Goal: Answer question/provide support: Share knowledge or assist other users

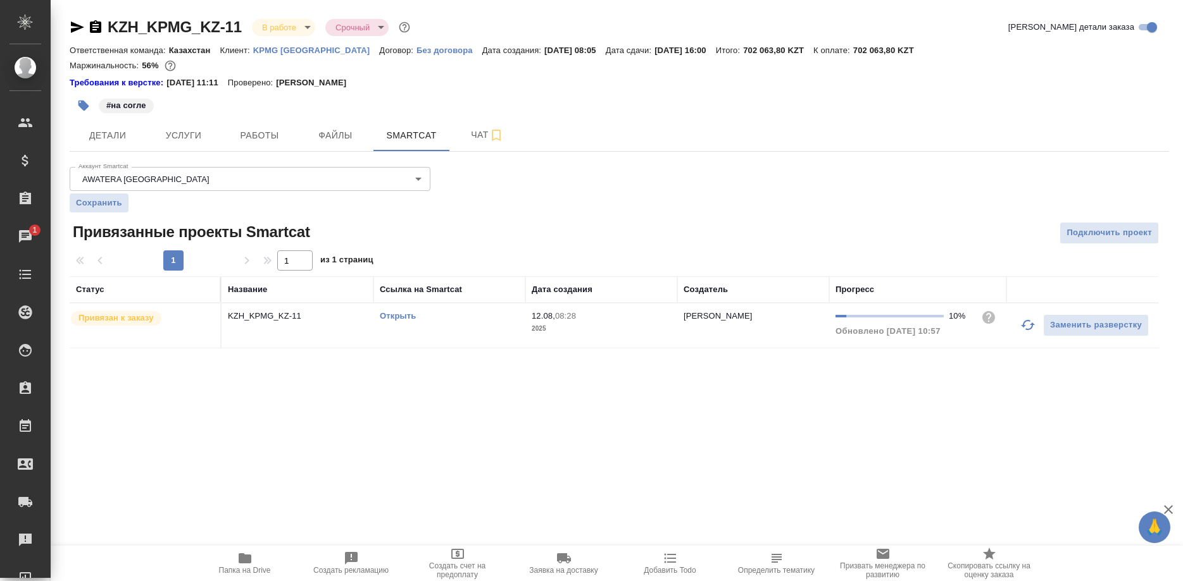
click at [267, 140] on span "Работы" at bounding box center [259, 136] width 61 height 16
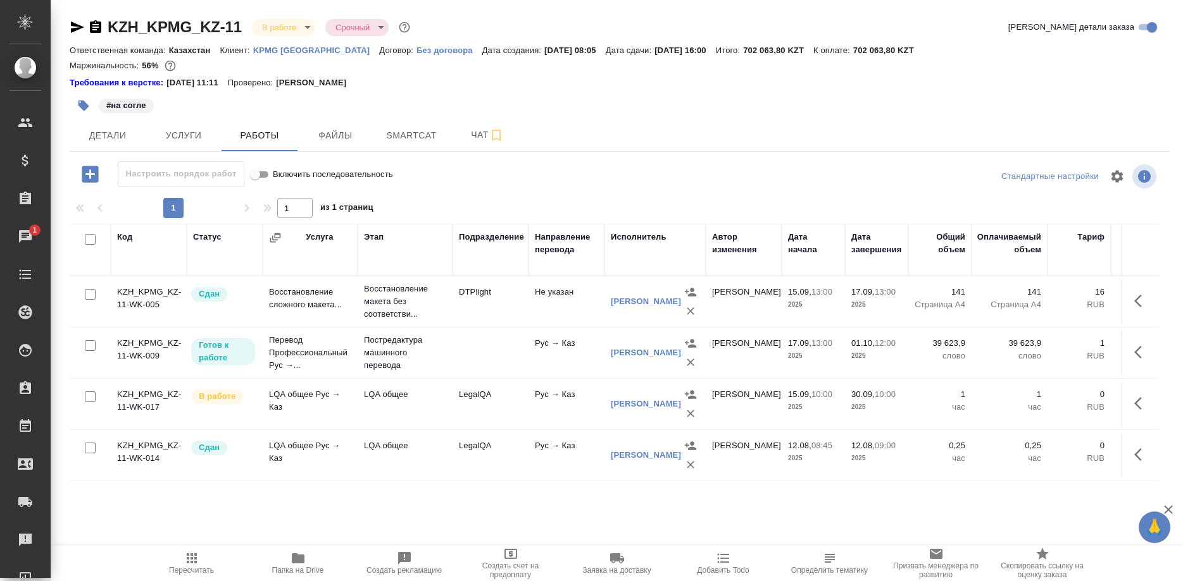
click at [151, 499] on div "Код Статус Услуга Этап Подразделение Направление перевода Исполнитель Автор изм…" at bounding box center [614, 366] width 1089 height 285
click at [414, 122] on button "Smartcat" at bounding box center [411, 136] width 76 height 32
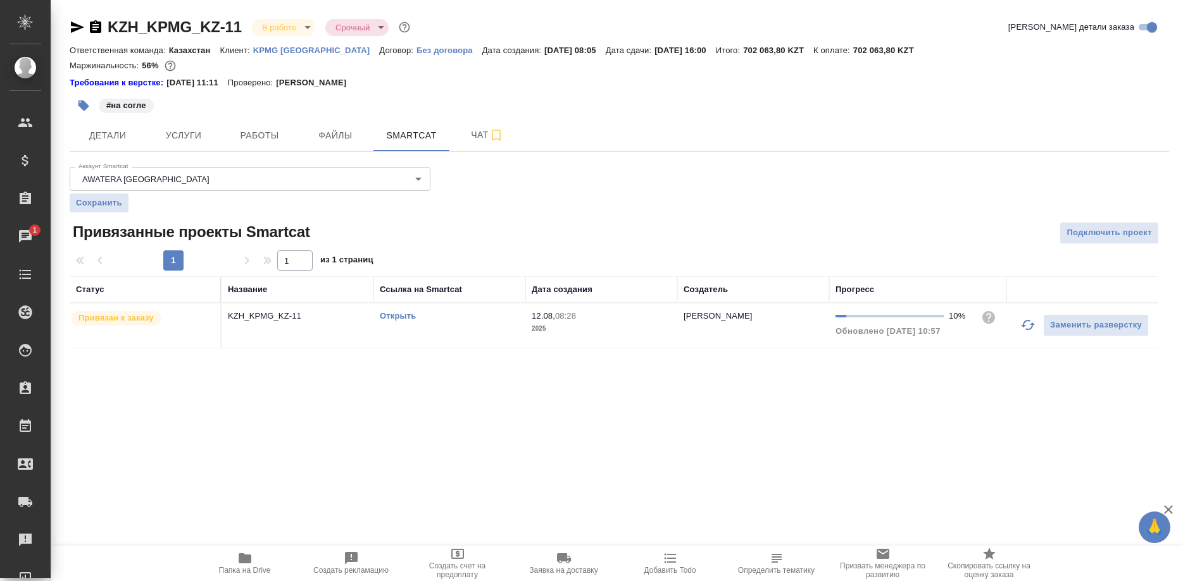
click at [1023, 323] on icon "button" at bounding box center [1027, 325] width 15 height 15
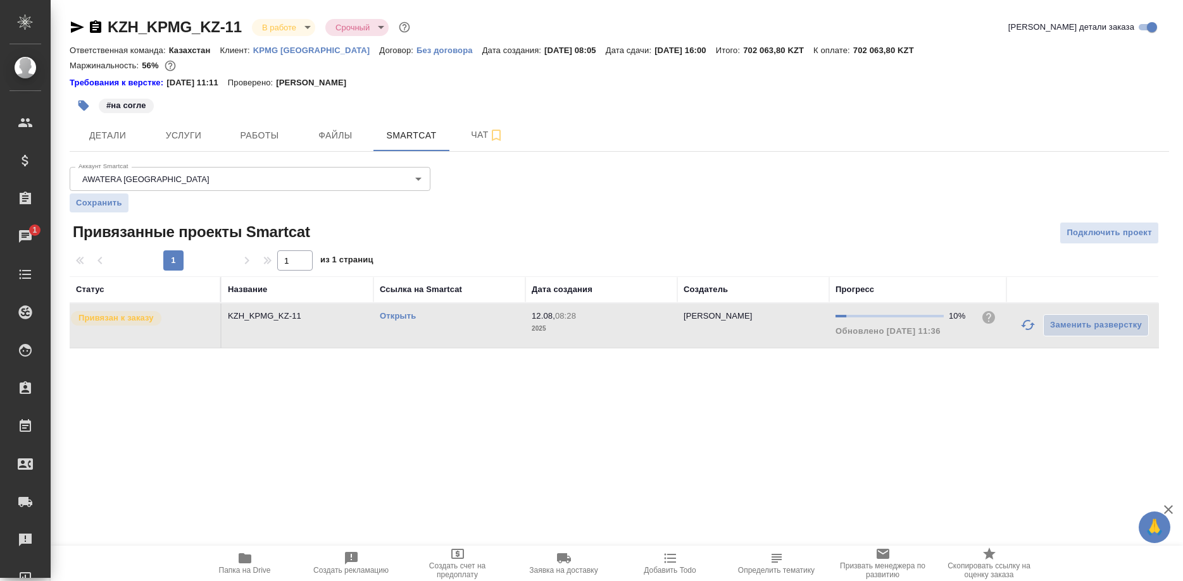
click at [397, 314] on link "Открыть" at bounding box center [398, 315] width 36 height 9
click at [395, 316] on link "Открыть" at bounding box center [398, 315] width 36 height 9
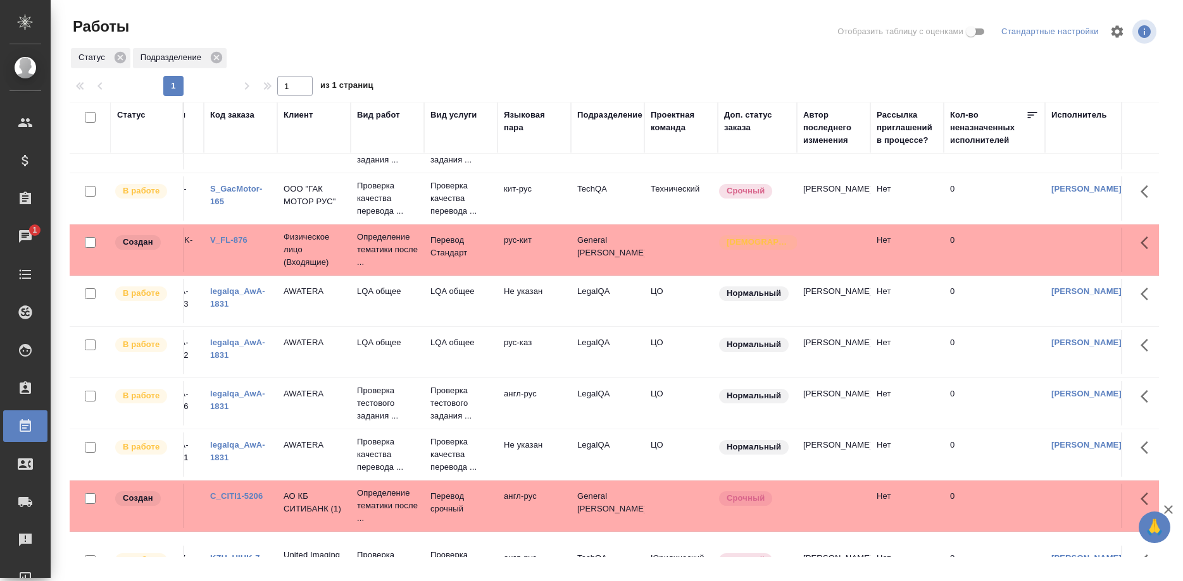
scroll to position [680, 54]
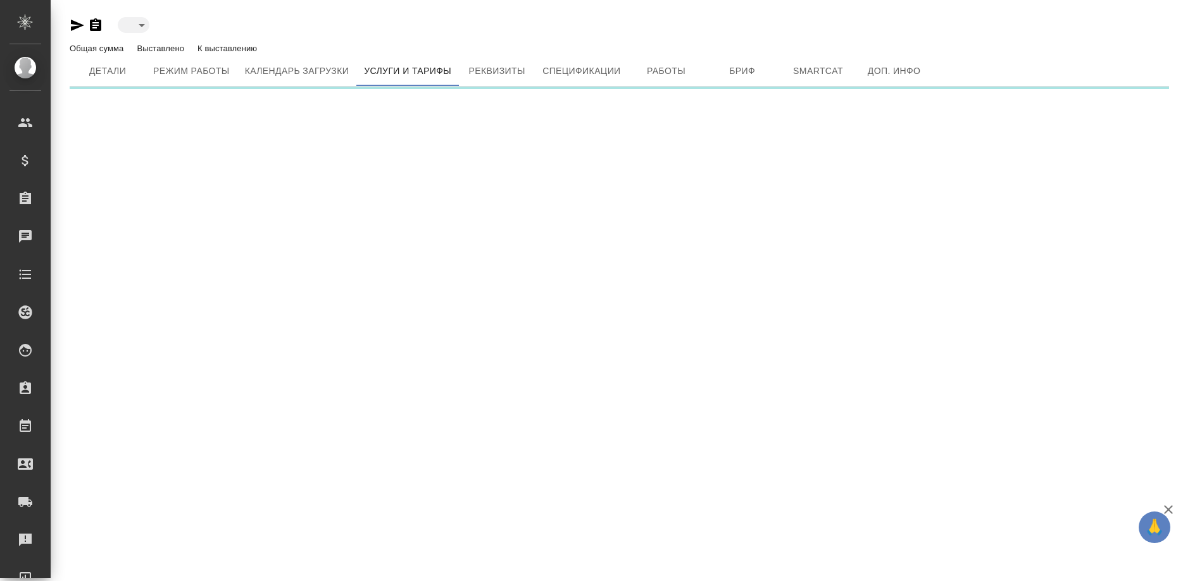
type input "active"
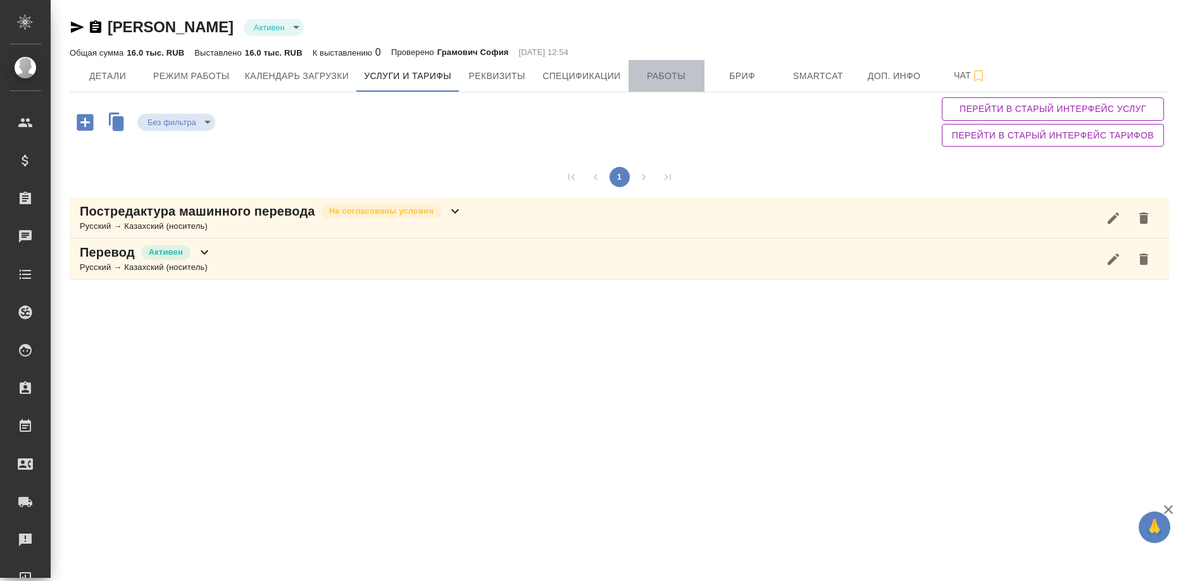
click at [665, 84] on button "Работы" at bounding box center [666, 76] width 76 height 32
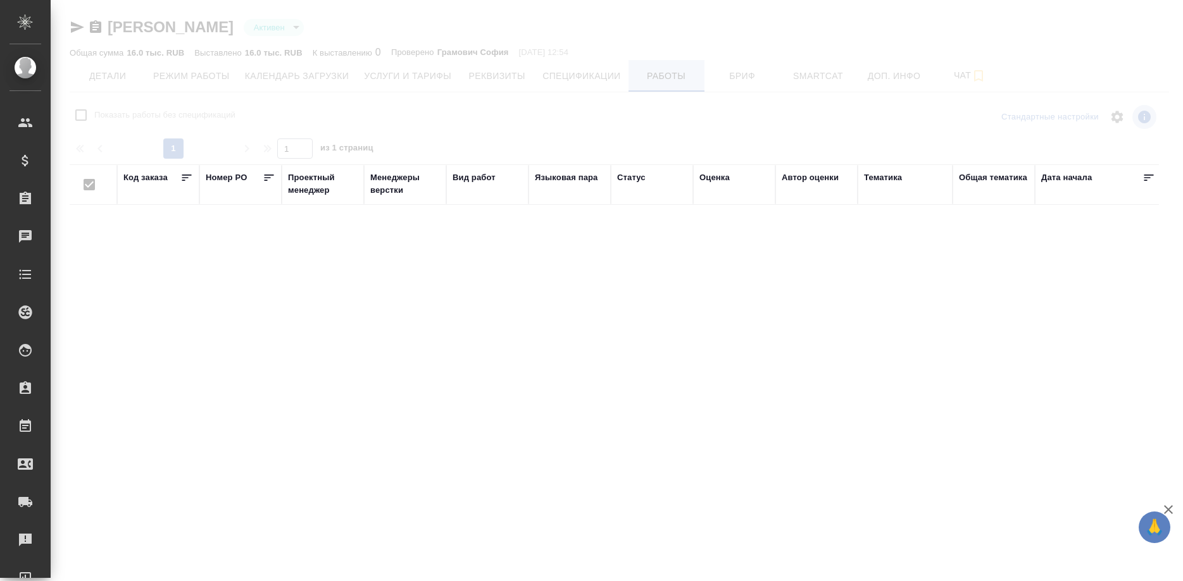
checkbox input "false"
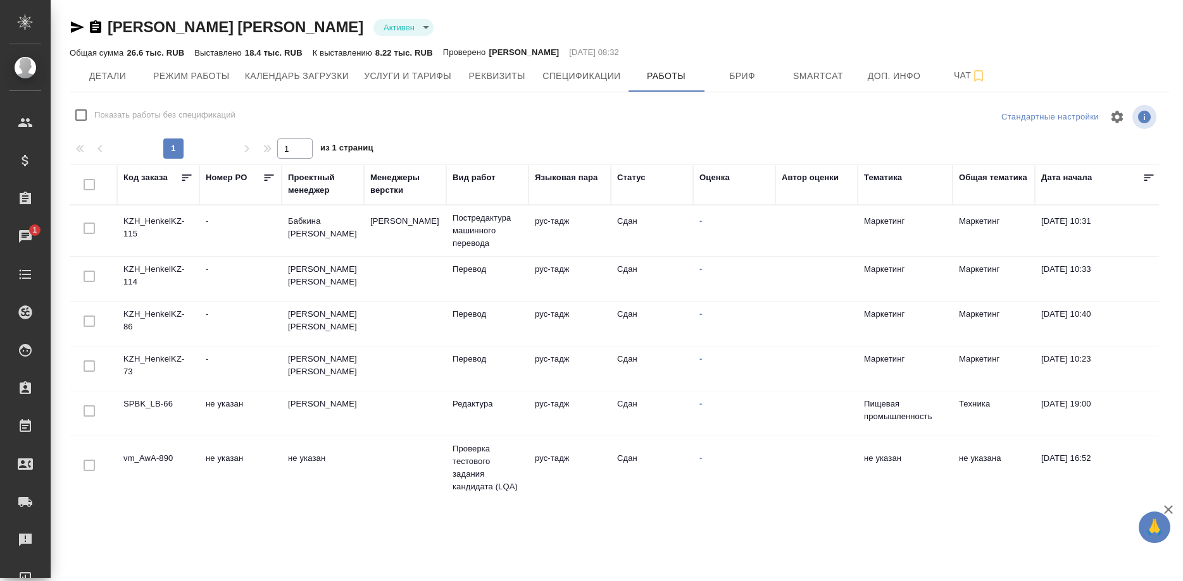
click at [149, 228] on td "KZH_HenkelKZ-115" at bounding box center [158, 231] width 82 height 44
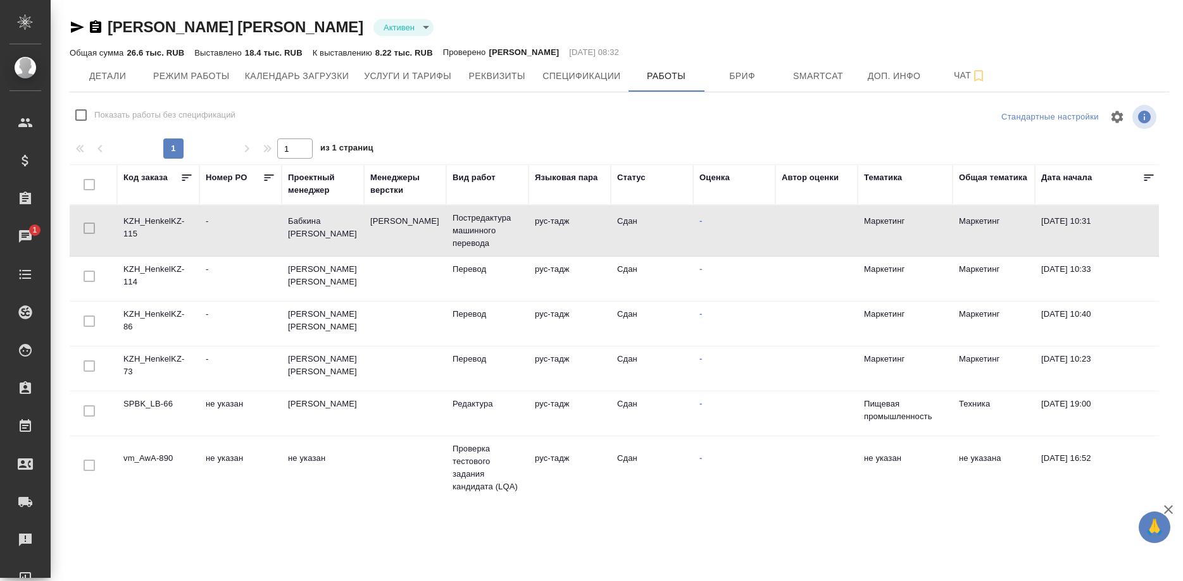
click at [149, 228] on td "KZH_HenkelKZ-115" at bounding box center [158, 231] width 82 height 44
click at [153, 278] on td "KZH_HenkelKZ-114" at bounding box center [158, 279] width 82 height 44
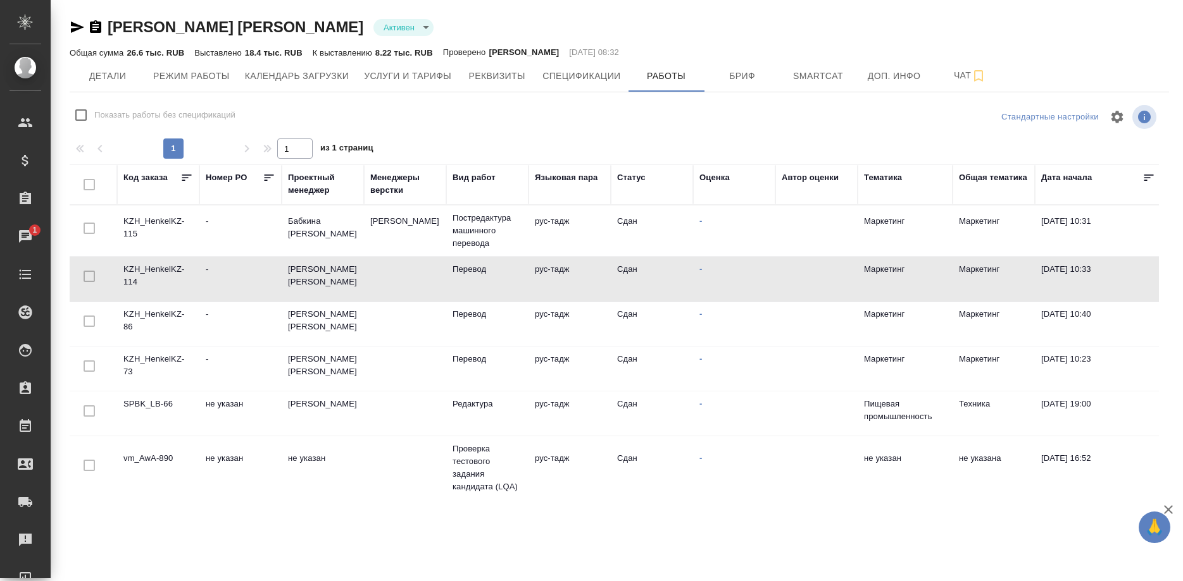
click at [153, 278] on td "KZH_HenkelKZ-114" at bounding box center [158, 279] width 82 height 44
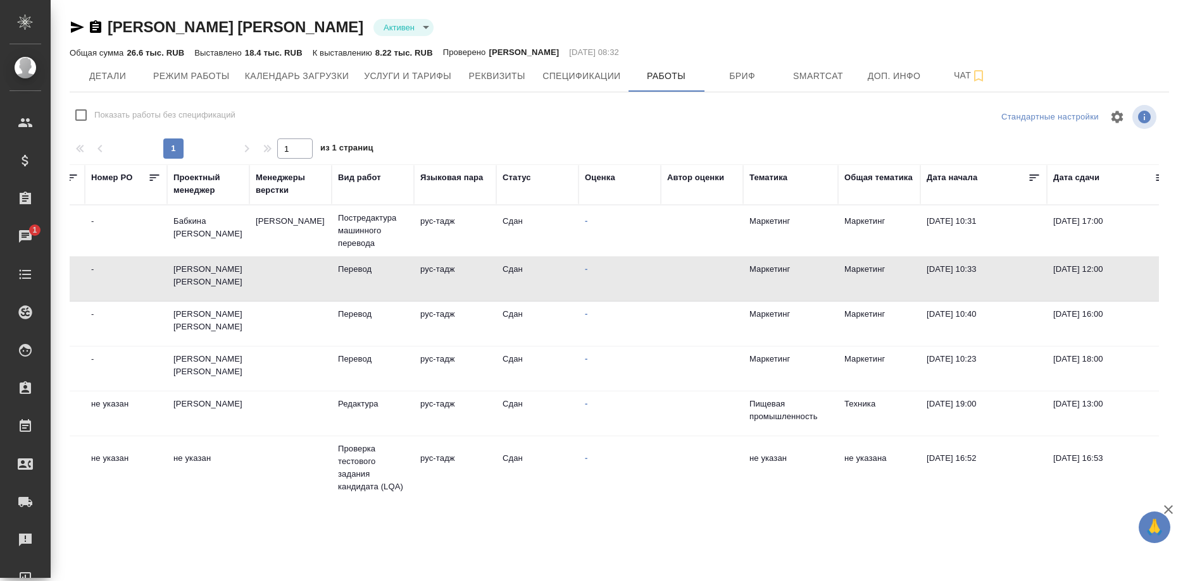
scroll to position [0, 41]
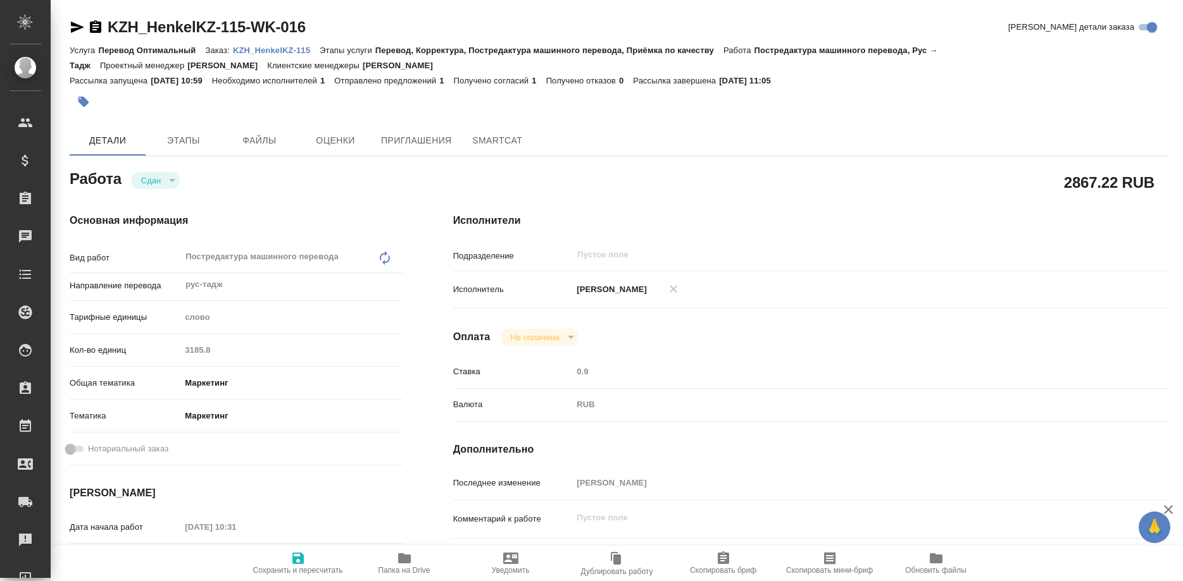
type textarea "x"
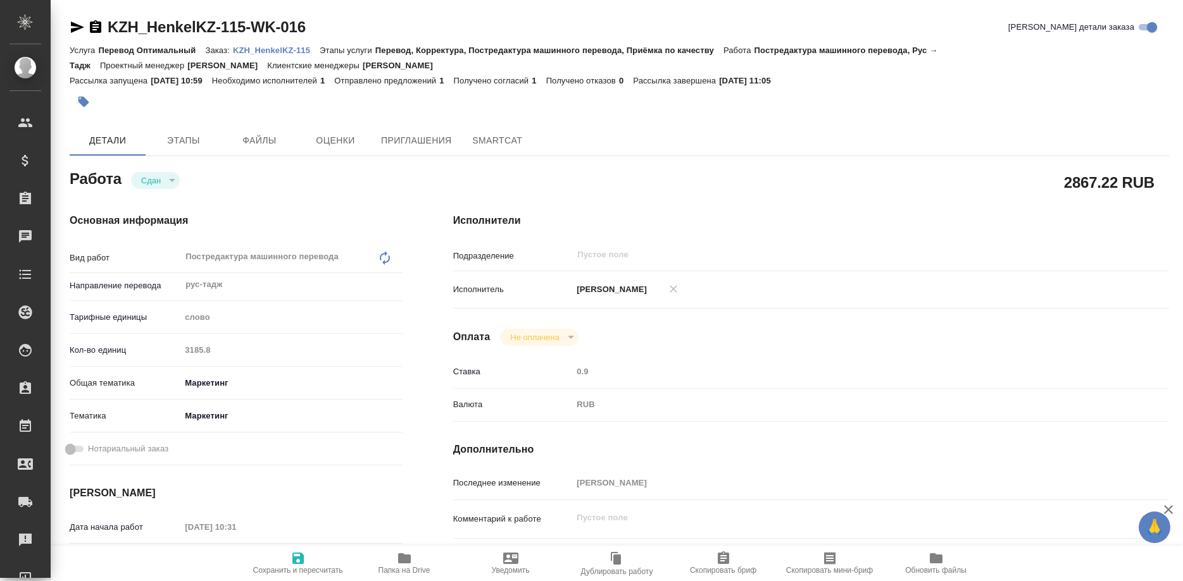
type textarea "x"
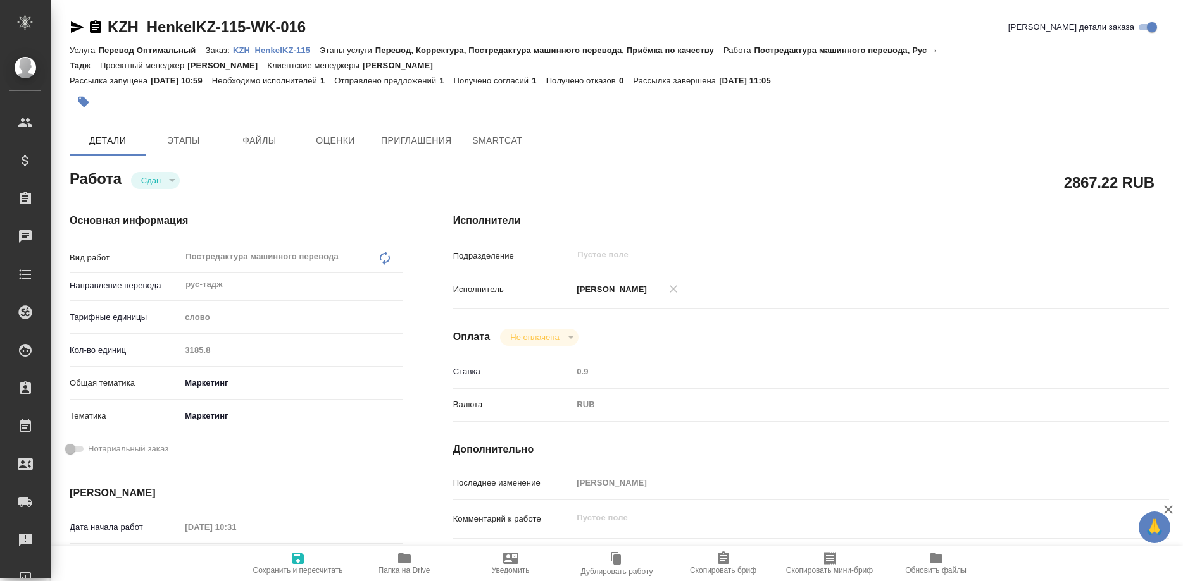
type textarea "x"
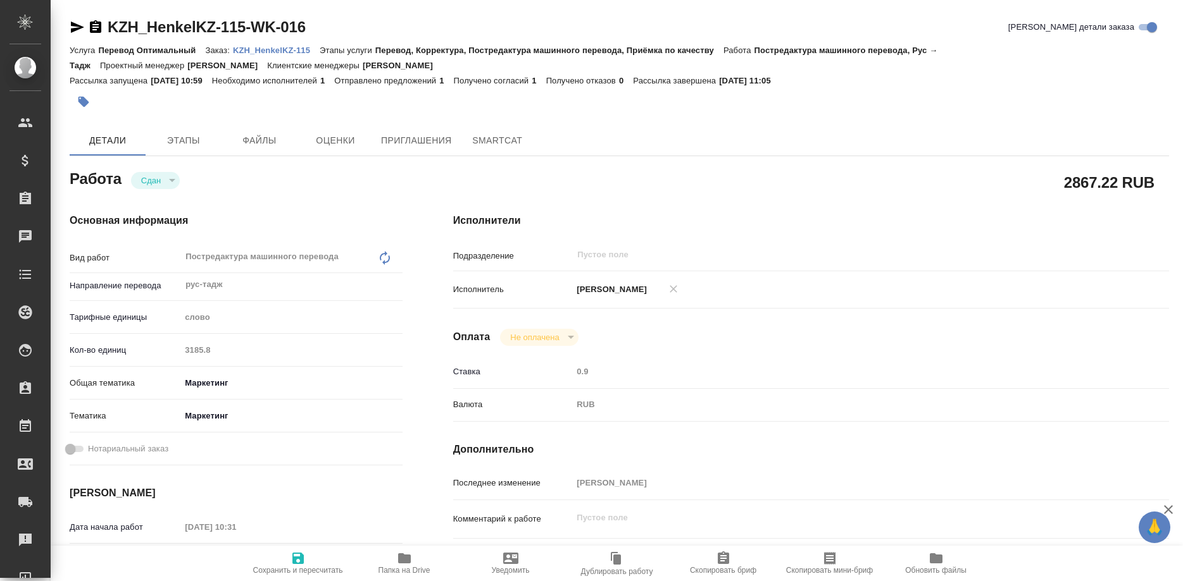
type textarea "x"
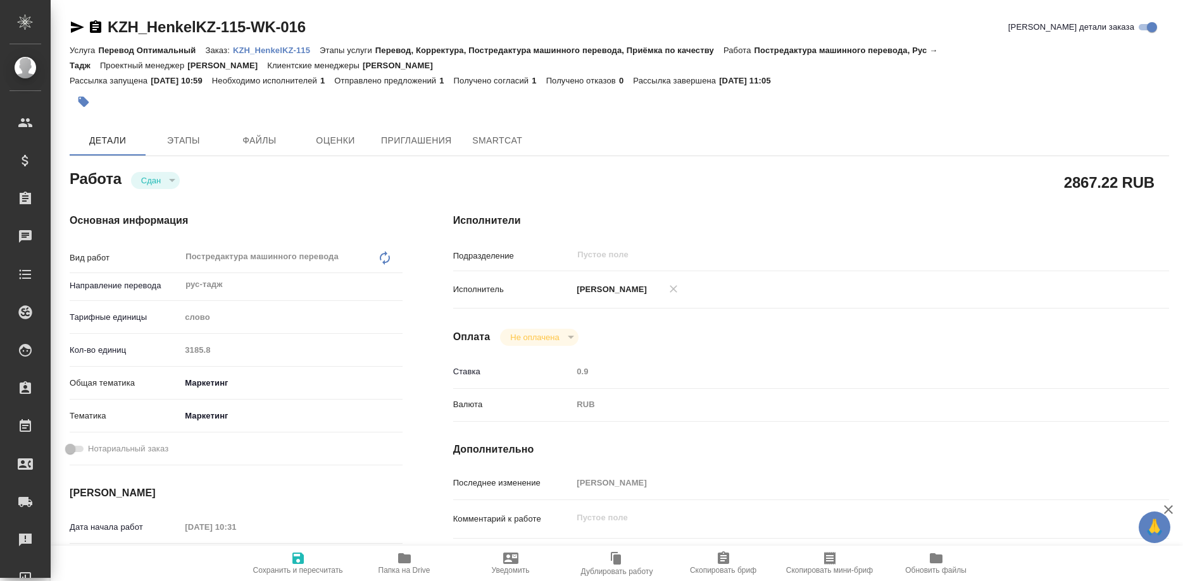
type textarea "x"
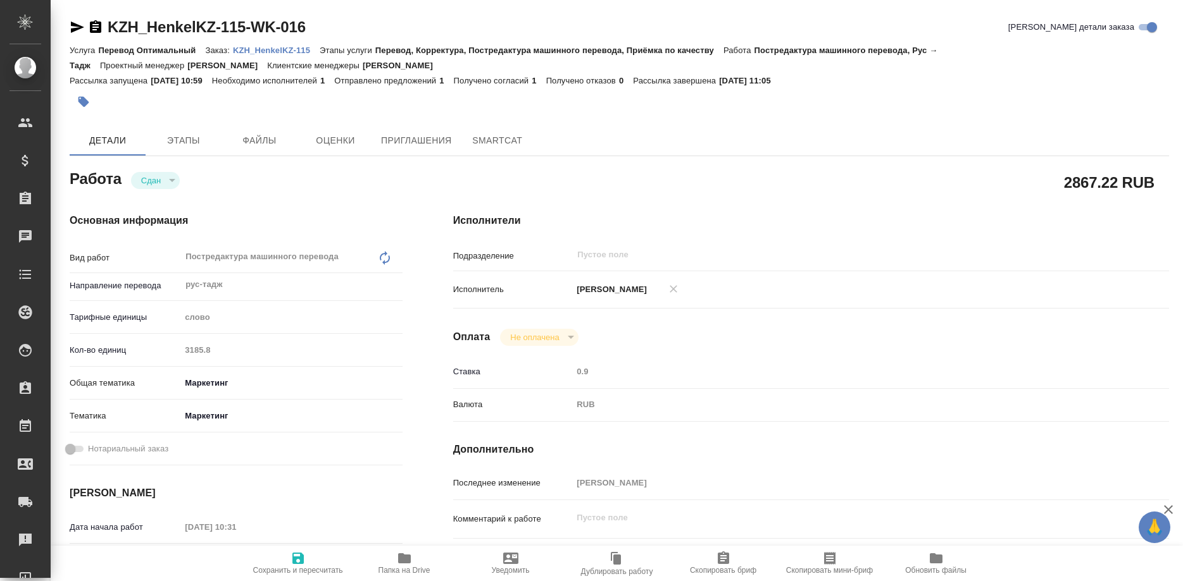
type textarea "x"
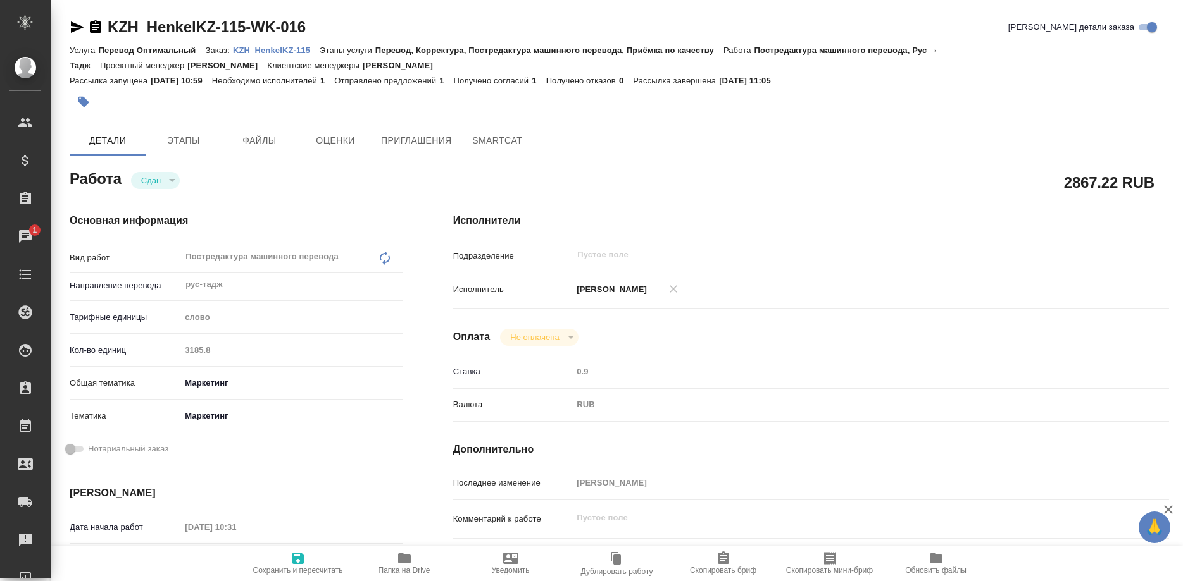
click at [286, 50] on p "KZH_HenkelKZ-115" at bounding box center [276, 50] width 87 height 9
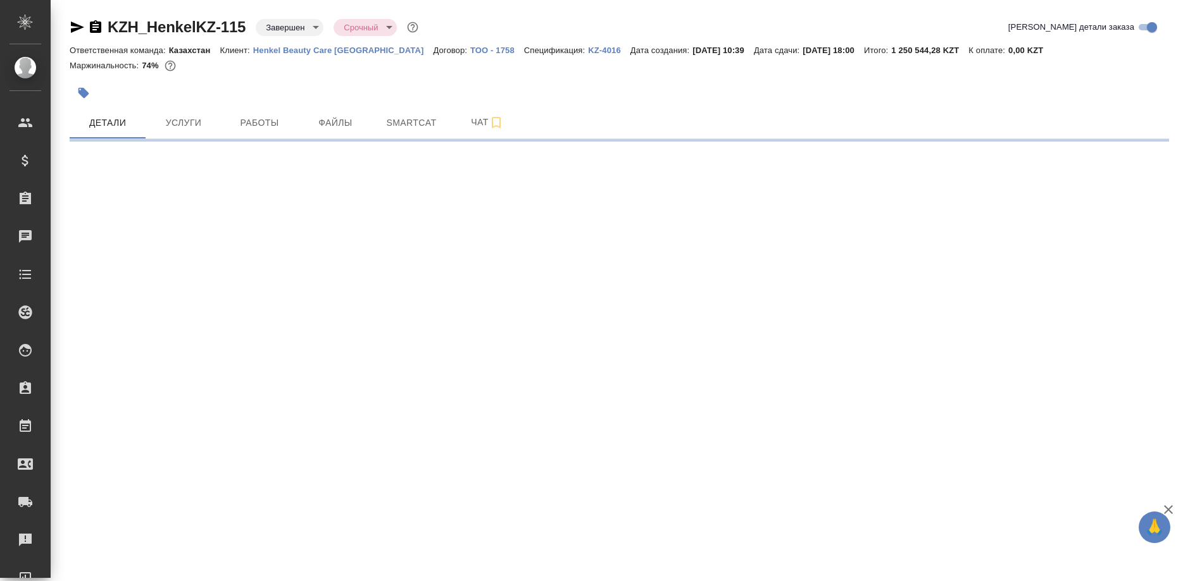
select select "RU"
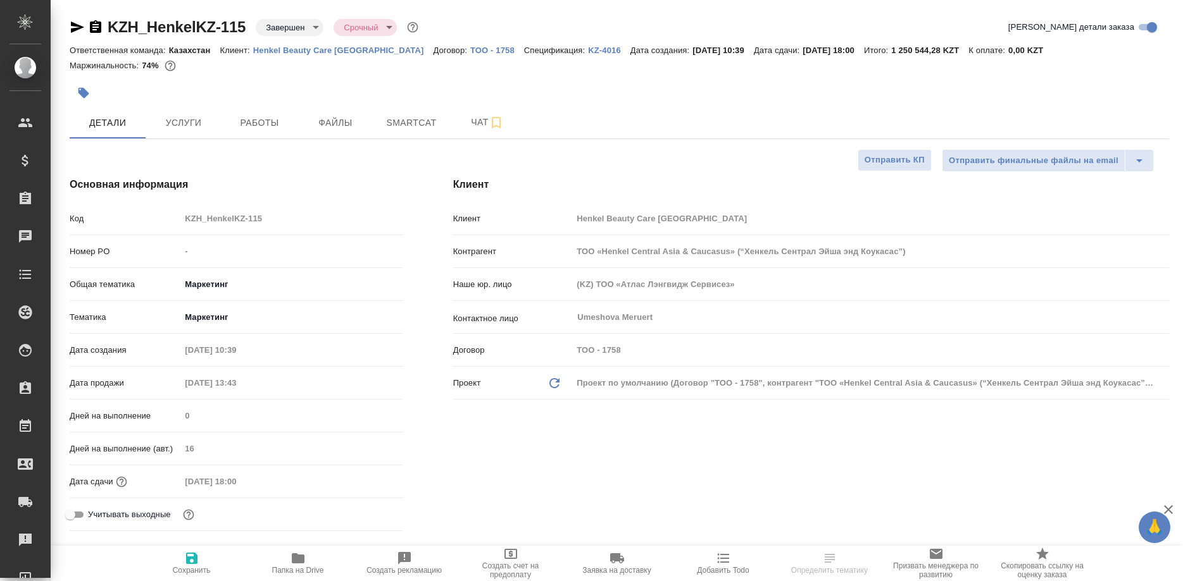
type textarea "x"
type input "[PERSON_NAME]"
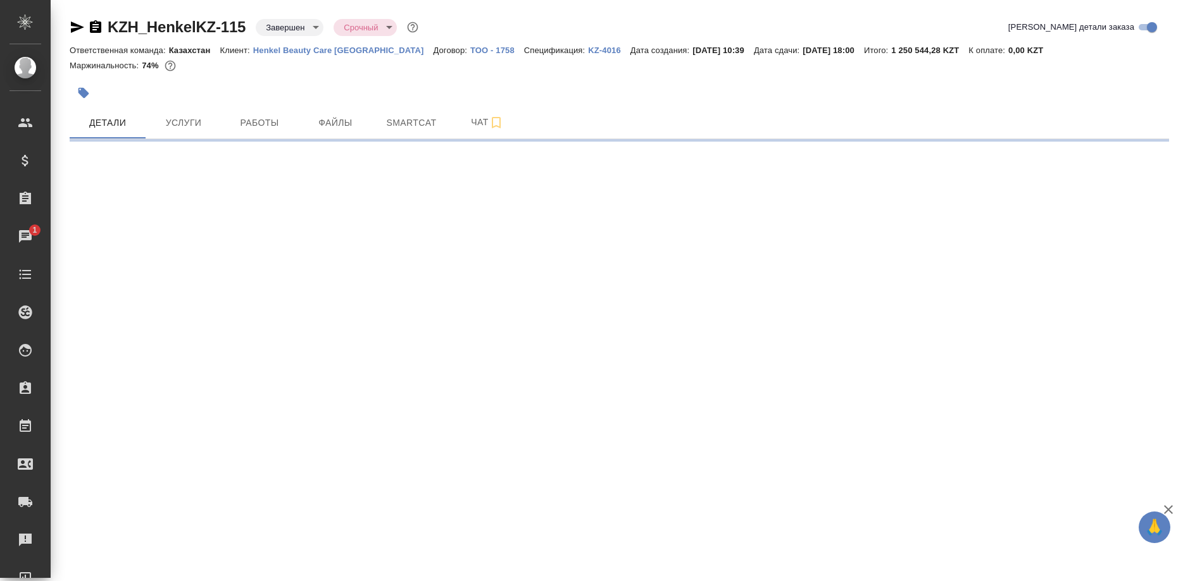
select select "RU"
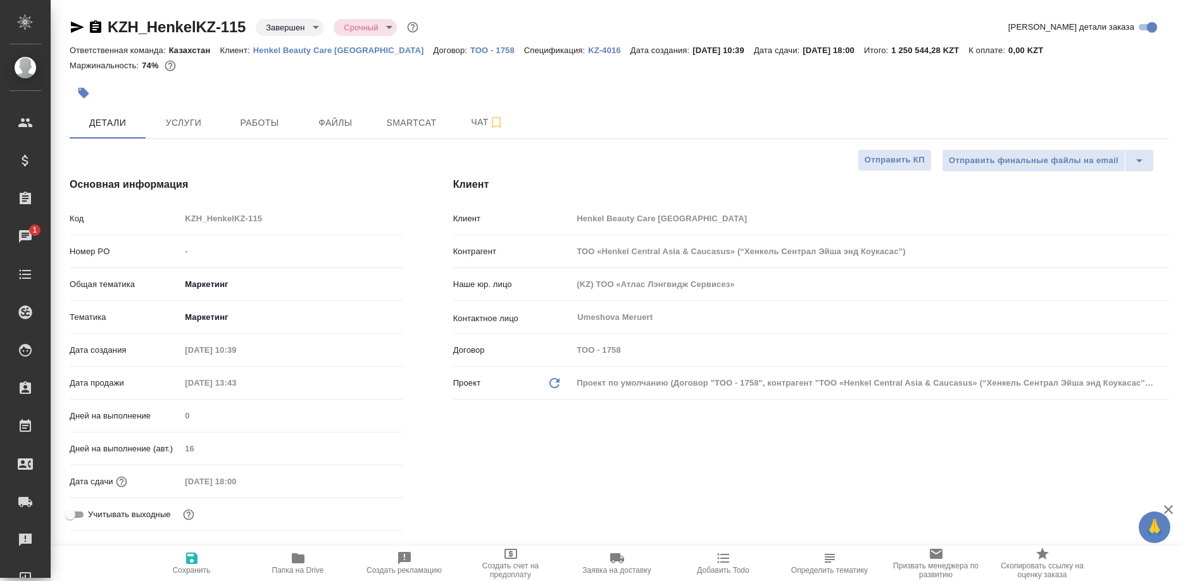
type textarea "x"
click at [393, 115] on button "Smartcat" at bounding box center [411, 123] width 76 height 32
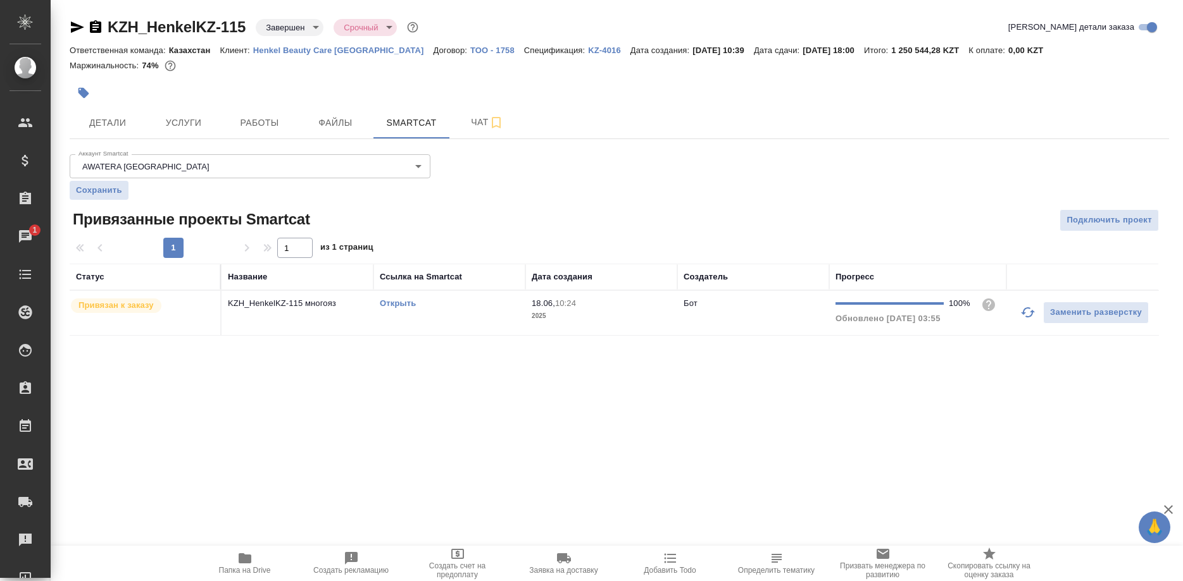
click at [392, 304] on link "Открыть" at bounding box center [398, 303] width 36 height 9
click at [247, 566] on icon "button" at bounding box center [244, 558] width 15 height 15
click at [252, 128] on span "Работы" at bounding box center [259, 123] width 61 height 16
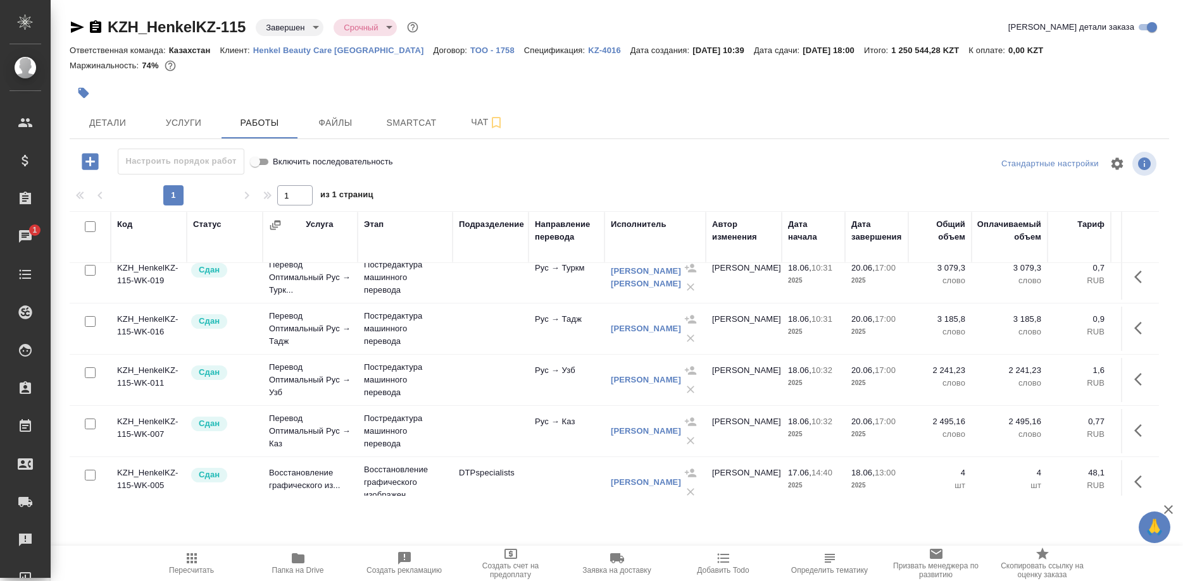
scroll to position [370, 0]
click at [1132, 326] on button "button" at bounding box center [1141, 329] width 30 height 30
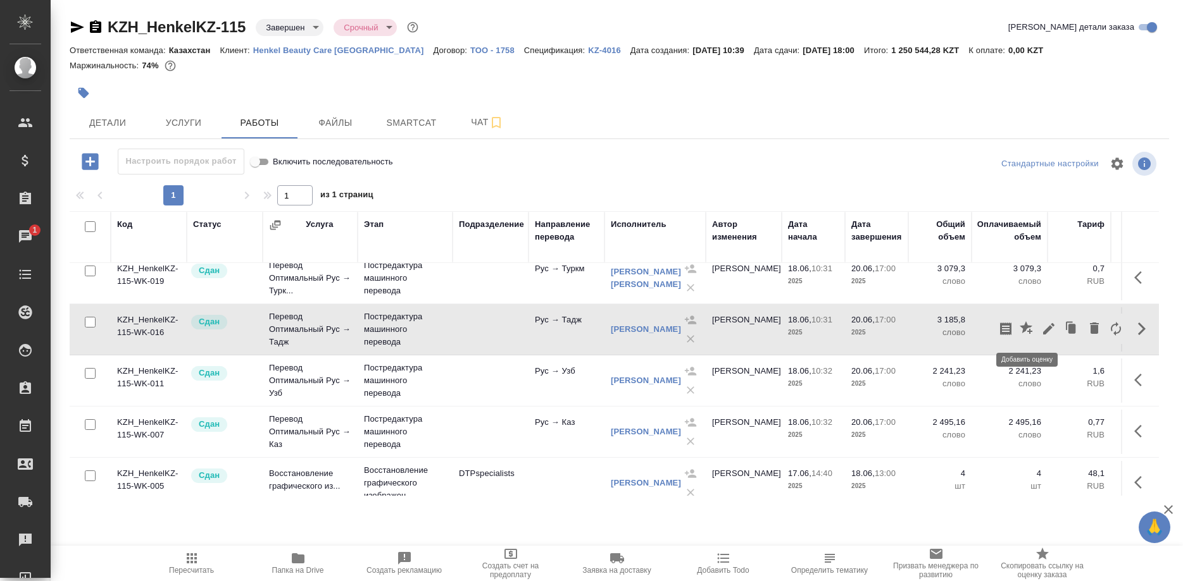
drag, startPoint x: 1014, startPoint y: 331, endPoint x: 1022, endPoint y: 332, distance: 8.2
click at [1022, 332] on div at bounding box center [1061, 329] width 132 height 30
click at [1021, 326] on icon "button" at bounding box center [1025, 327] width 13 height 13
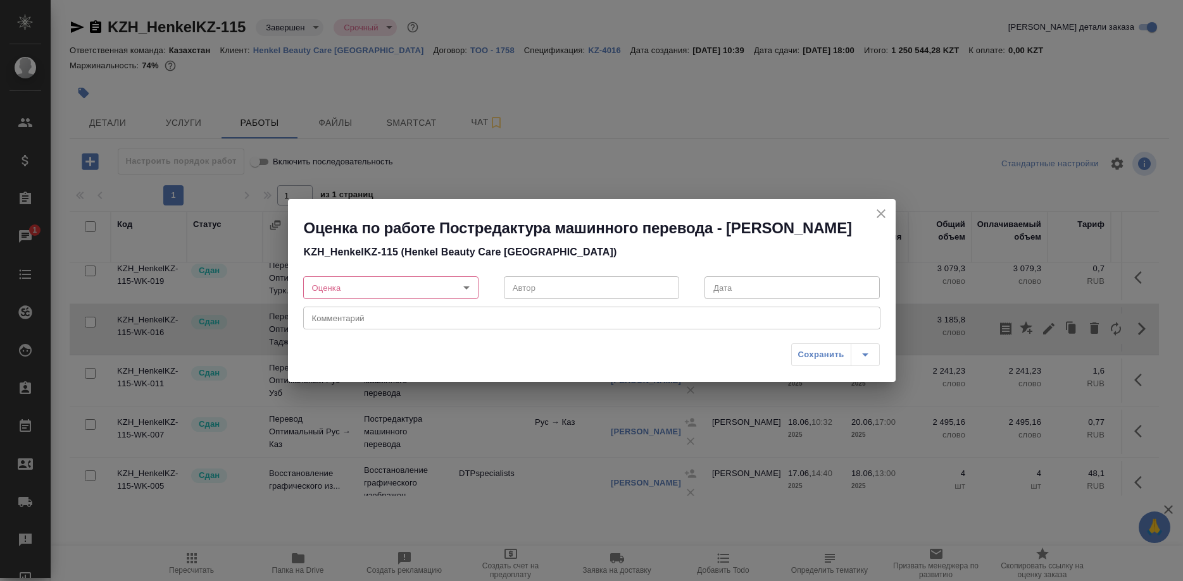
click at [382, 291] on body "🙏 .cls-1 fill:#fff; AWATERA Shirina Sabina Клиенты Спецификации Заказы 1 Чаты T…" at bounding box center [591, 290] width 1183 height 581
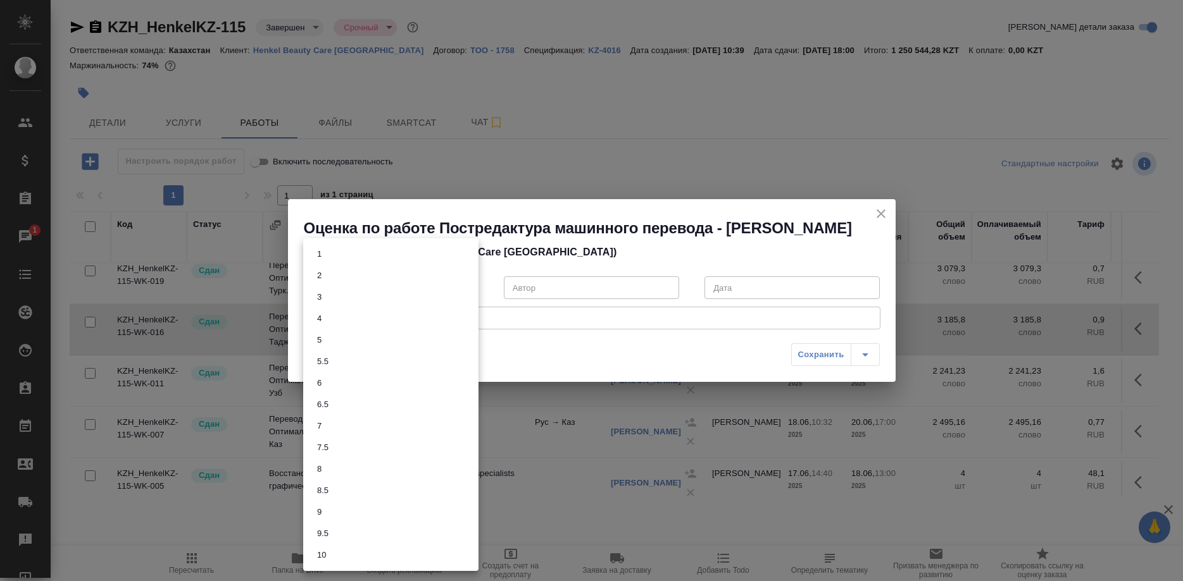
click at [321, 420] on button "7" at bounding box center [319, 427] width 12 height 14
type input "7"
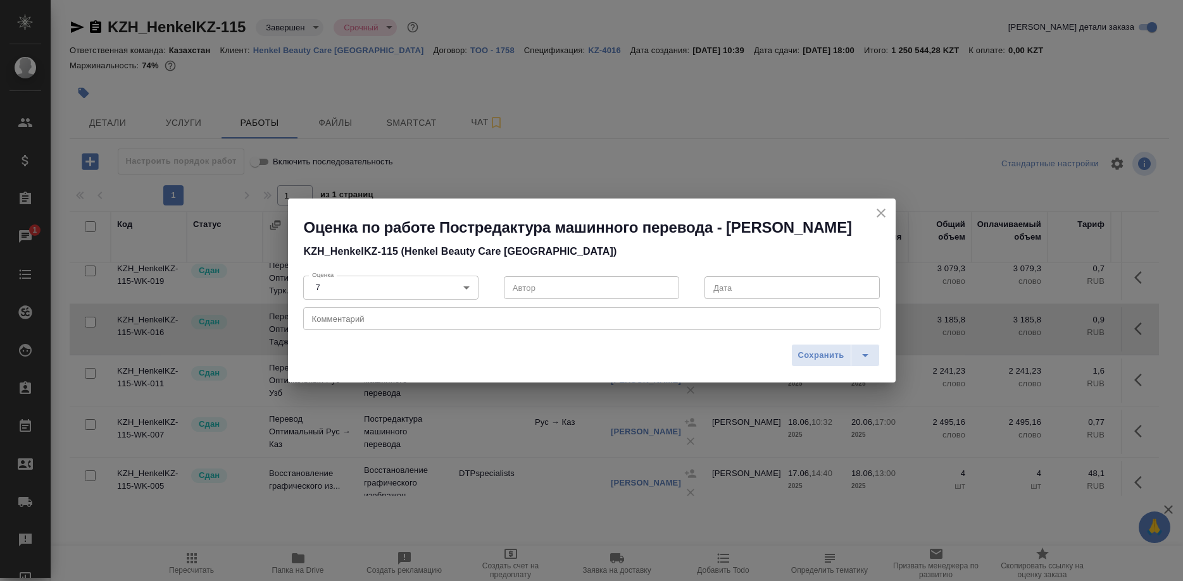
click at [401, 324] on div "x Комментарий" at bounding box center [591, 319] width 577 height 23
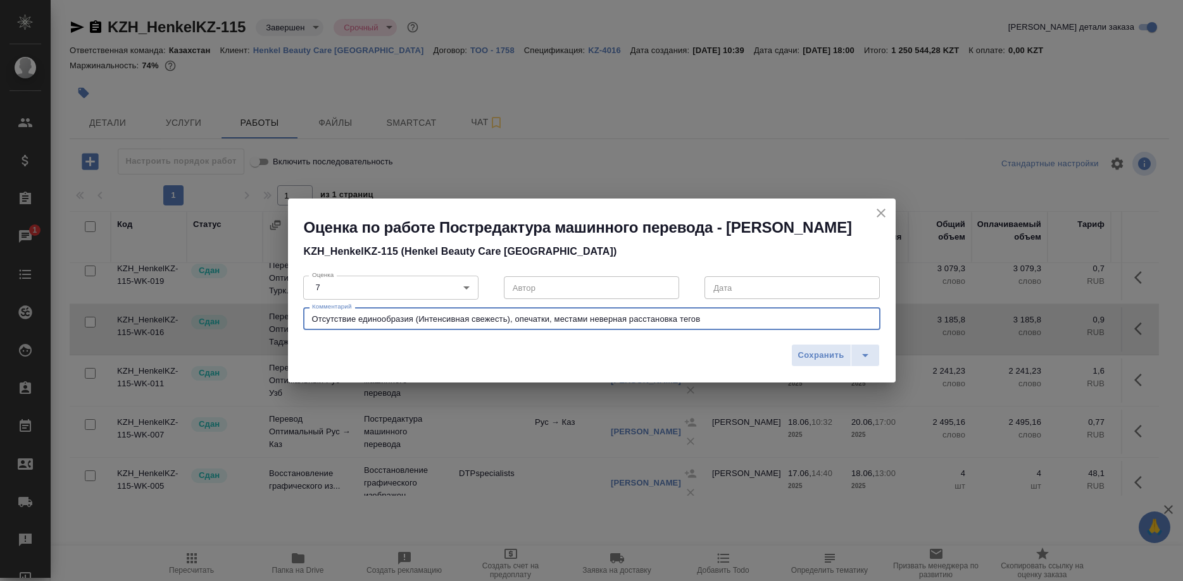
click at [411, 324] on textarea "Отсутствие единообразия (Интенсивная свежесть), опечатки, местами неверная расс…" at bounding box center [591, 318] width 559 height 9
type textarea "Отсутствие единообразия ("Интенсивная свежесть"), опечатки, местами неверная ра…"
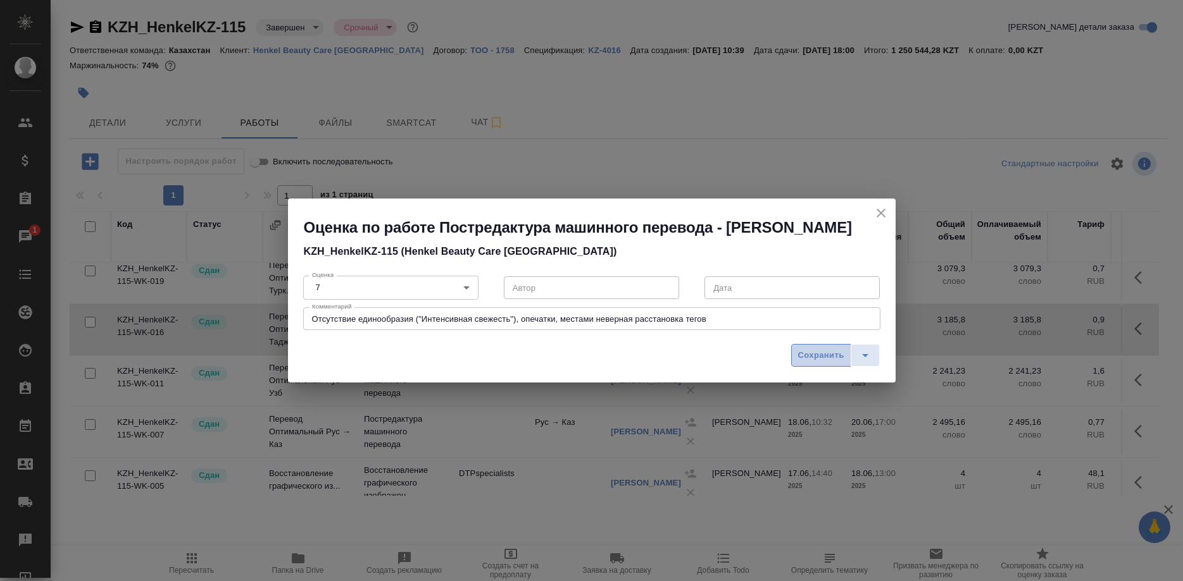
click at [805, 359] on span "Сохранить" at bounding box center [821, 356] width 46 height 15
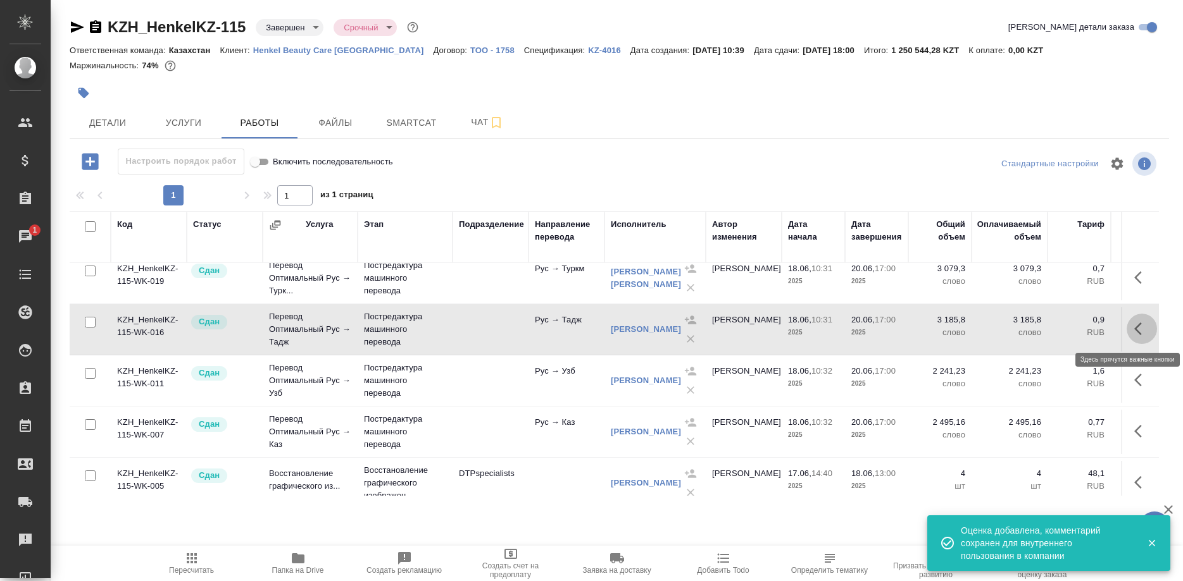
click at [1132, 329] on button "button" at bounding box center [1141, 329] width 30 height 30
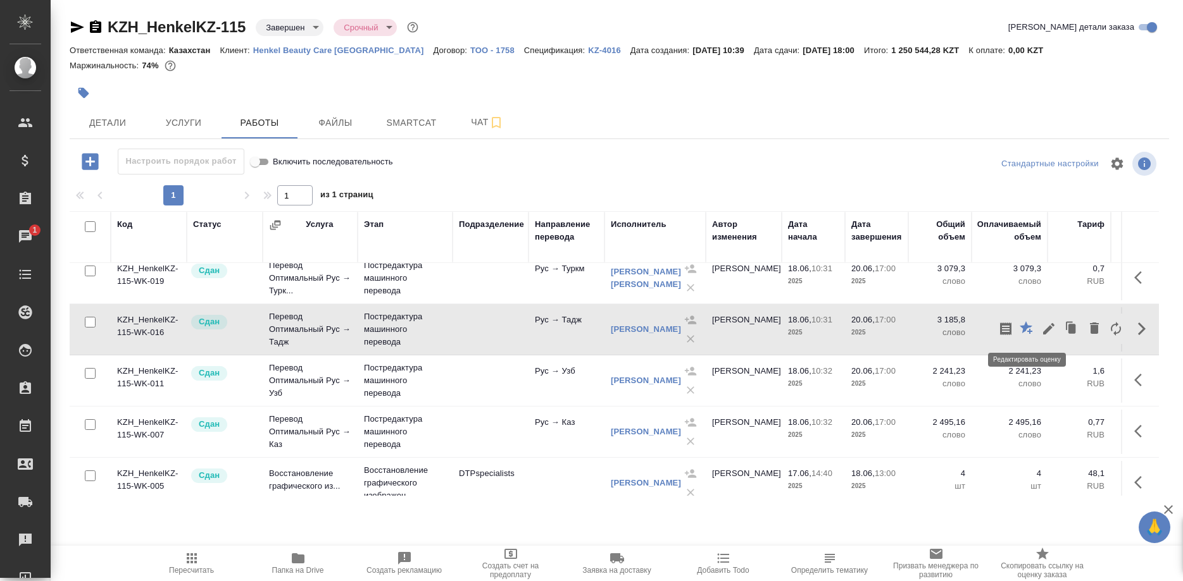
click at [1023, 328] on icon "button" at bounding box center [1025, 327] width 13 height 13
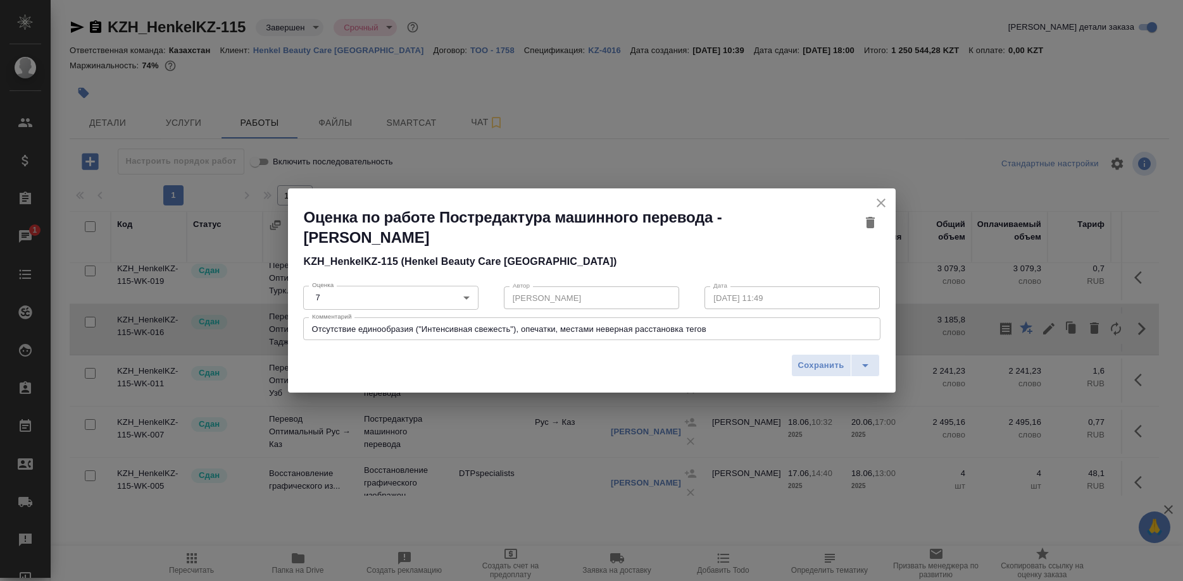
click at [736, 324] on div "Отсутствие единообразия ("Интенсивная свежесть"), опечатки, местами неверная ра…" at bounding box center [591, 329] width 577 height 23
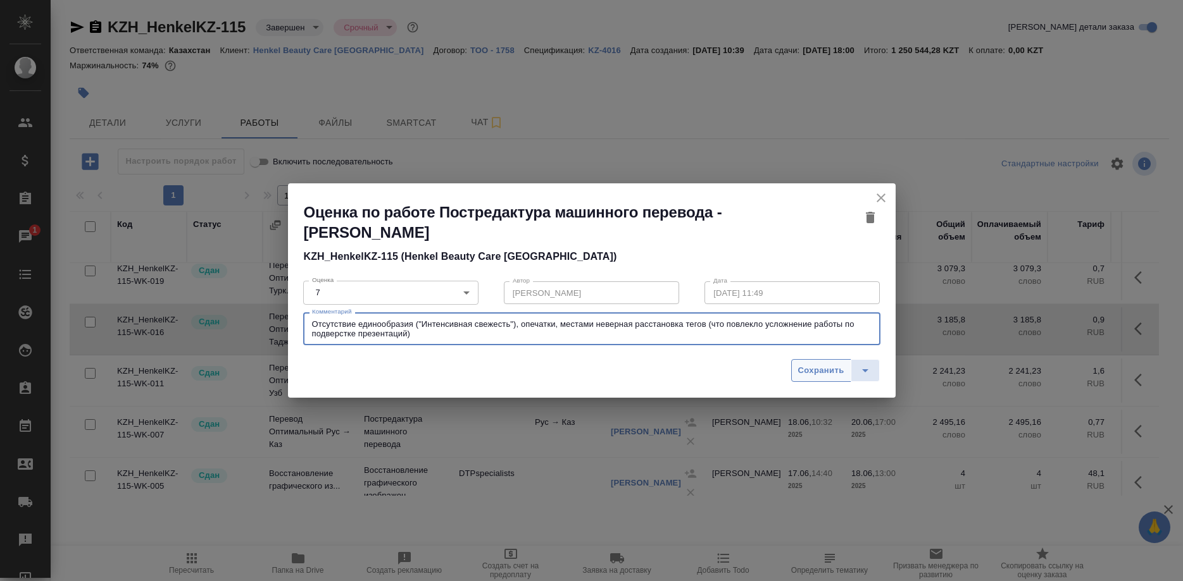
type textarea "Отсутствие единообразия ("Интенсивная свежесть"), опечатки, местами неверная ра…"
click at [812, 370] on span "Сохранить" at bounding box center [821, 371] width 46 height 15
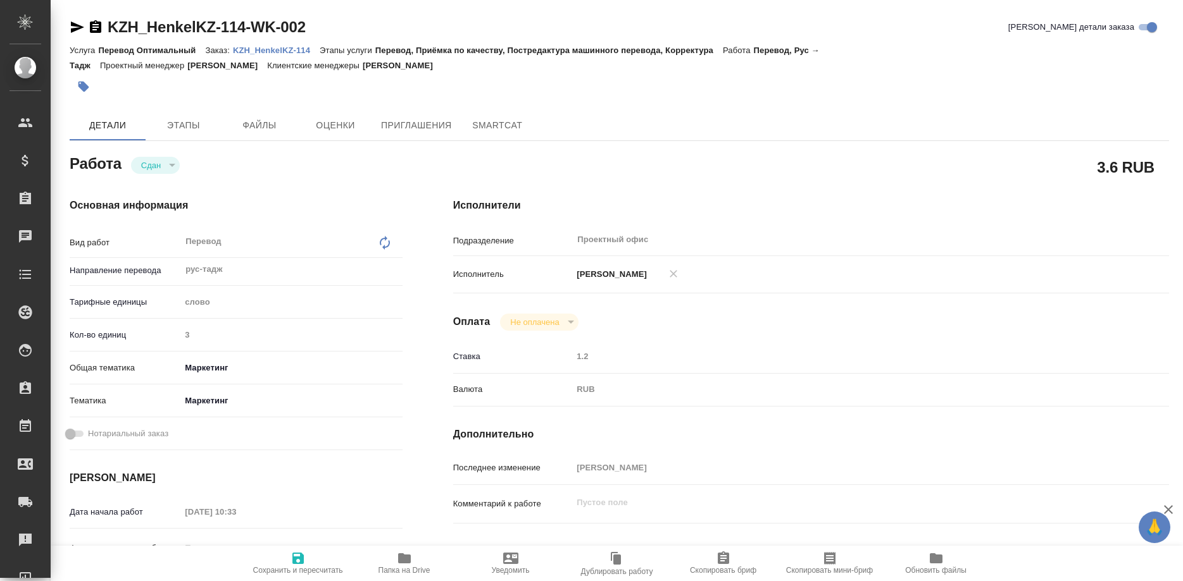
type textarea "x"
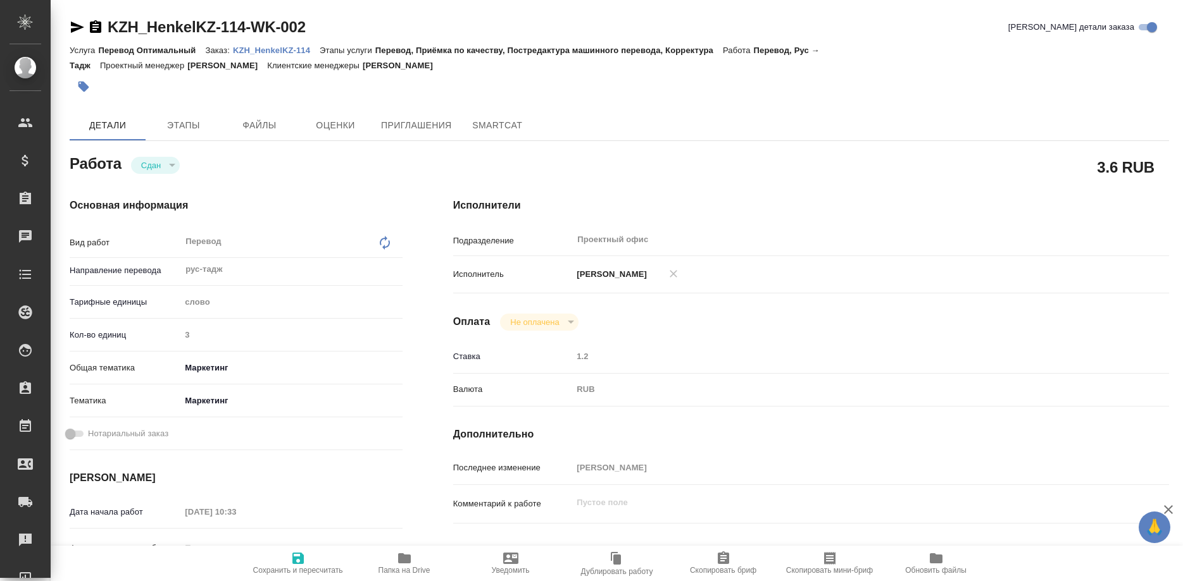
type textarea "x"
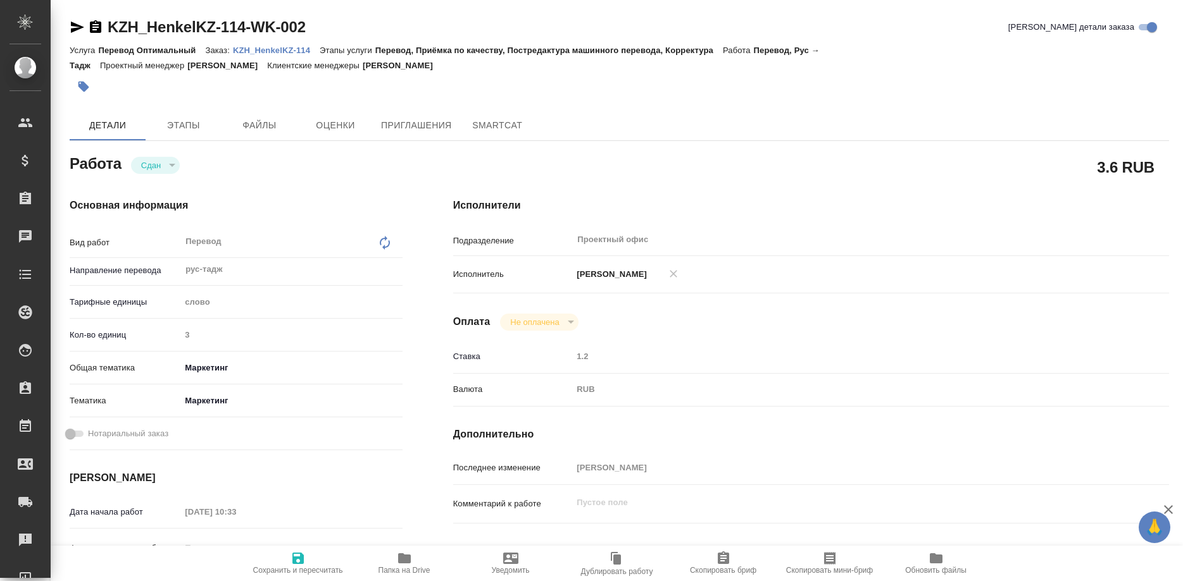
type textarea "x"
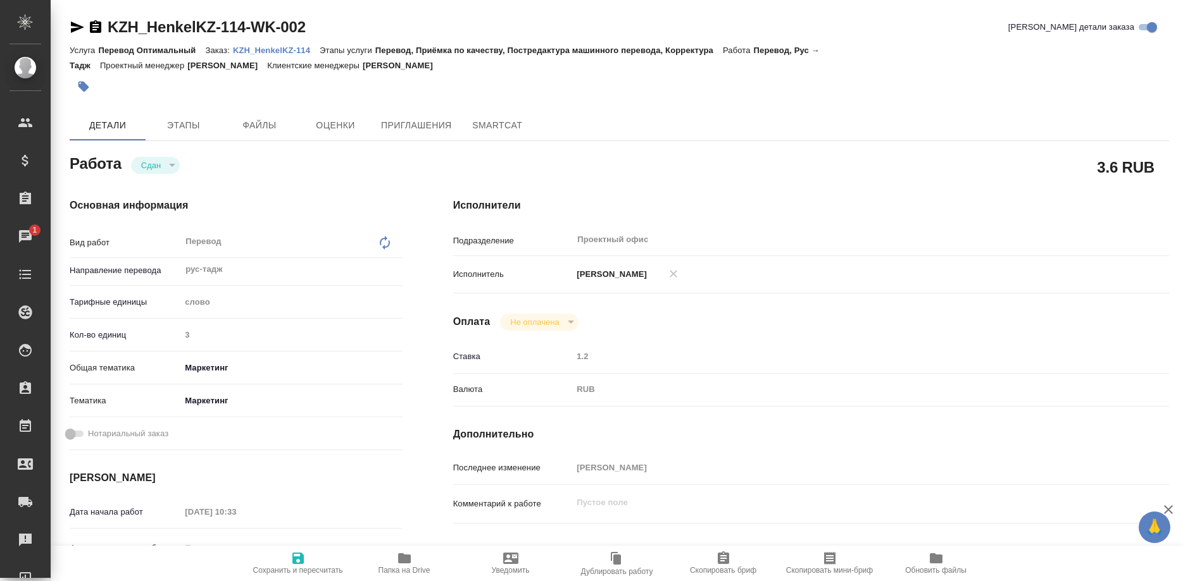
click at [282, 51] on p "KZH_HenkelKZ-114" at bounding box center [276, 50] width 87 height 9
click at [285, 51] on p "KZH_HenkelKZ-114" at bounding box center [276, 50] width 87 height 9
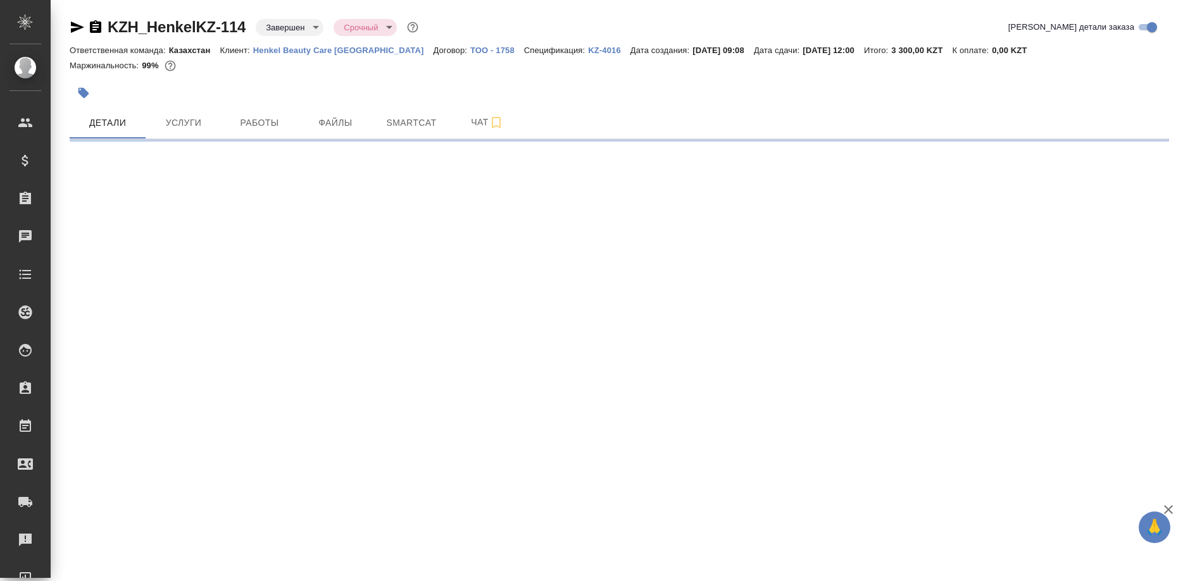
select select "RU"
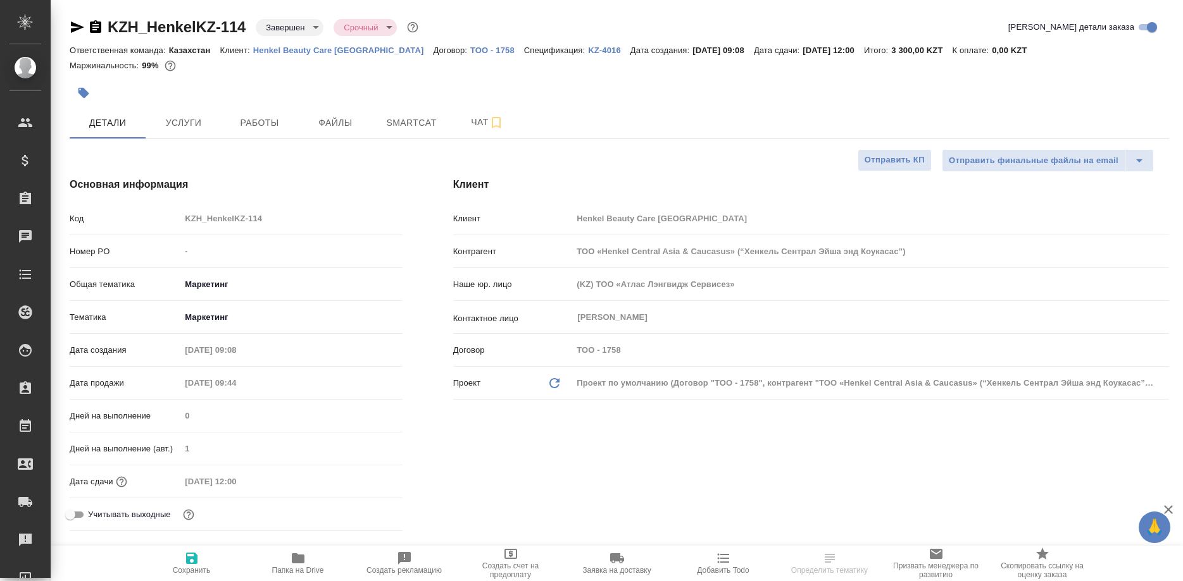
type textarea "x"
click at [409, 125] on span "Smartcat" at bounding box center [411, 123] width 61 height 16
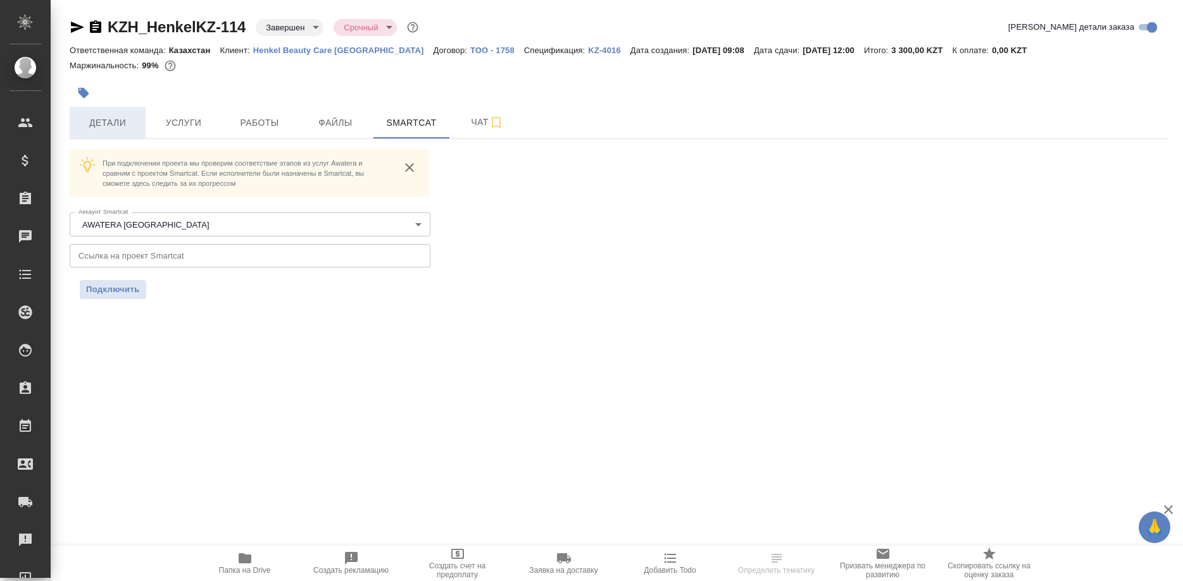
click at [108, 115] on button "Детали" at bounding box center [108, 123] width 76 height 32
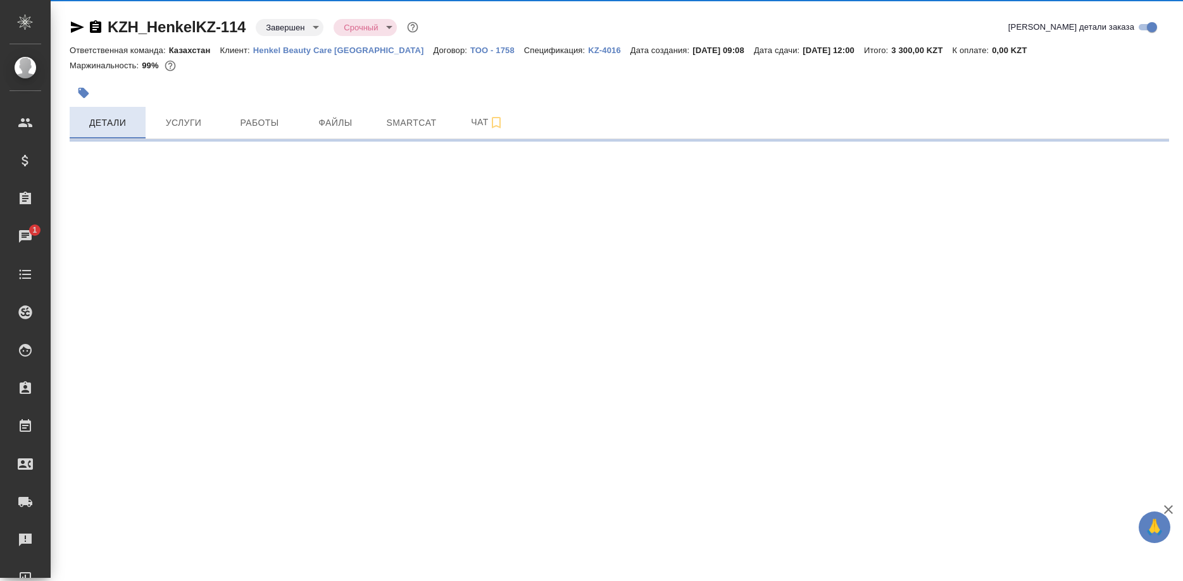
select select "RU"
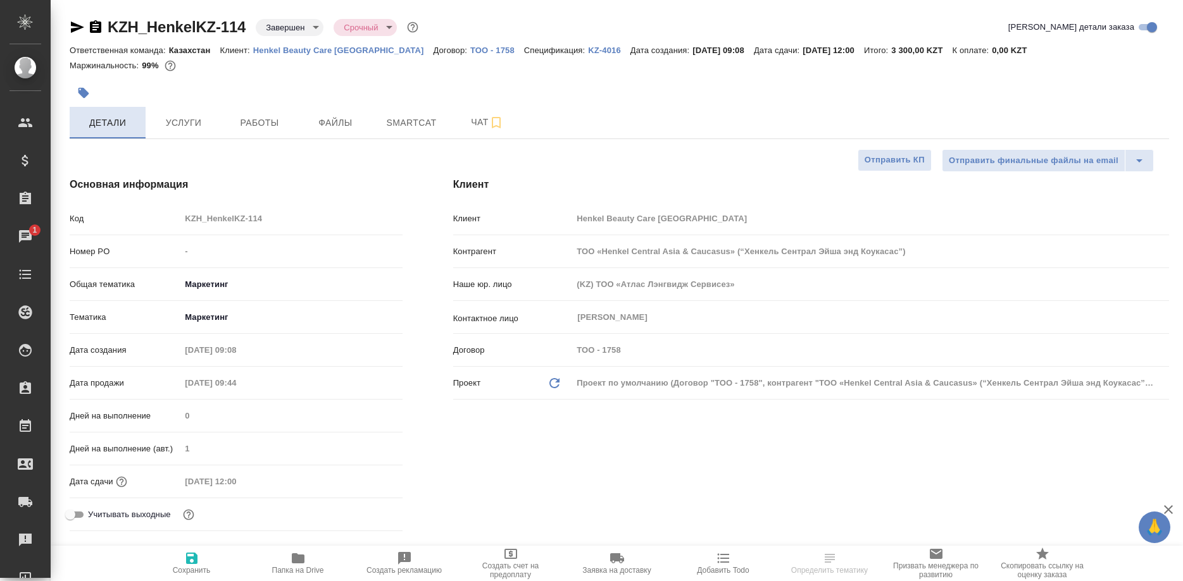
type textarea "x"
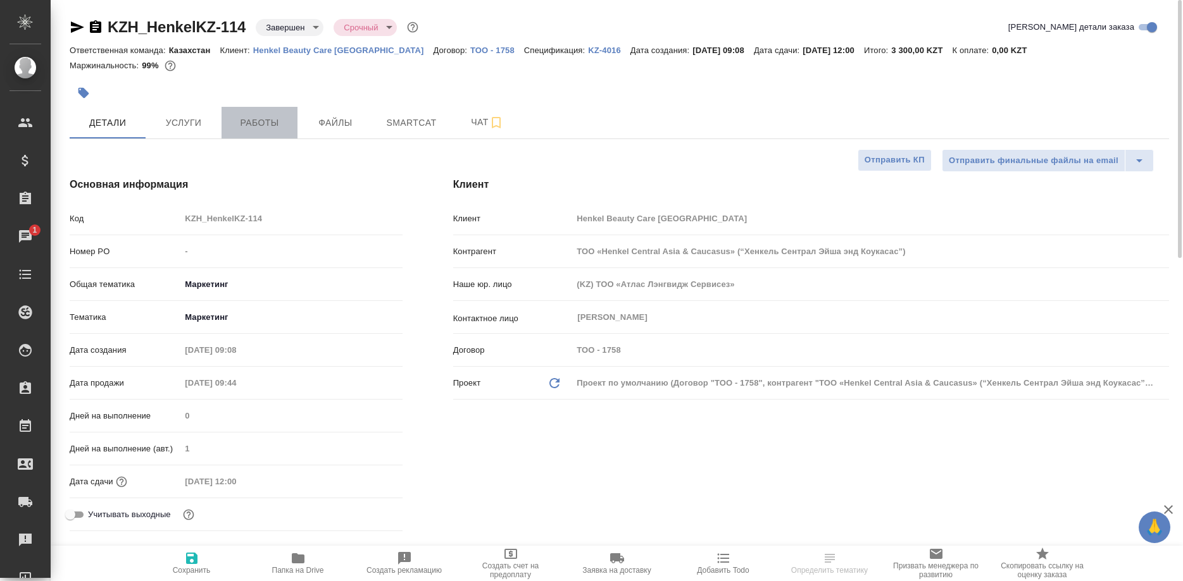
click at [239, 119] on span "Работы" at bounding box center [259, 123] width 61 height 16
select select "RU"
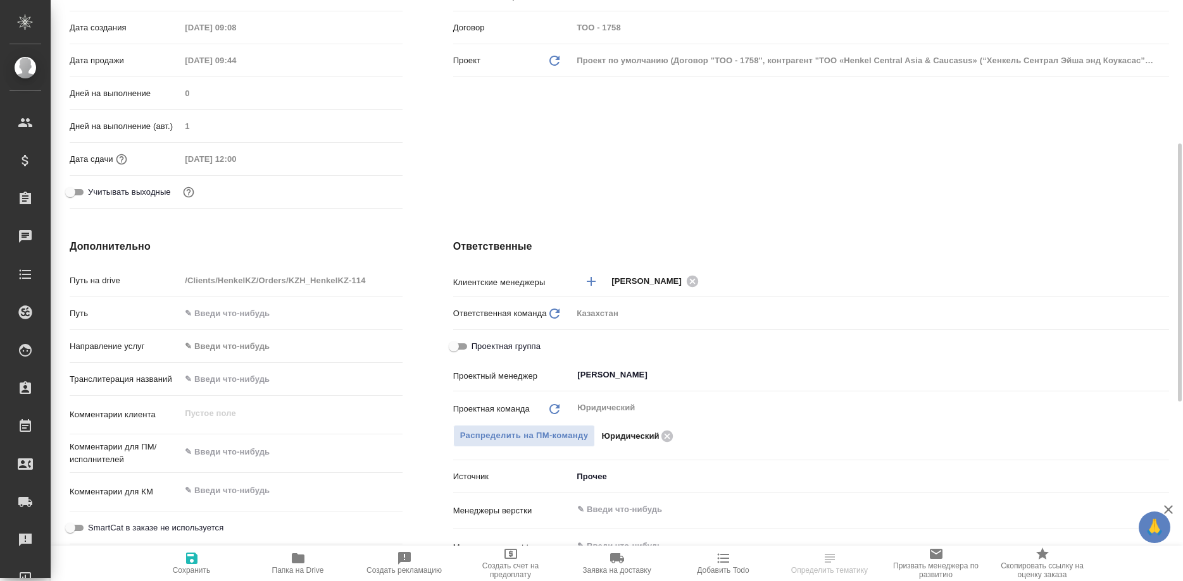
scroll to position [645, 0]
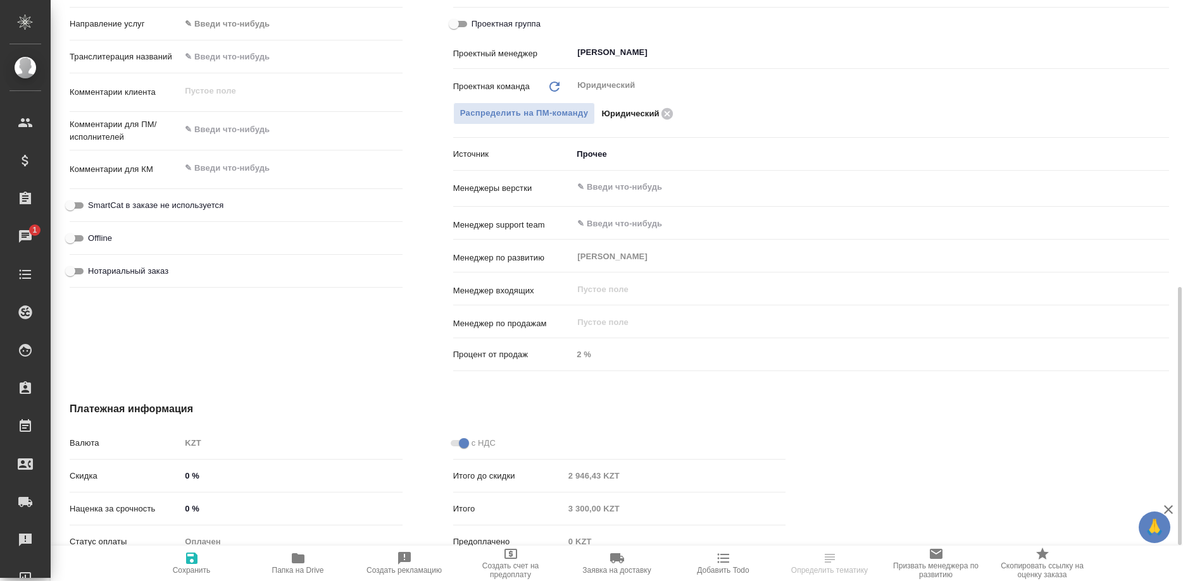
select select "RU"
type textarea "x"
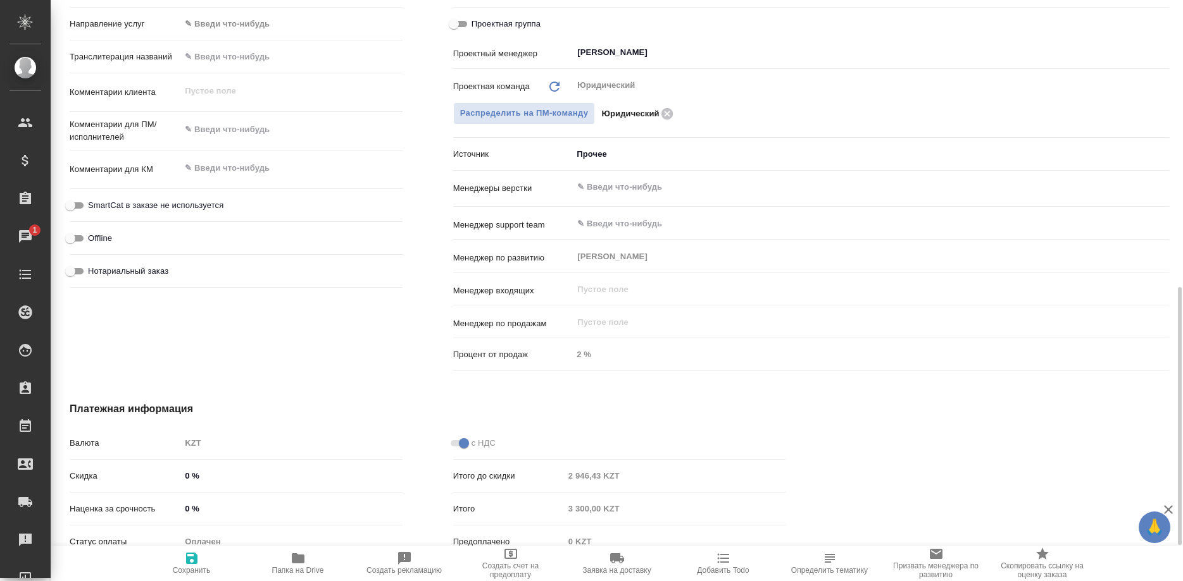
type textarea "x"
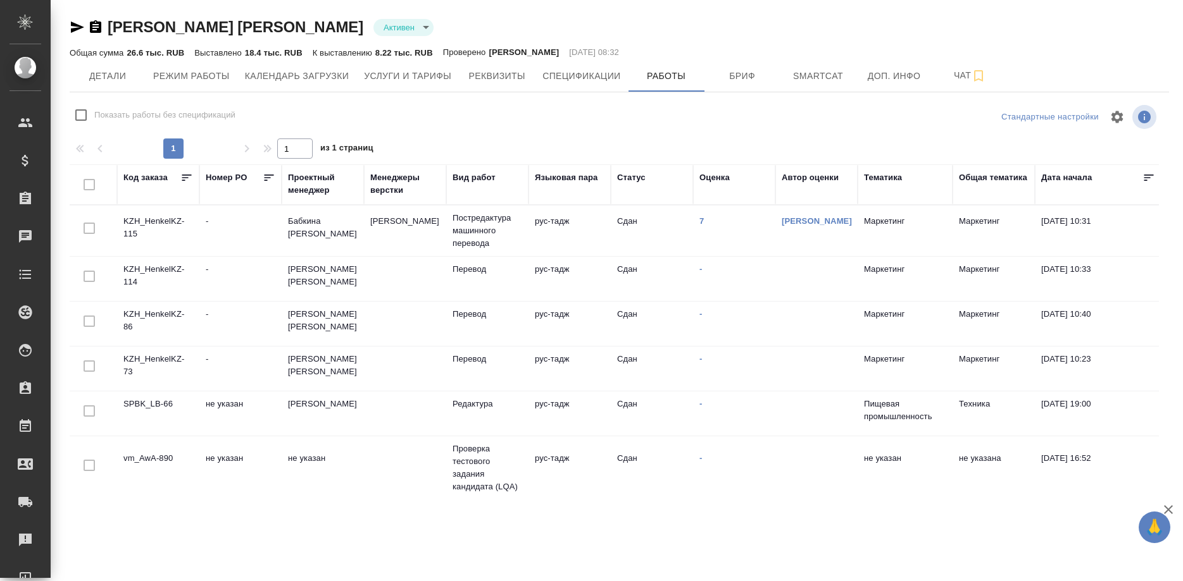
scroll to position [0, 41]
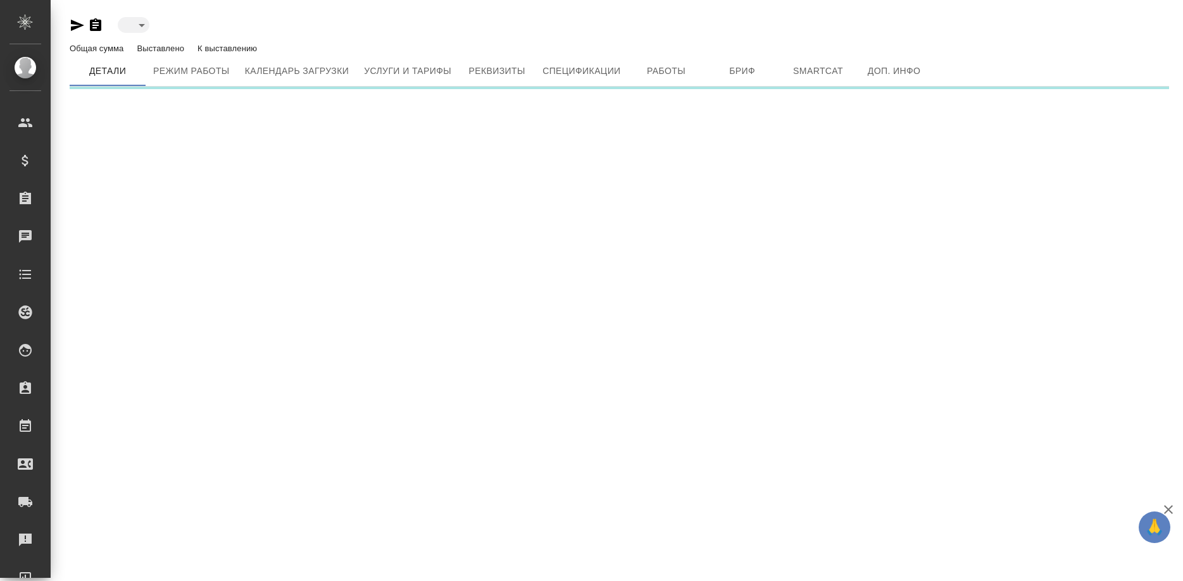
type input "active"
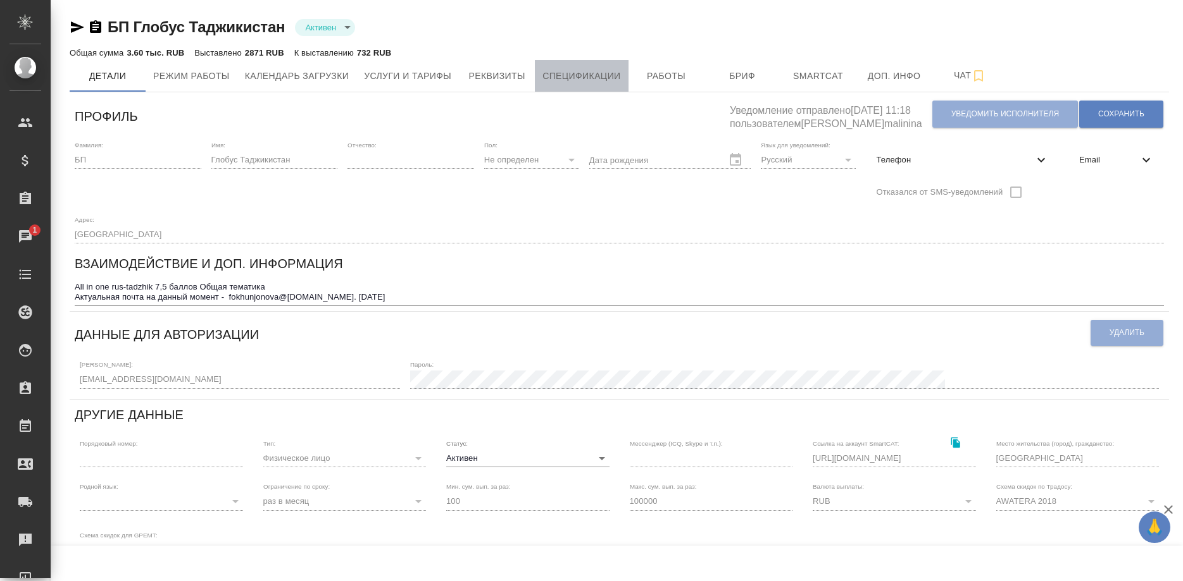
click at [565, 68] on span "Спецификации" at bounding box center [581, 76] width 78 height 16
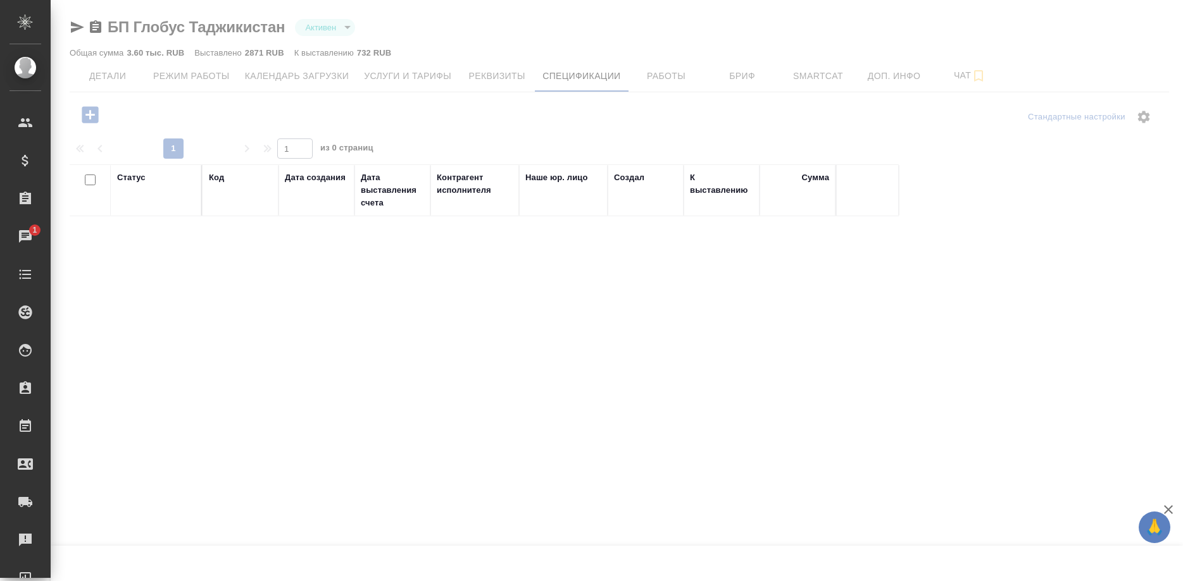
click at [430, 72] on div at bounding box center [617, 290] width 1132 height 581
click at [427, 78] on div at bounding box center [617, 290] width 1132 height 581
click at [416, 81] on div at bounding box center [617, 290] width 1132 height 581
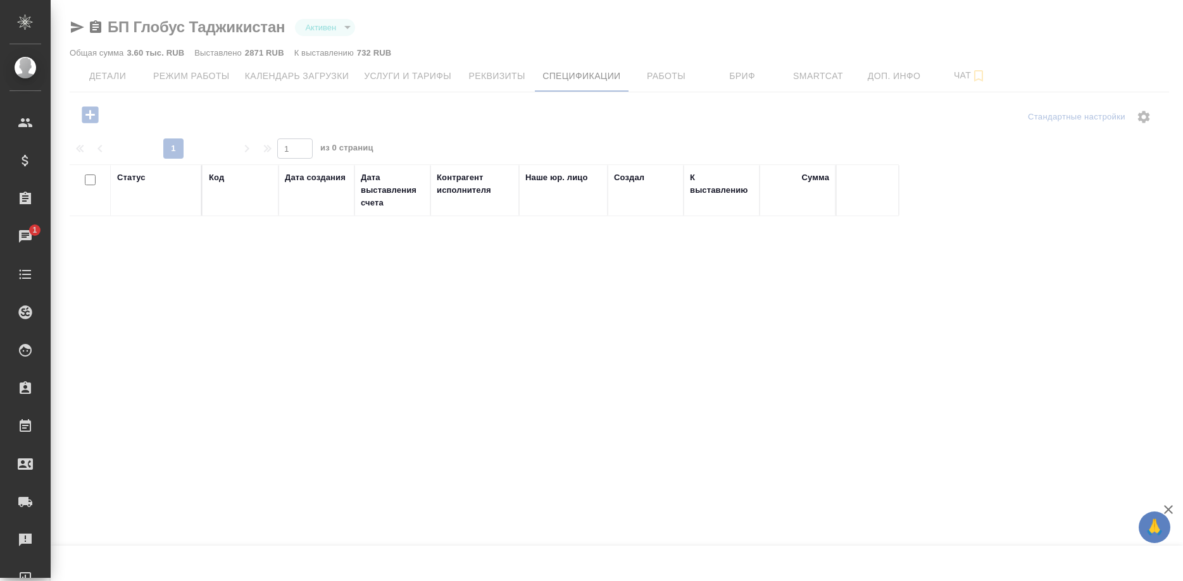
click at [380, 70] on div at bounding box center [617, 290] width 1132 height 581
click at [404, 75] on div at bounding box center [617, 290] width 1132 height 581
click at [406, 85] on div at bounding box center [617, 290] width 1132 height 581
click at [657, 76] on div at bounding box center [617, 290] width 1132 height 581
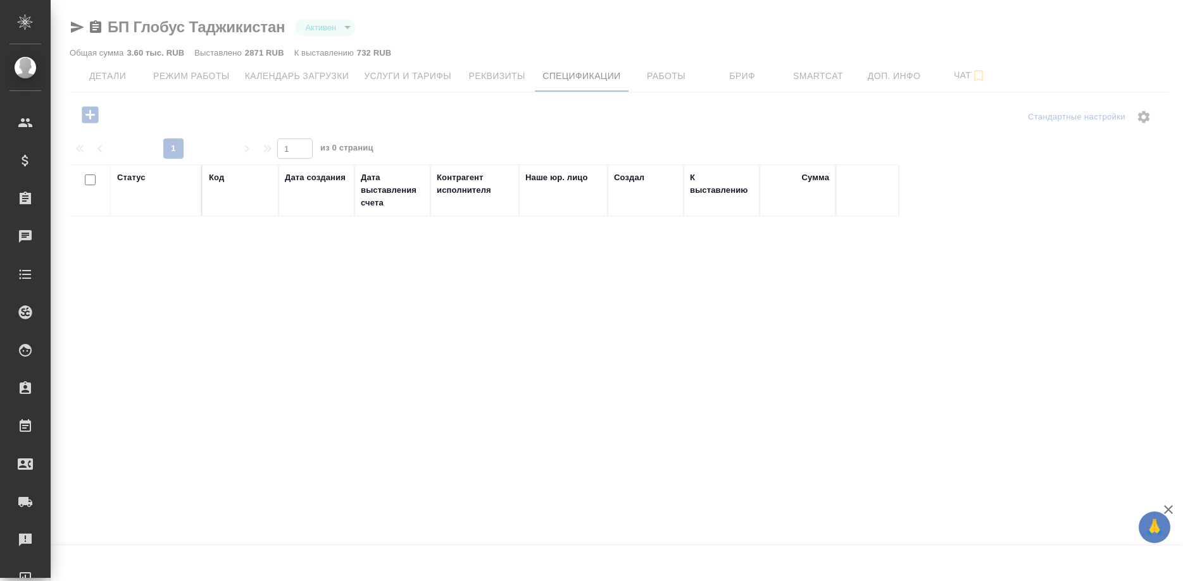
click at [407, 82] on div at bounding box center [617, 290] width 1132 height 581
click at [97, 74] on div at bounding box center [617, 290] width 1132 height 581
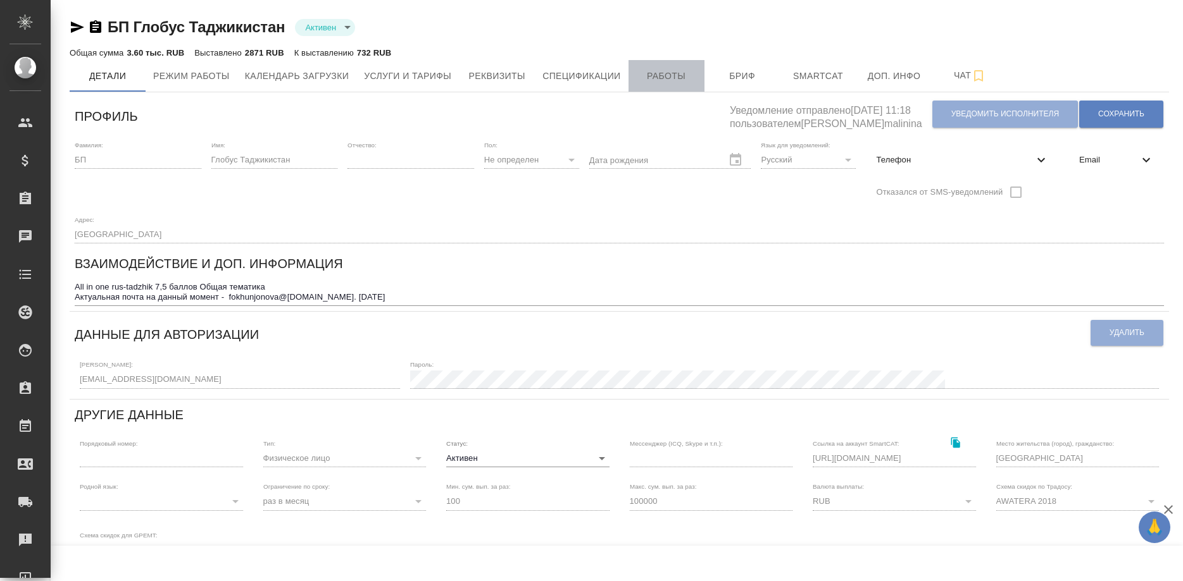
click at [669, 73] on span "Работы" at bounding box center [666, 76] width 61 height 16
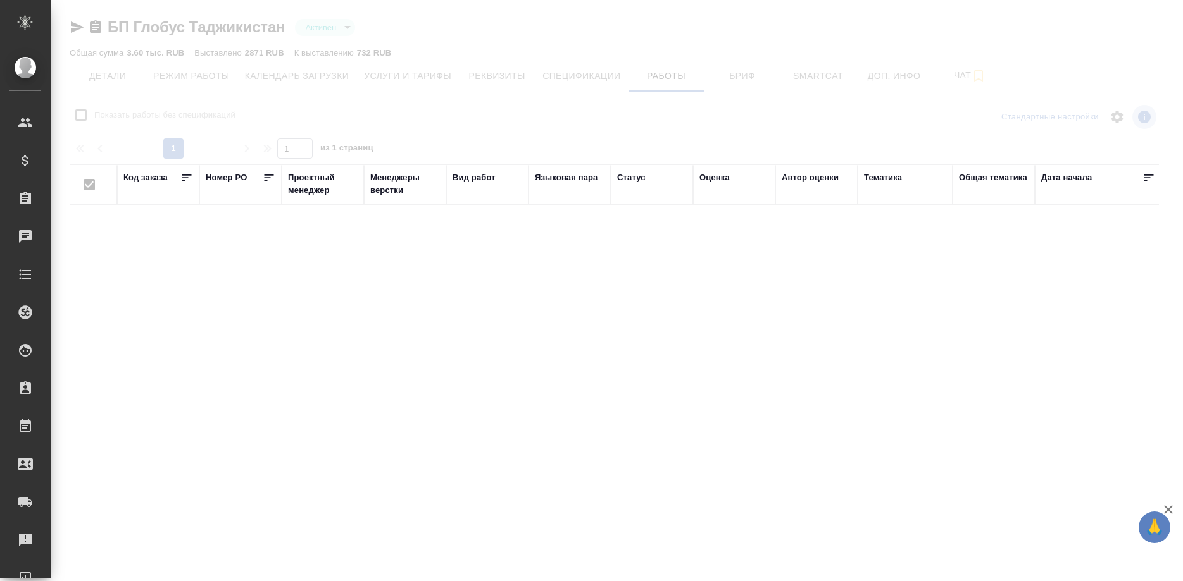
checkbox input "false"
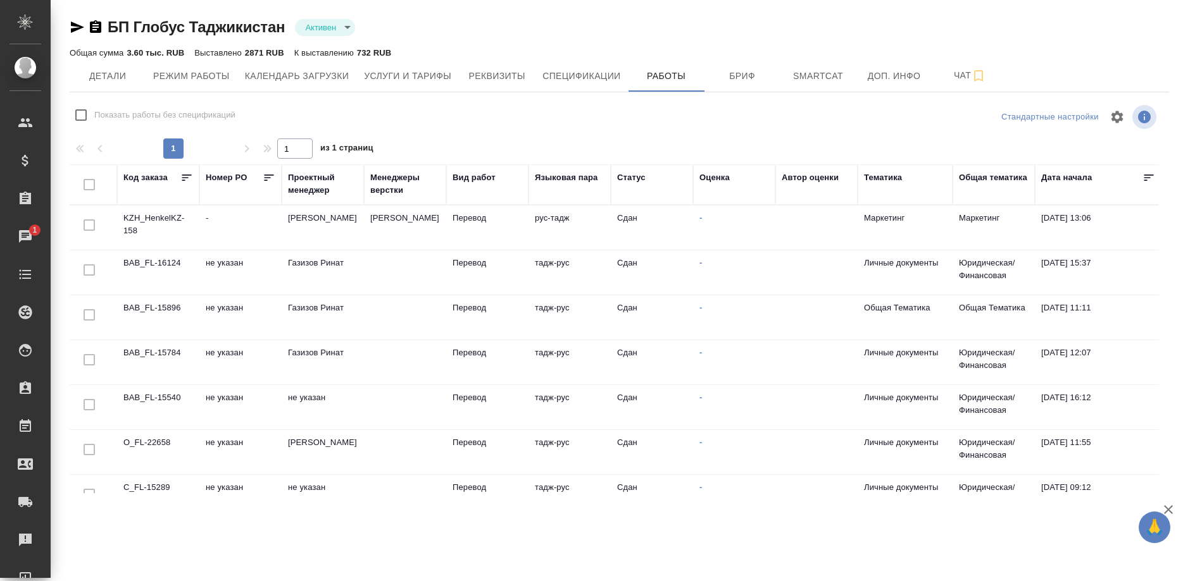
click at [125, 216] on td "KZH_HenkelKZ-158" at bounding box center [158, 228] width 82 height 44
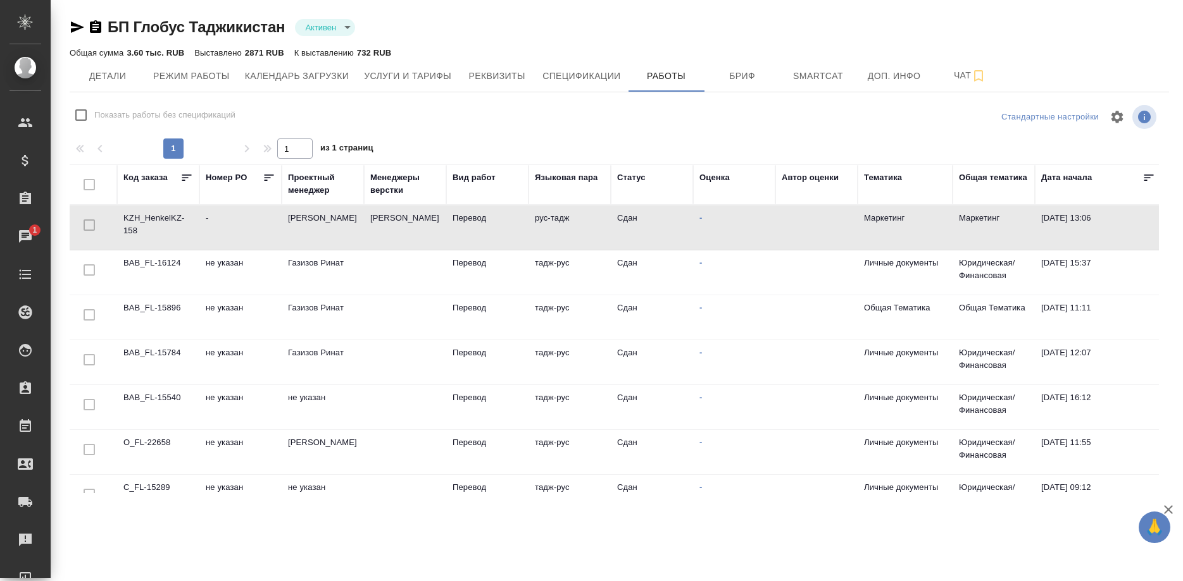
click at [125, 216] on td "KZH_HenkelKZ-158" at bounding box center [158, 228] width 82 height 44
click at [159, 266] on td "BAB_FL-16124" at bounding box center [158, 273] width 82 height 44
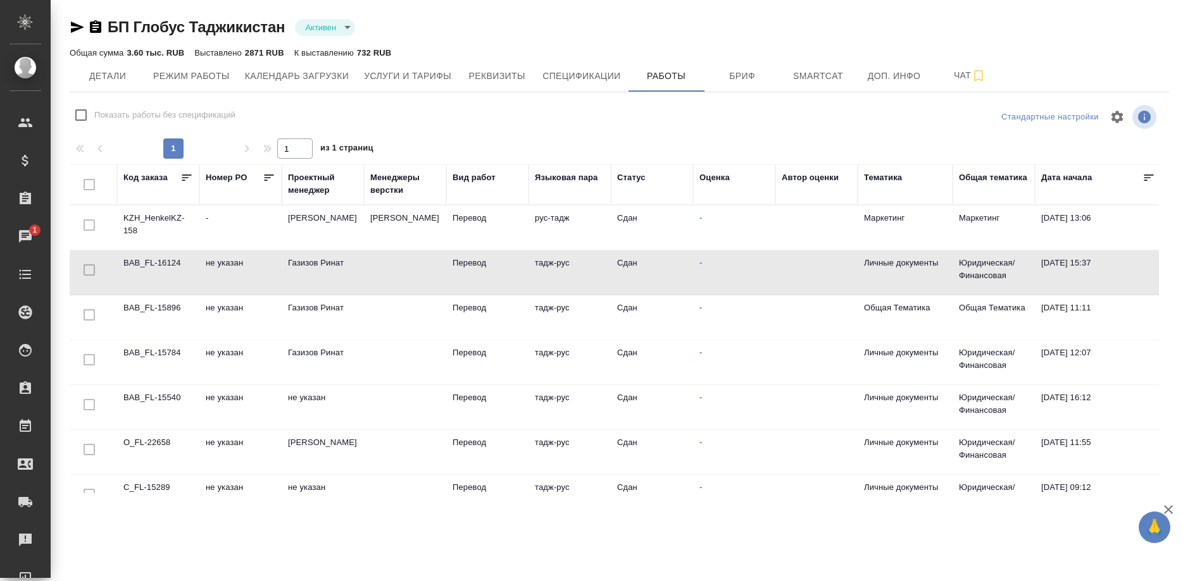
click at [159, 266] on td "BAB_FL-16124" at bounding box center [158, 273] width 82 height 44
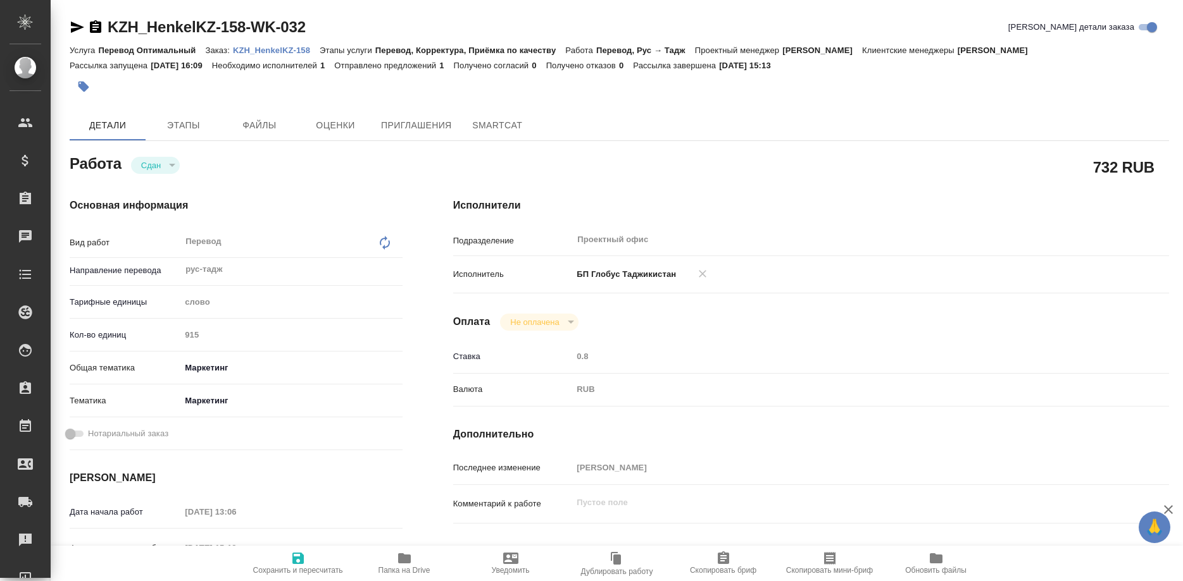
type textarea "x"
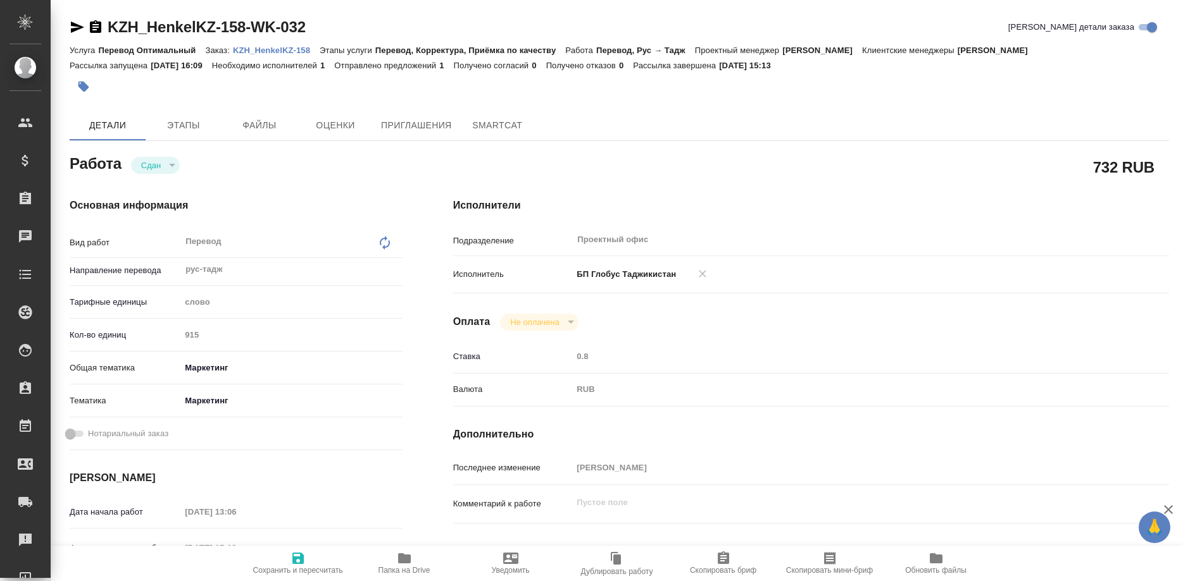
type textarea "x"
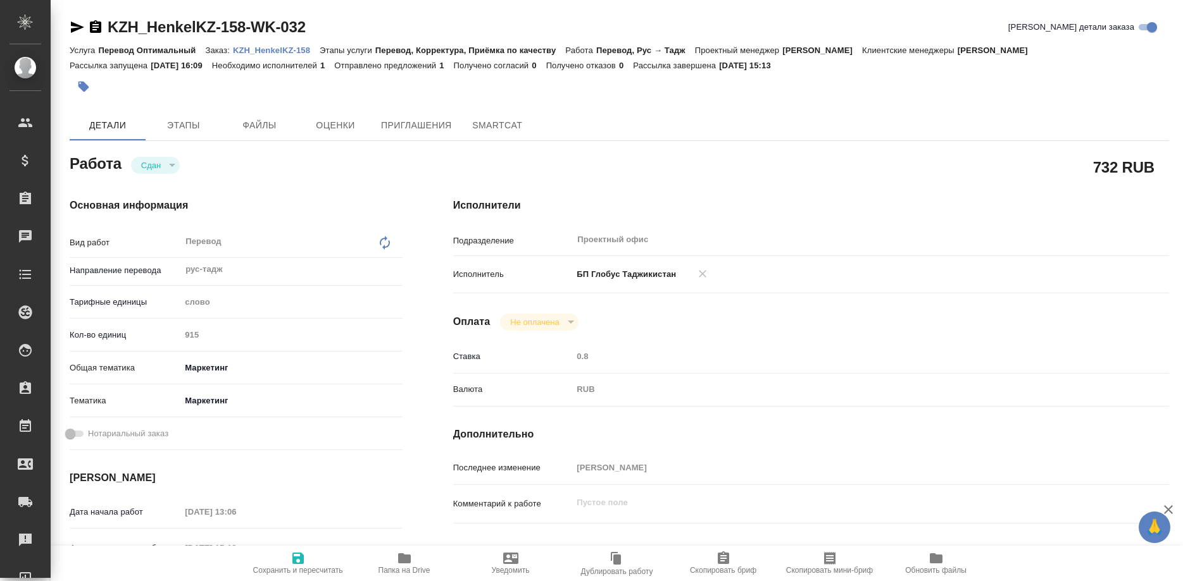
type textarea "x"
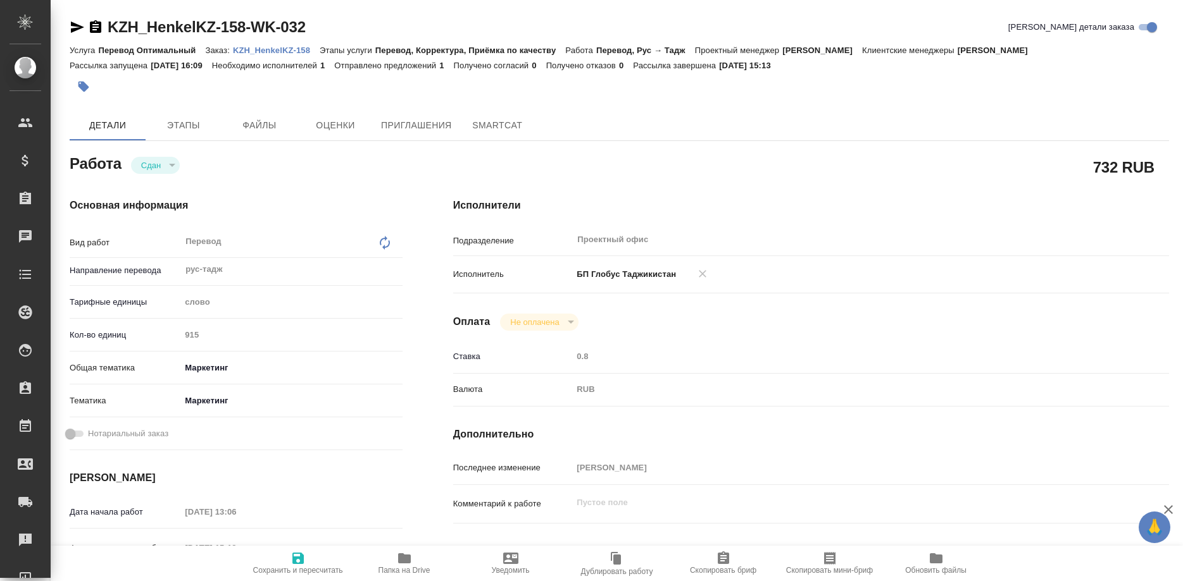
type textarea "x"
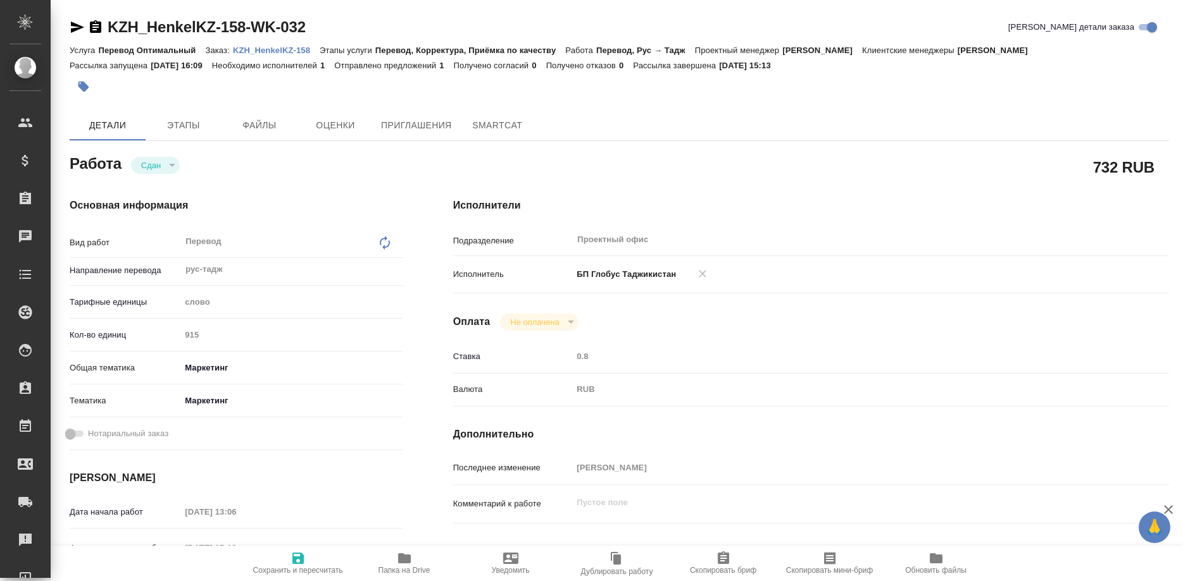
type textarea "x"
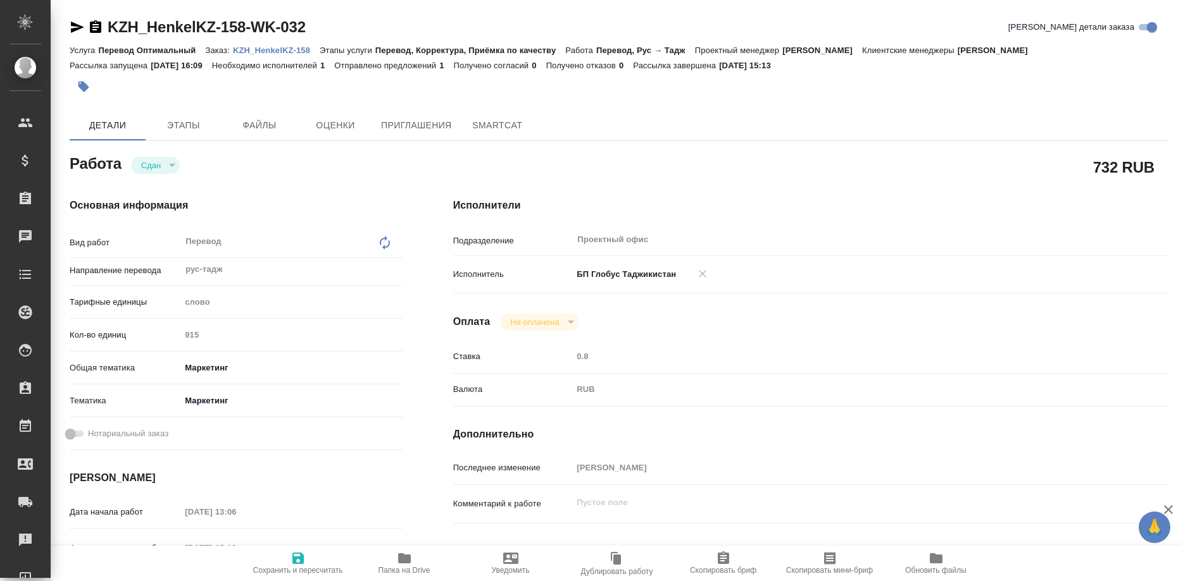
click at [282, 51] on p "KZH_HenkelKZ-158" at bounding box center [276, 50] width 87 height 9
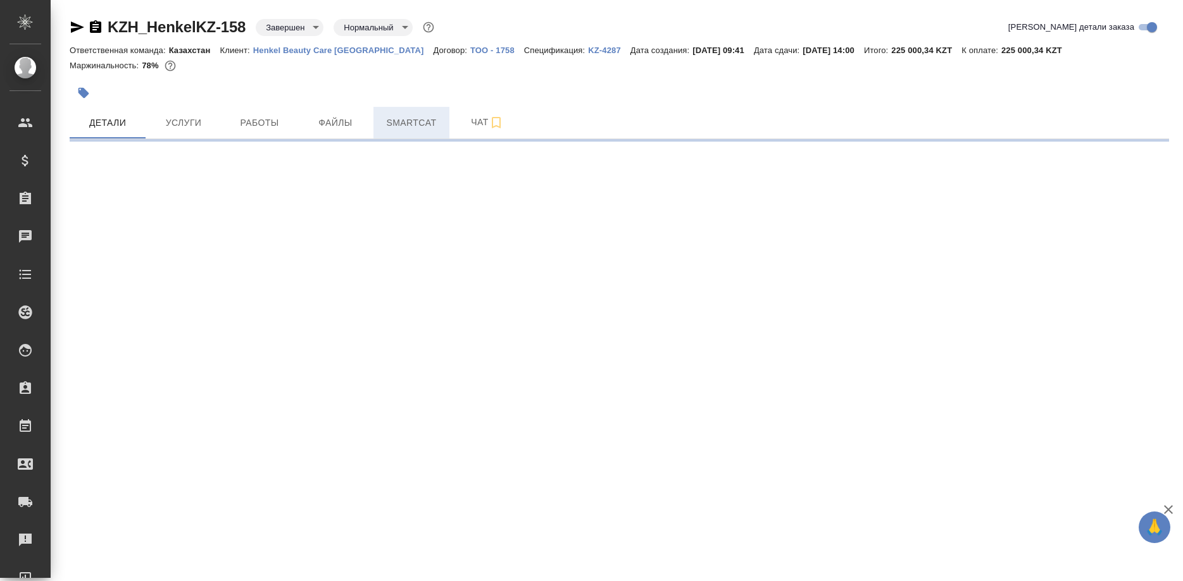
select select "RU"
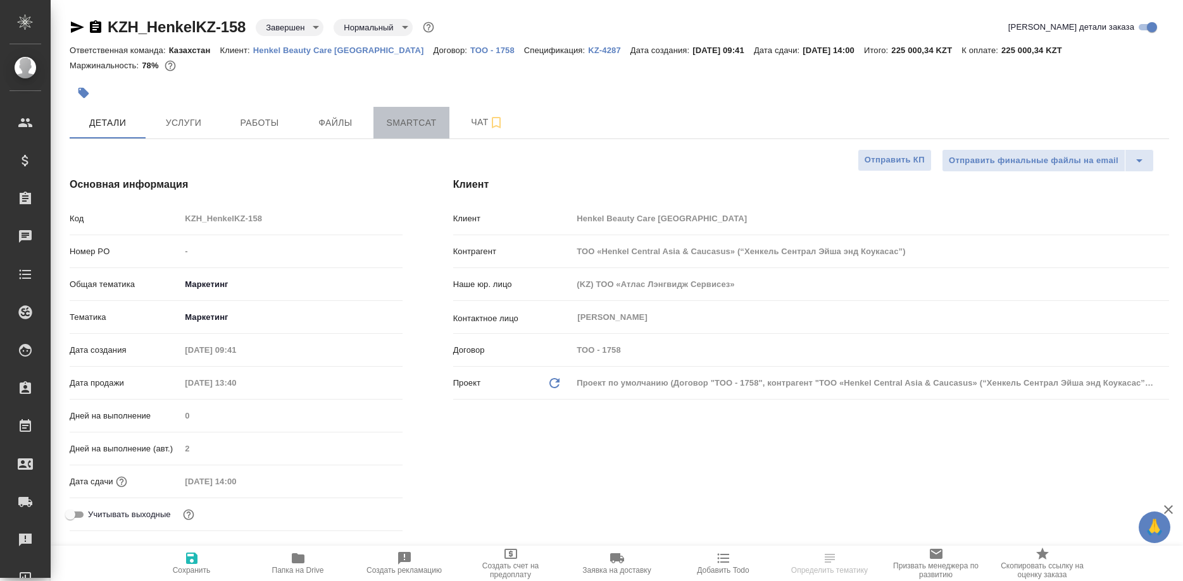
click at [385, 124] on span "Smartcat" at bounding box center [411, 123] width 61 height 16
type textarea "x"
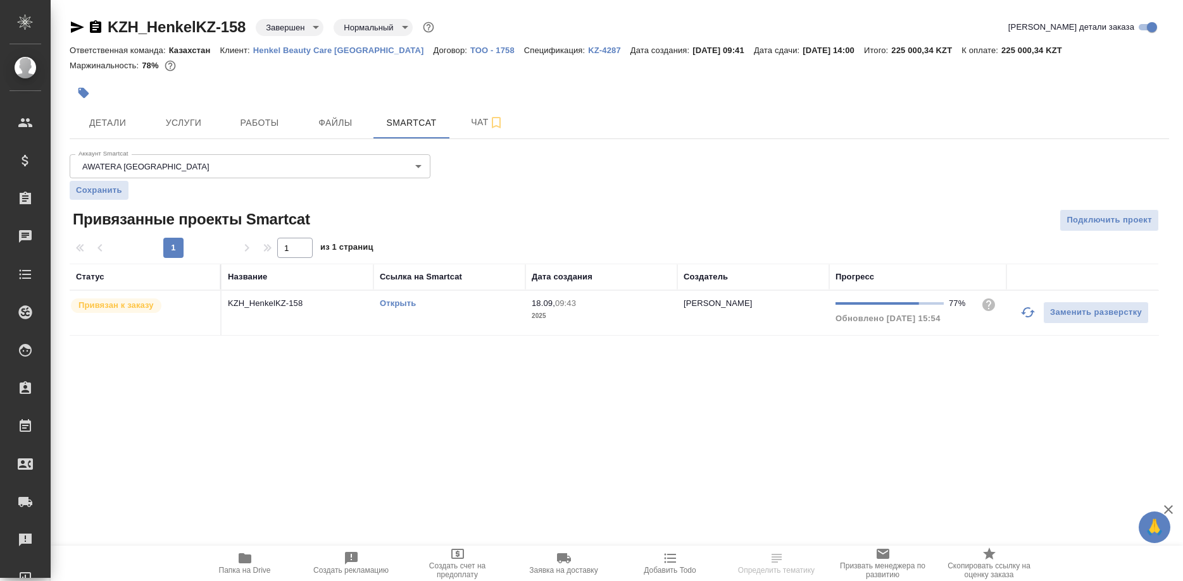
click at [404, 302] on link "Открыть" at bounding box center [398, 303] width 36 height 9
click at [392, 305] on link "Открыть" at bounding box center [398, 303] width 36 height 9
click at [244, 564] on icon "button" at bounding box center [244, 558] width 15 height 15
click at [256, 122] on span "Работы" at bounding box center [259, 123] width 61 height 16
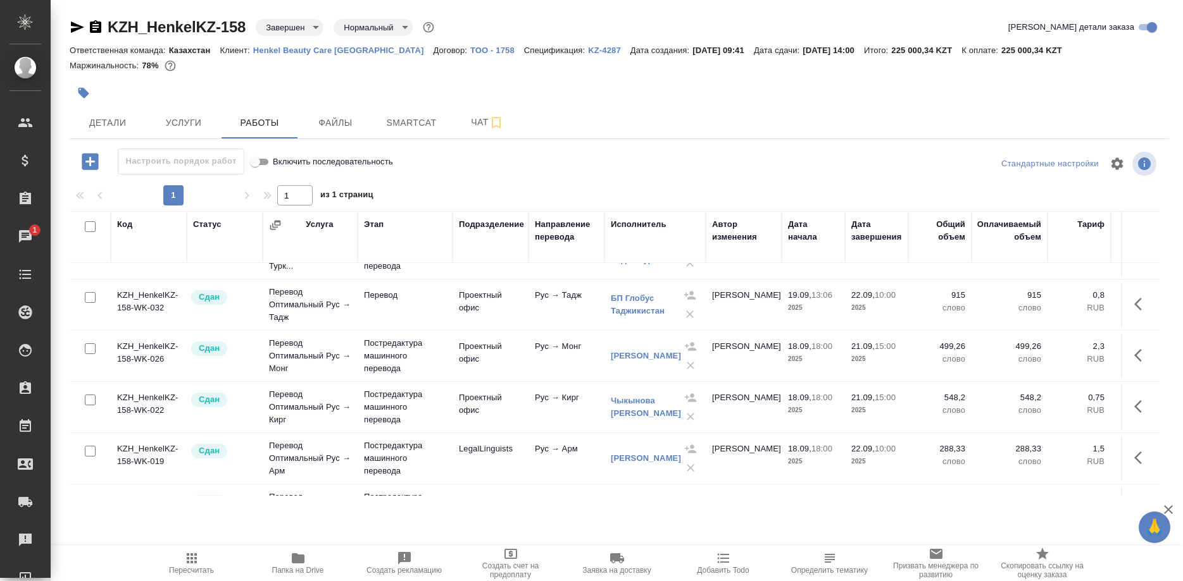
scroll to position [73, 0]
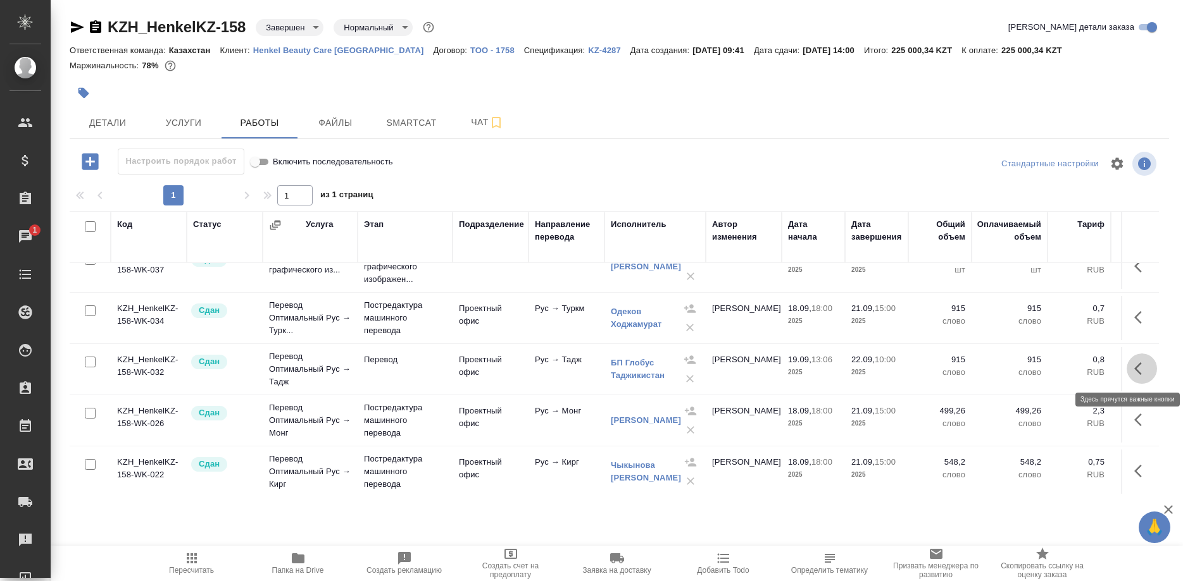
click at [1129, 371] on button "button" at bounding box center [1141, 369] width 30 height 30
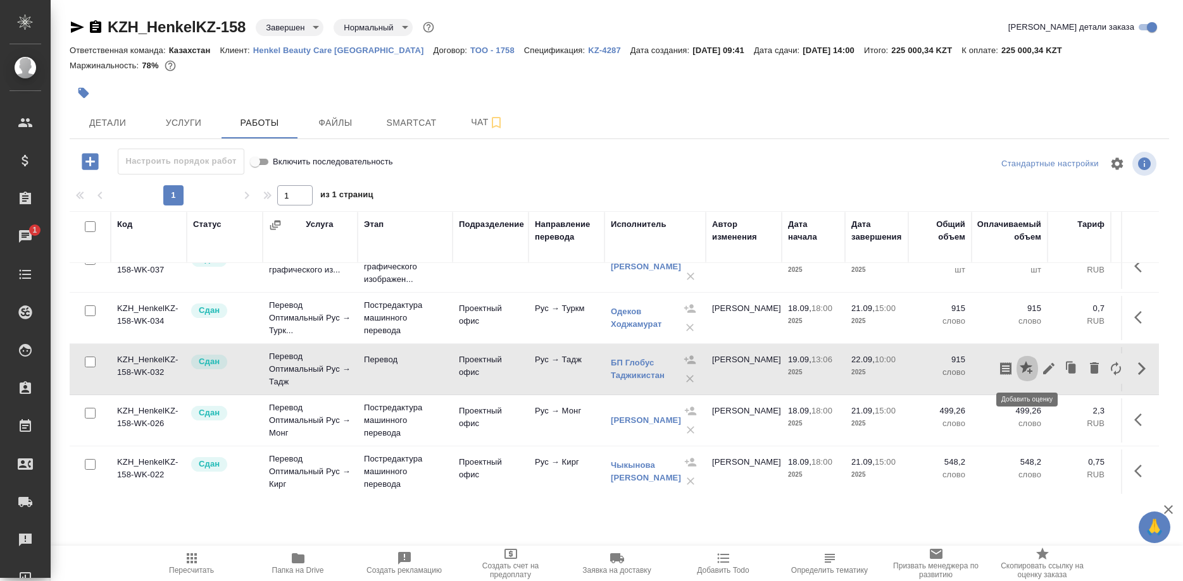
click at [1024, 373] on icon "button" at bounding box center [1026, 368] width 15 height 15
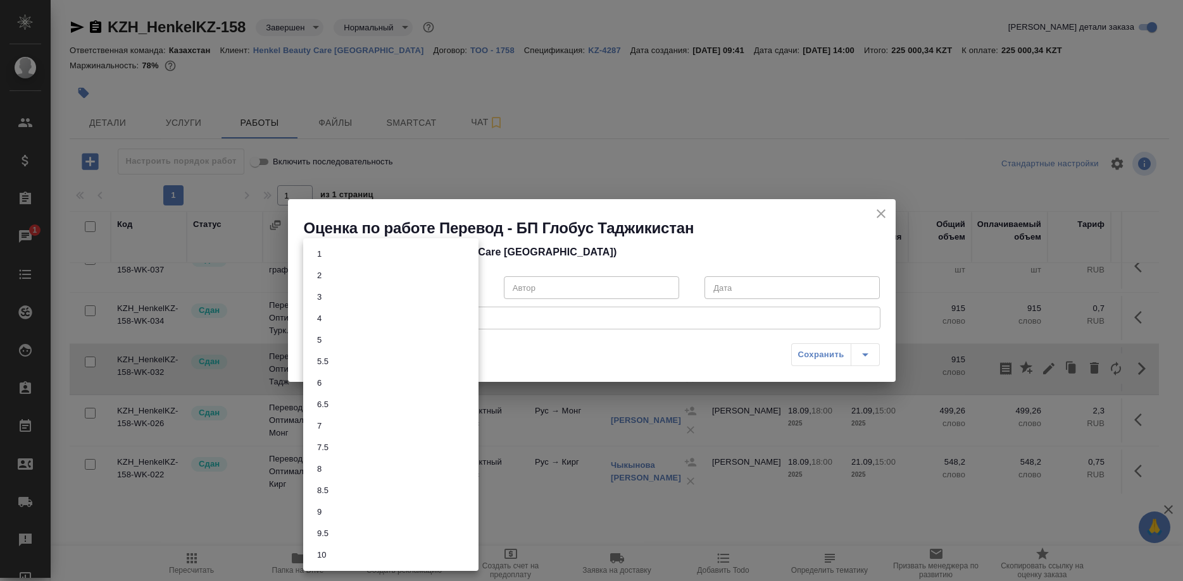
drag, startPoint x: 428, startPoint y: 286, endPoint x: 414, endPoint y: 296, distance: 17.2
click at [426, 290] on body "🙏 .cls-1 fill:#fff; AWATERA Shirina Sabina Клиенты Спецификации Заказы 1 Чаты T…" at bounding box center [591, 290] width 1183 height 581
click at [320, 461] on li "8" at bounding box center [390, 470] width 175 height 22
type input "8"
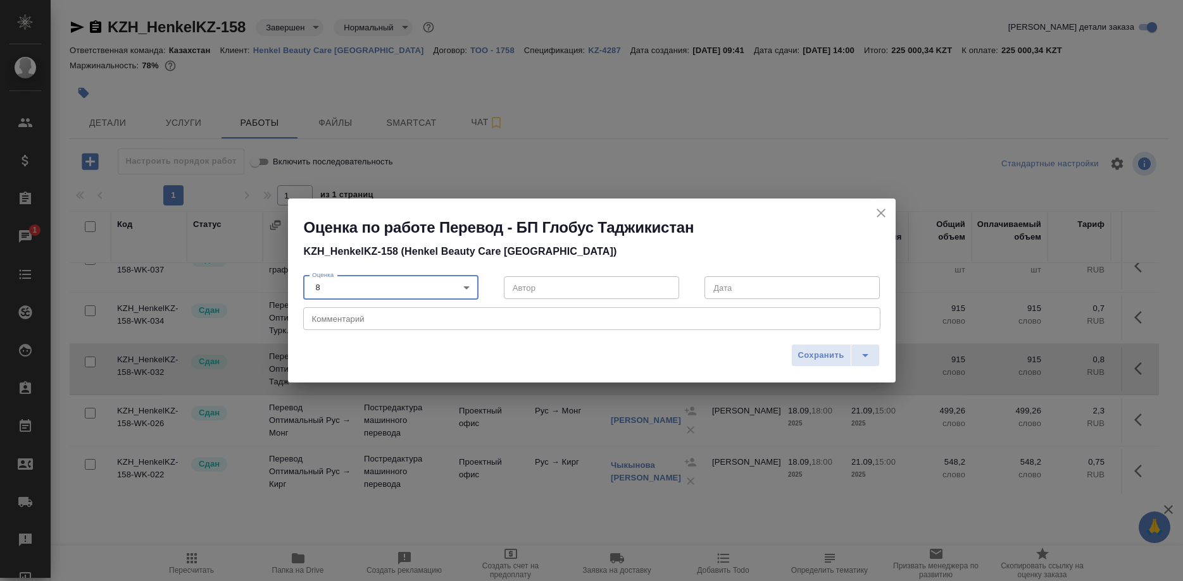
click at [383, 318] on textarea at bounding box center [591, 318] width 559 height 9
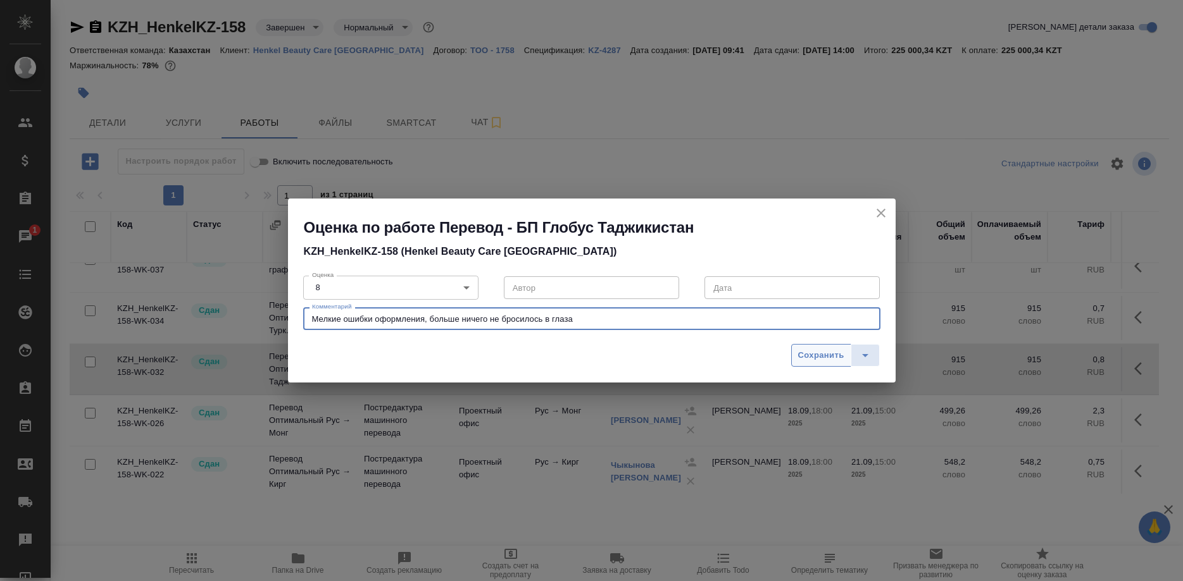
type textarea "Мелкие ошибки оформления, больше ничего не бросилось в глаза"
click at [801, 361] on span "Сохранить" at bounding box center [821, 356] width 46 height 15
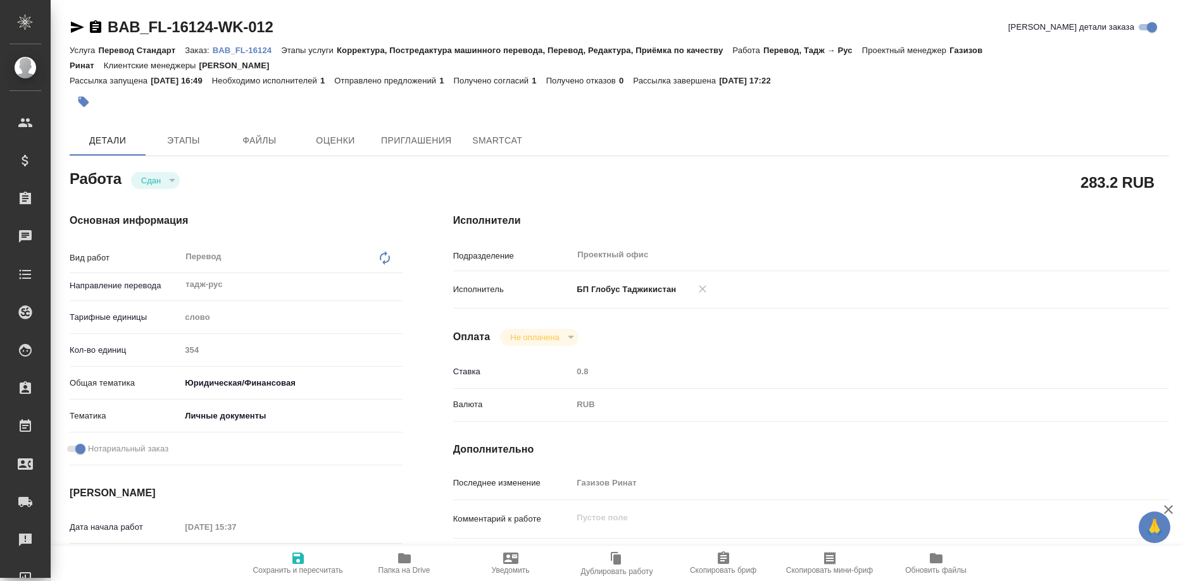
type textarea "x"
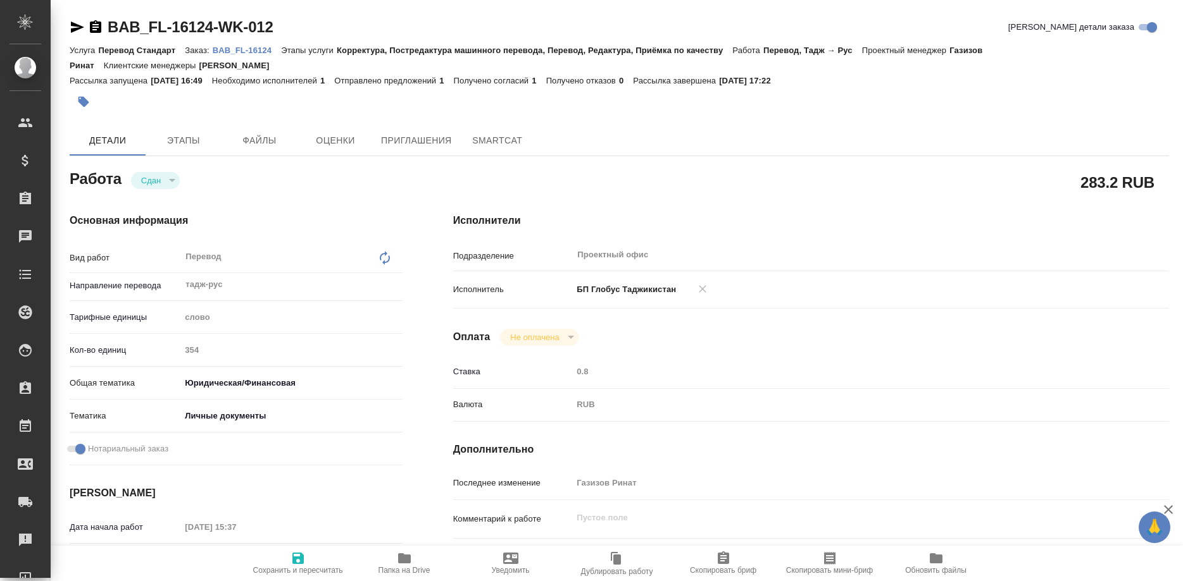
type textarea "x"
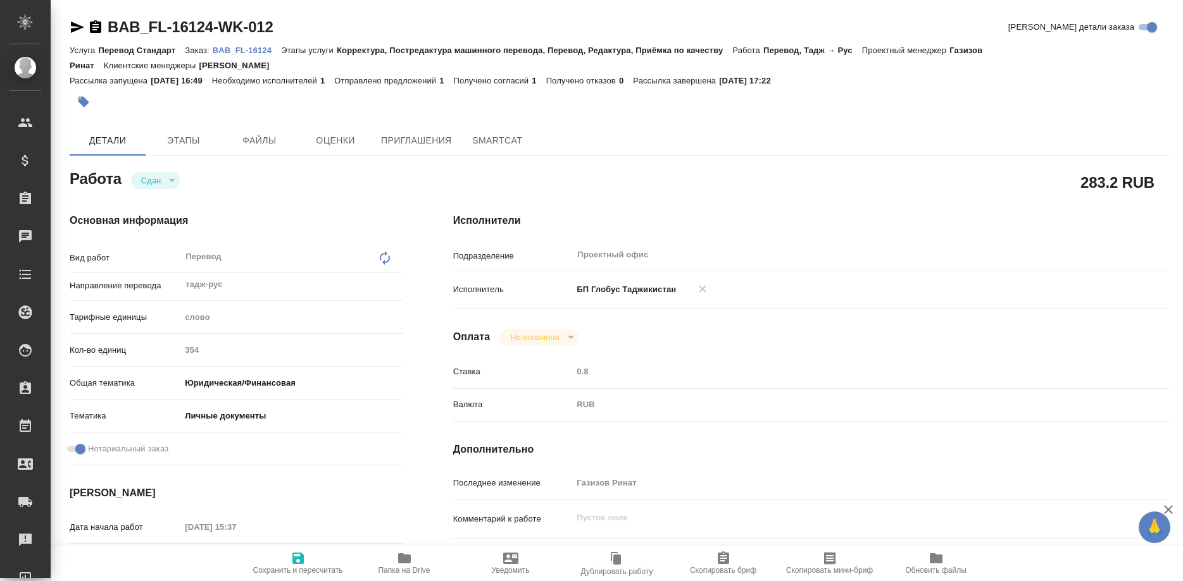
type textarea "x"
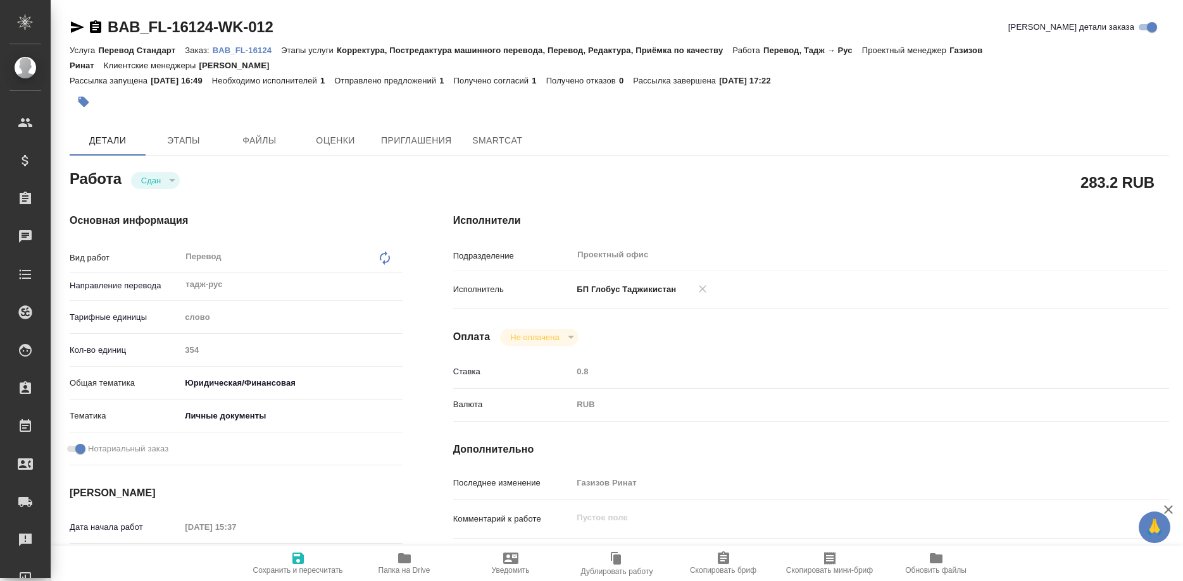
type textarea "x"
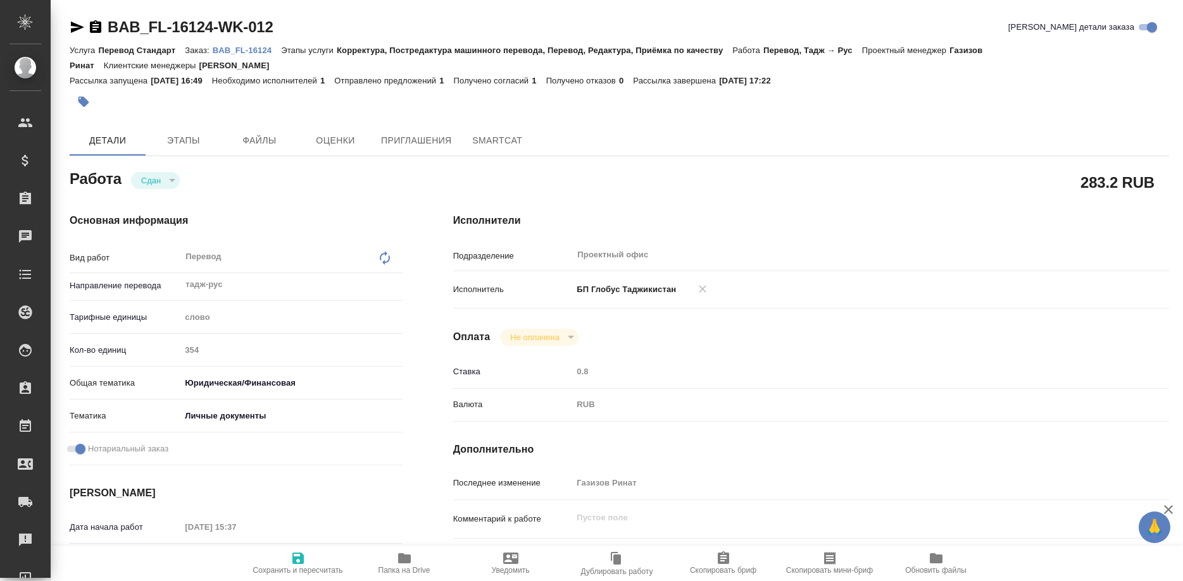
type textarea "x"
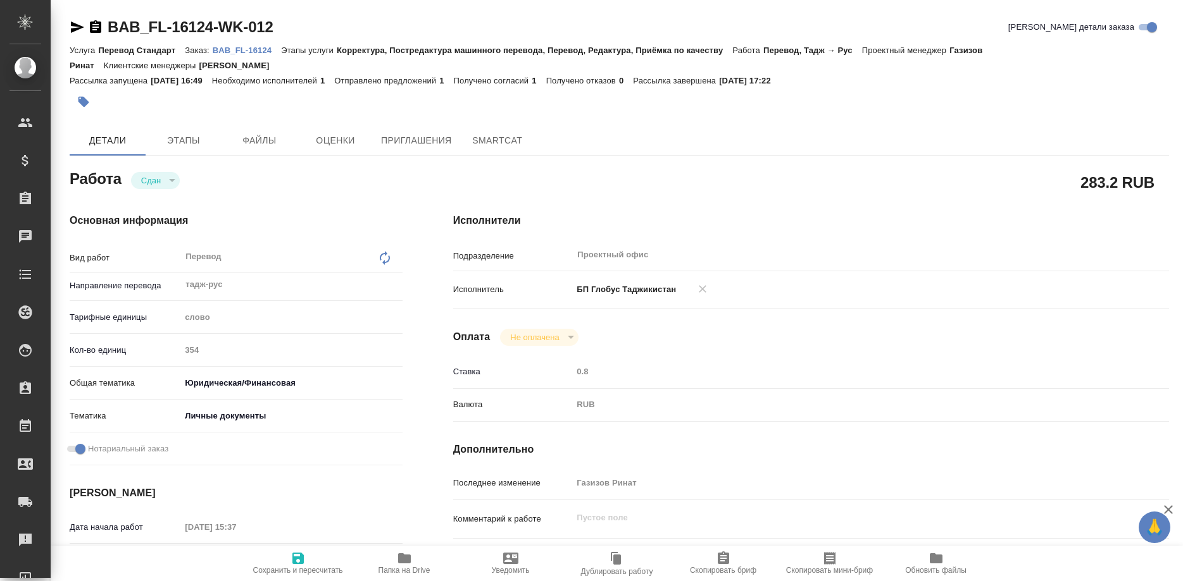
type textarea "x"
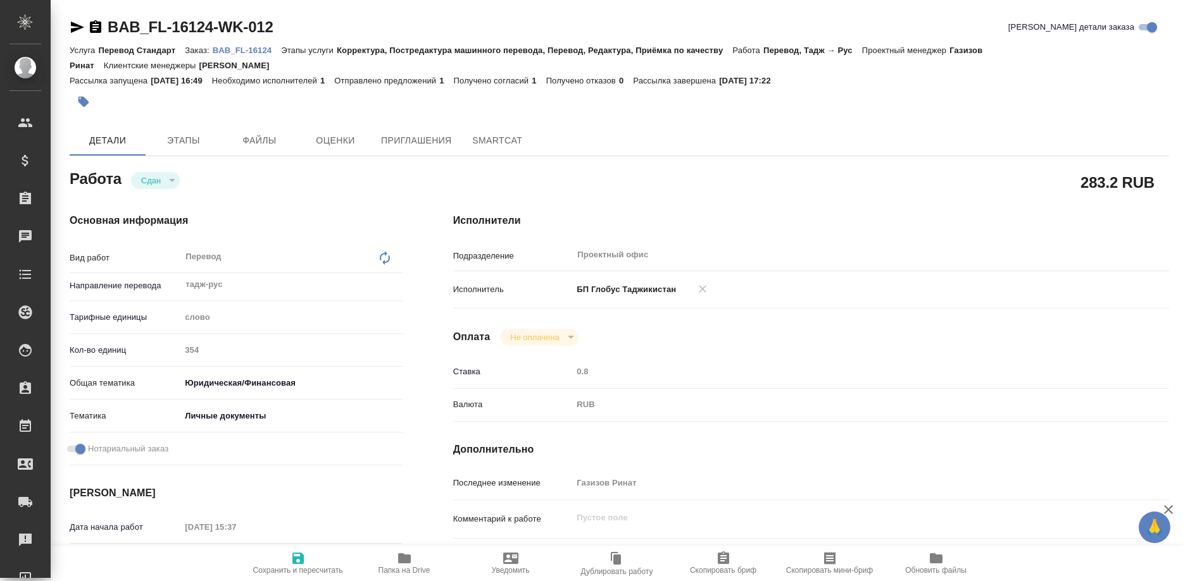
type textarea "x"
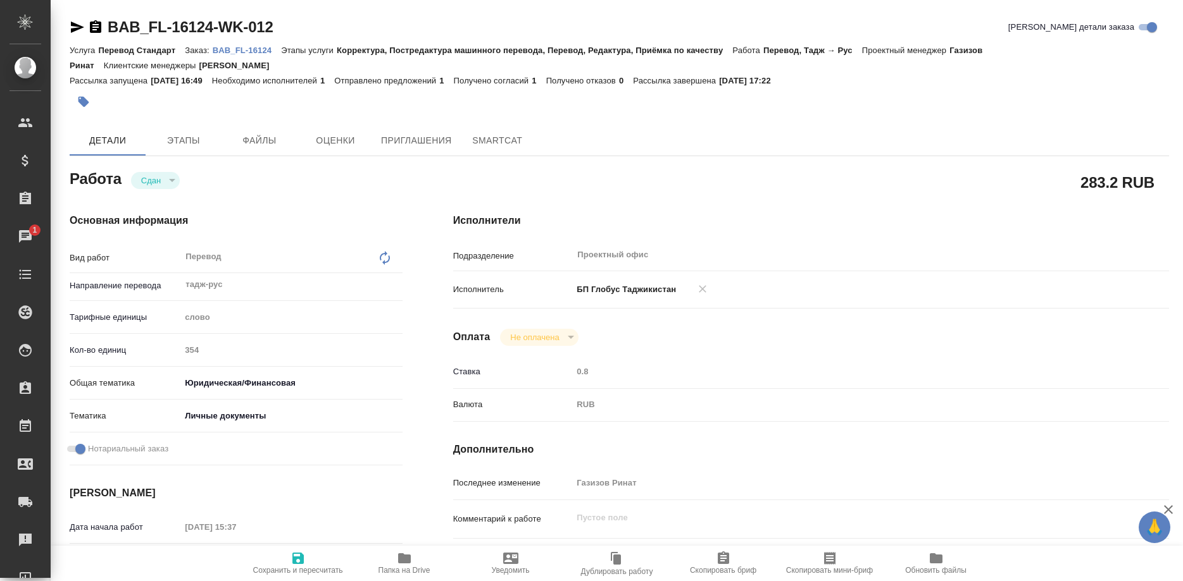
click at [260, 49] on p "BAB_FL-16124" at bounding box center [247, 50] width 68 height 9
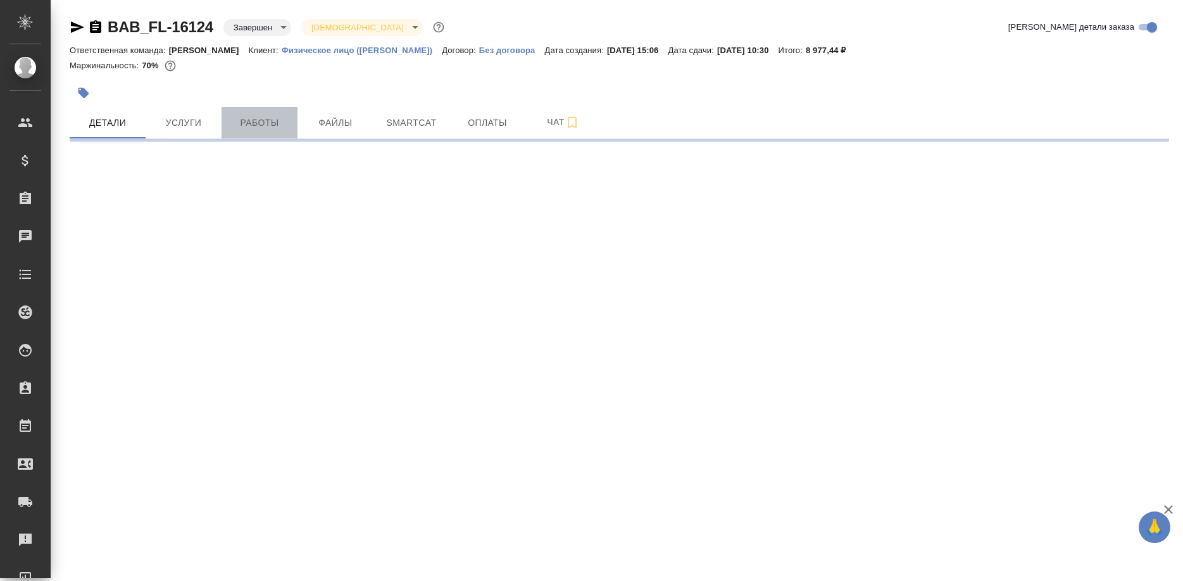
click at [270, 127] on span "Работы" at bounding box center [259, 123] width 61 height 16
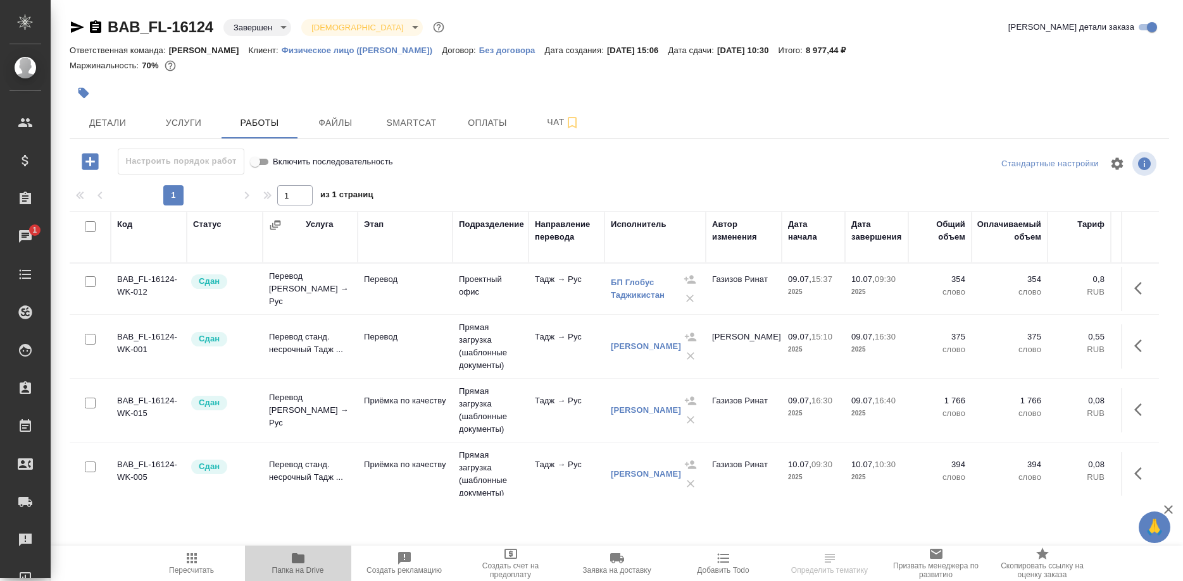
click at [295, 556] on icon "button" at bounding box center [298, 559] width 13 height 10
click at [628, 351] on link "[PERSON_NAME]" at bounding box center [646, 346] width 70 height 9
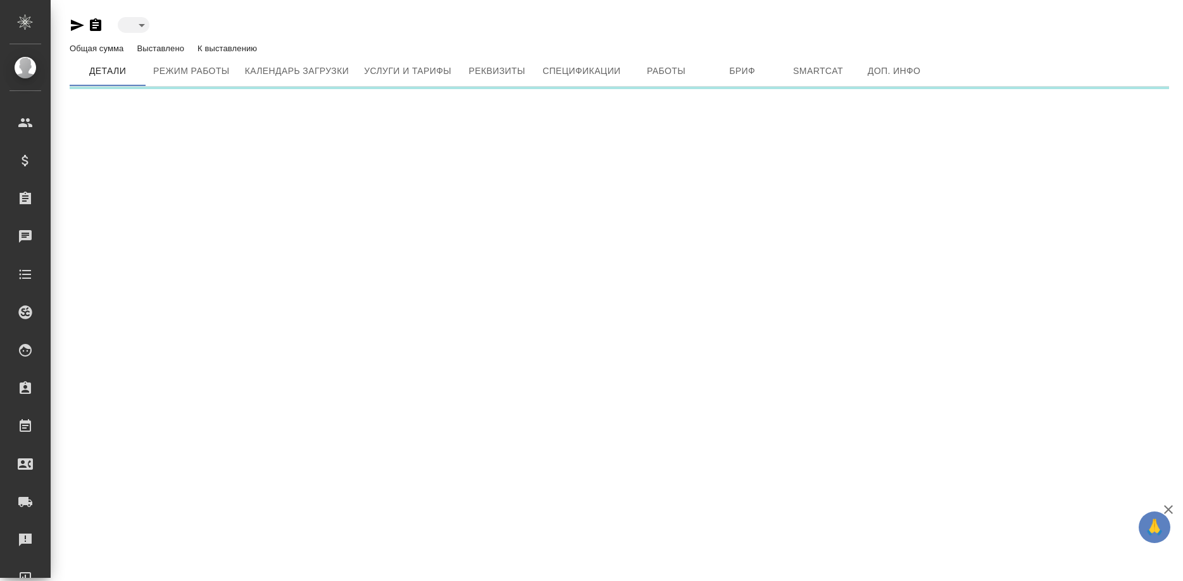
type input "active"
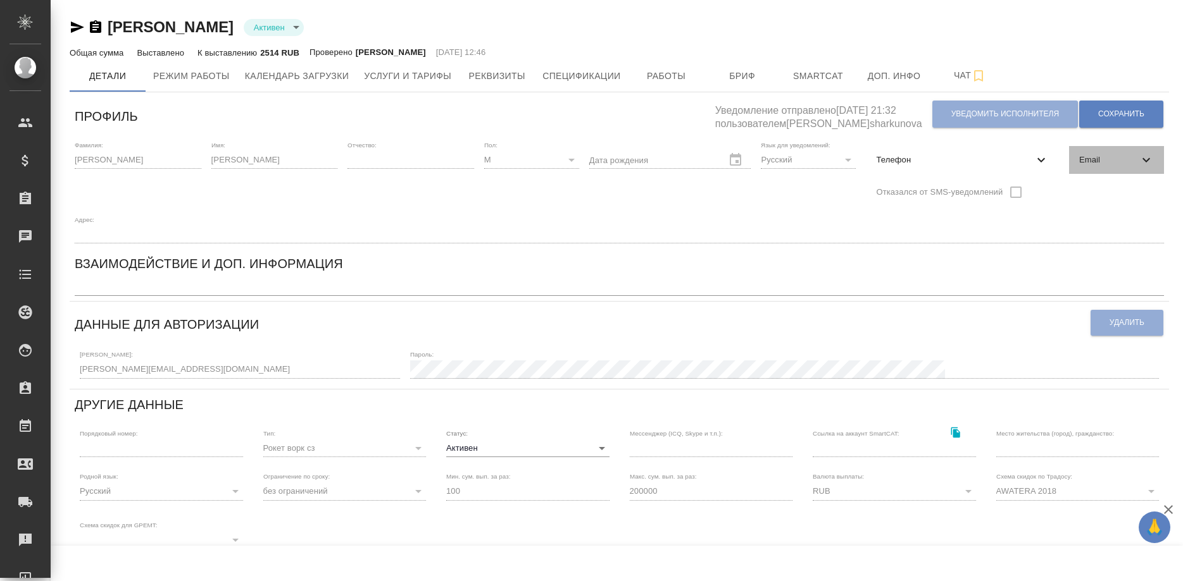
click at [1069, 152] on div "Email" at bounding box center [1116, 160] width 95 height 28
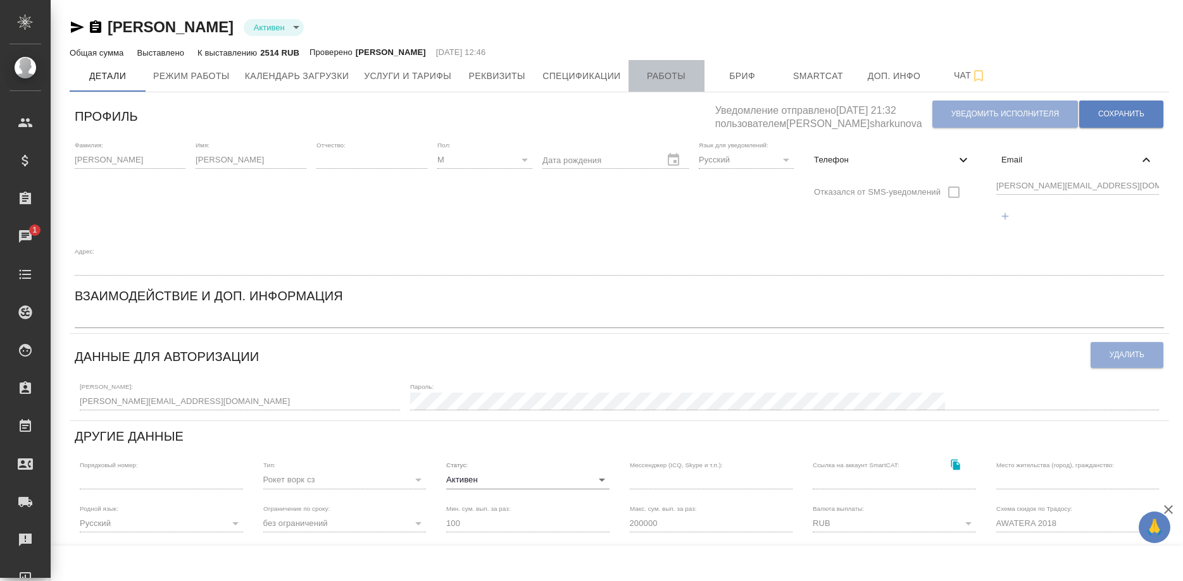
click at [656, 76] on span "Работы" at bounding box center [666, 76] width 61 height 16
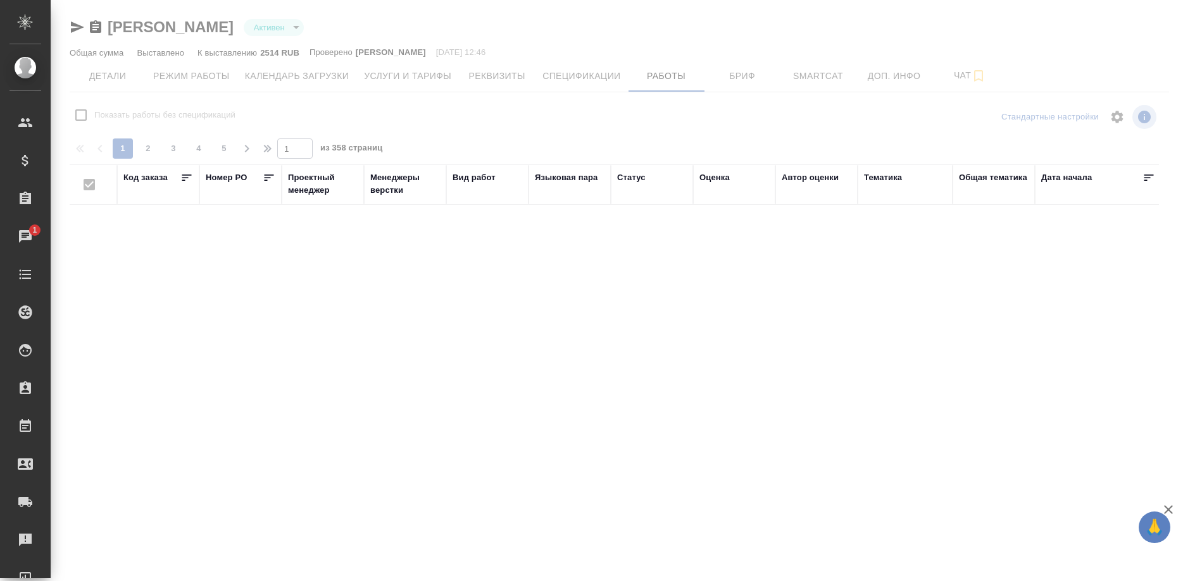
click at [426, 73] on div at bounding box center [617, 250] width 1132 height 500
checkbox input "false"
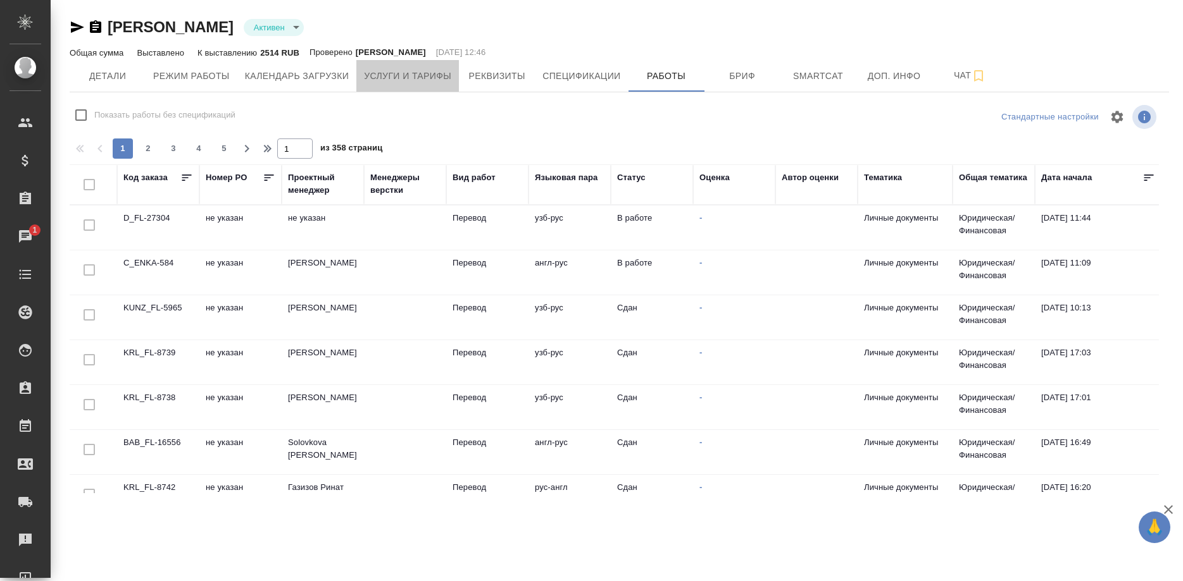
click at [426, 73] on span "Услуги и тарифы" at bounding box center [407, 76] width 87 height 16
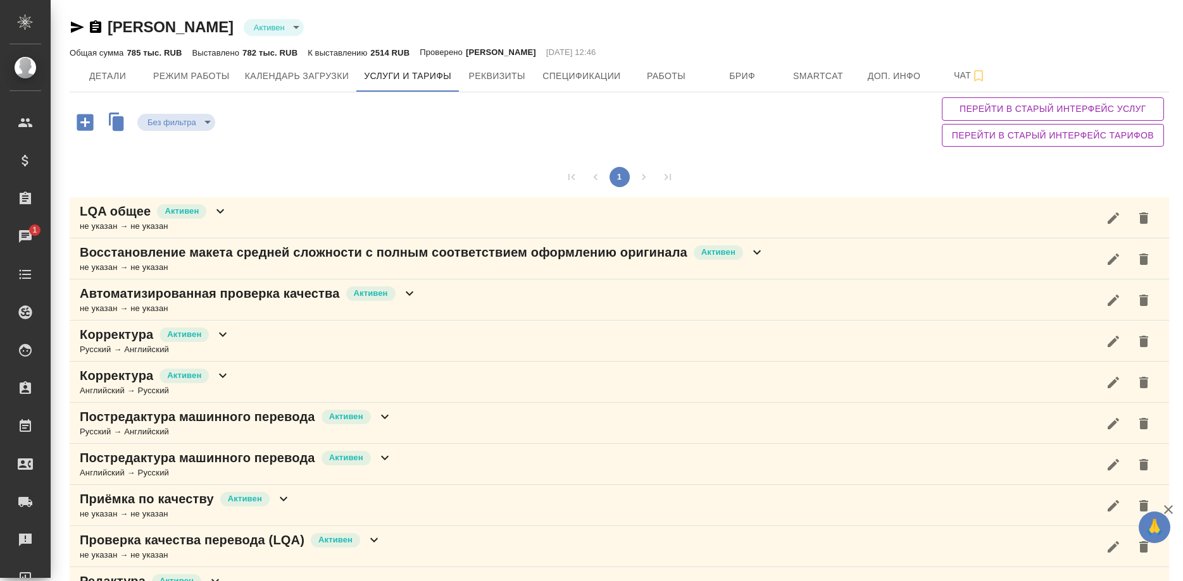
click at [389, 223] on div "LQA общее [PERSON_NAME] не указан → не указан" at bounding box center [619, 217] width 1099 height 41
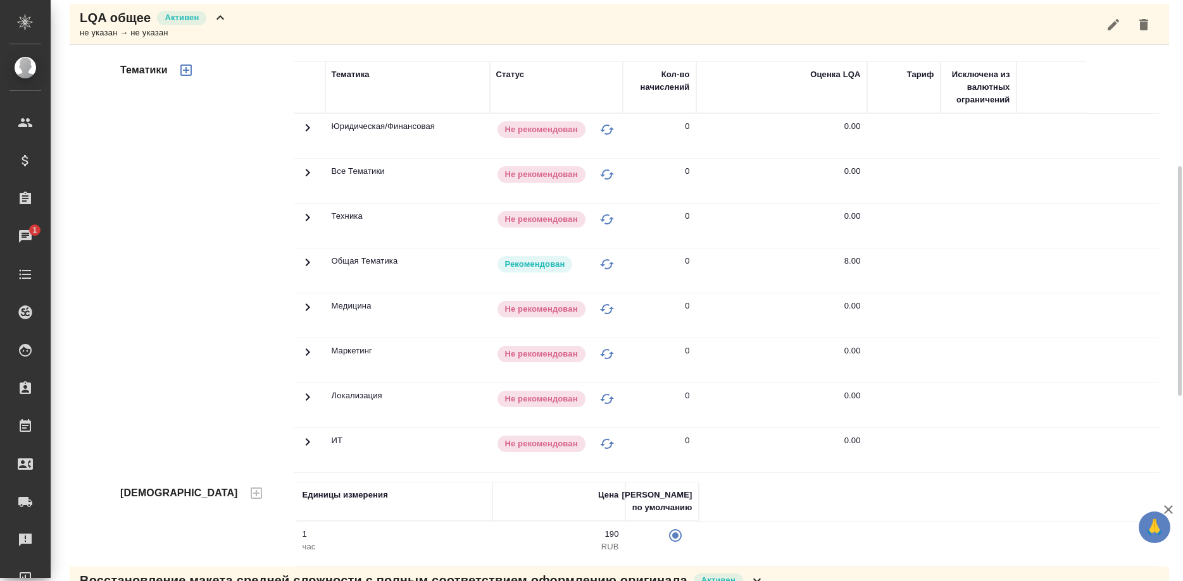
scroll to position [452, 0]
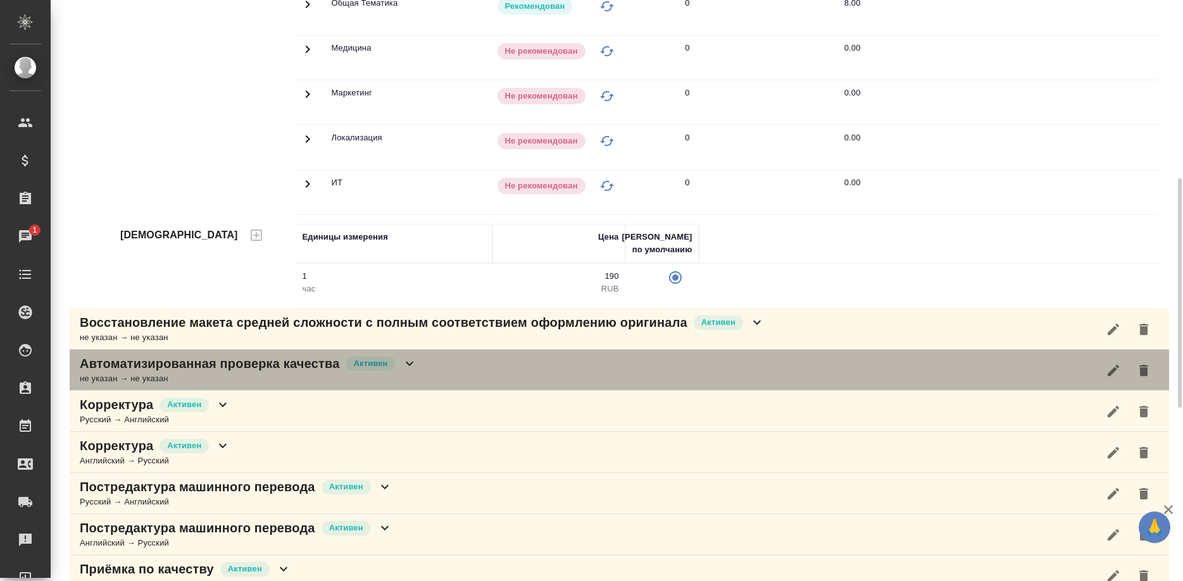
drag, startPoint x: 482, startPoint y: 371, endPoint x: 596, endPoint y: 331, distance: 121.5
click at [483, 371] on div "Автоматизированная проверка качества [PERSON_NAME] не указан → не указан" at bounding box center [619, 370] width 1099 height 41
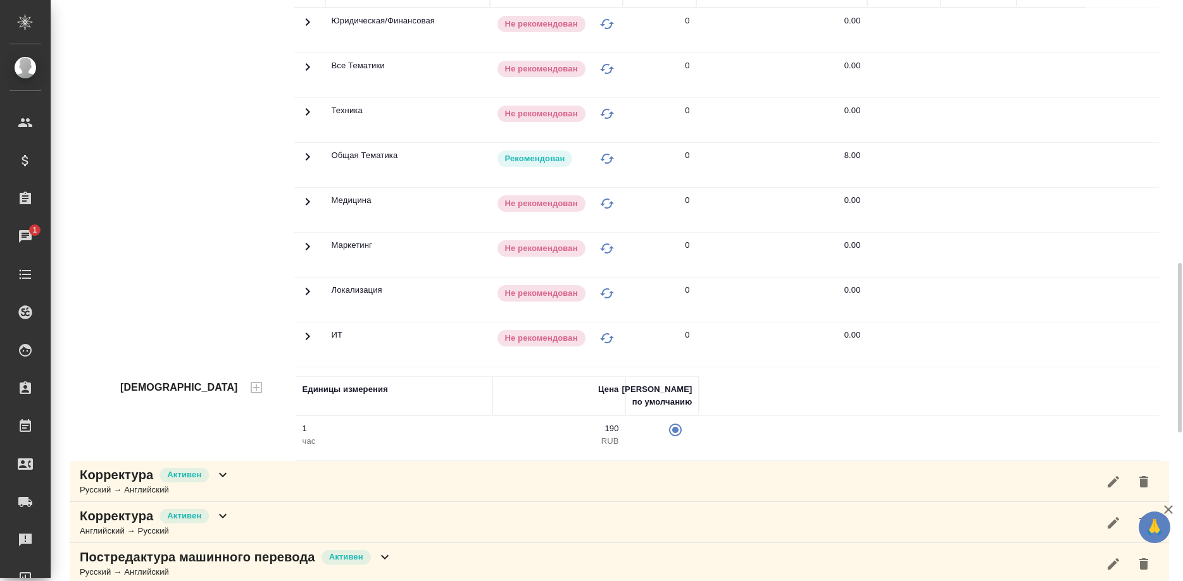
scroll to position [1097, 0]
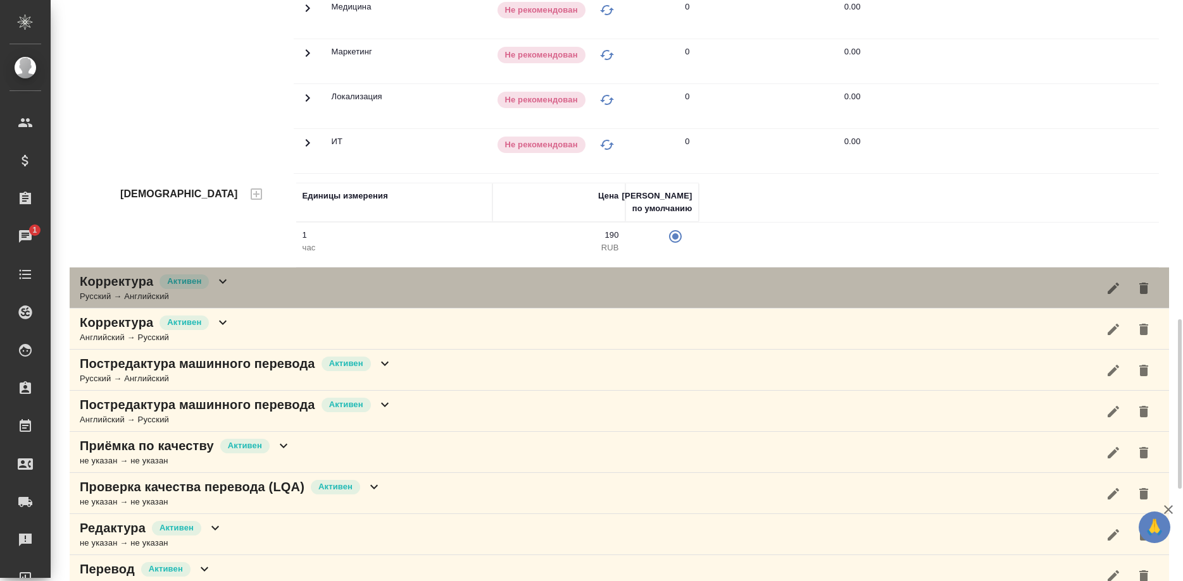
click at [407, 279] on div "Корректура Активен Русский → Английский" at bounding box center [619, 288] width 1099 height 41
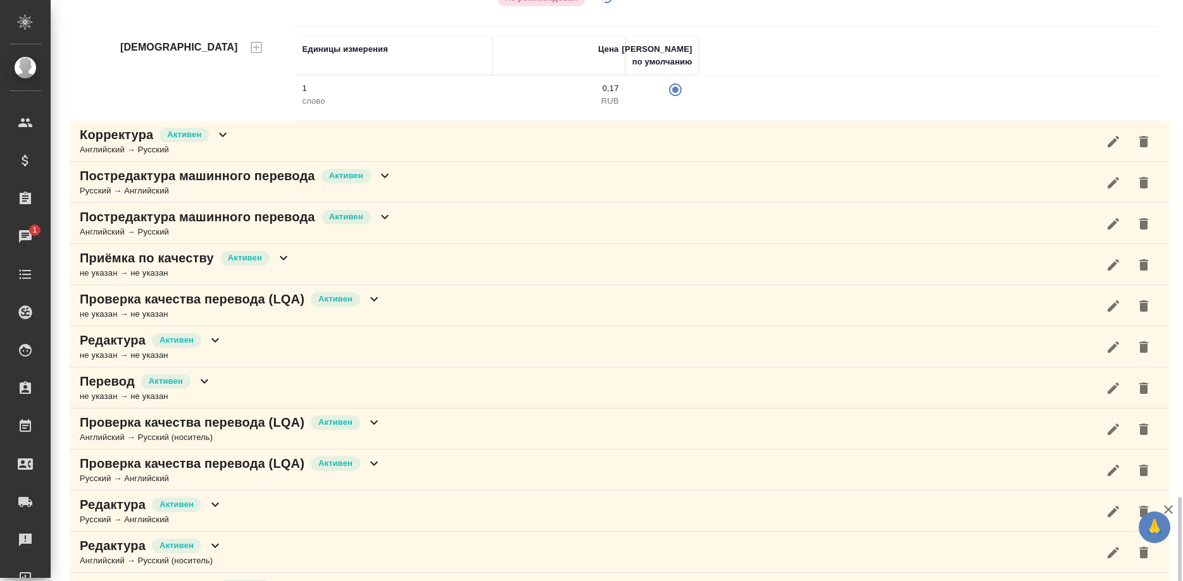
scroll to position [1872, 0]
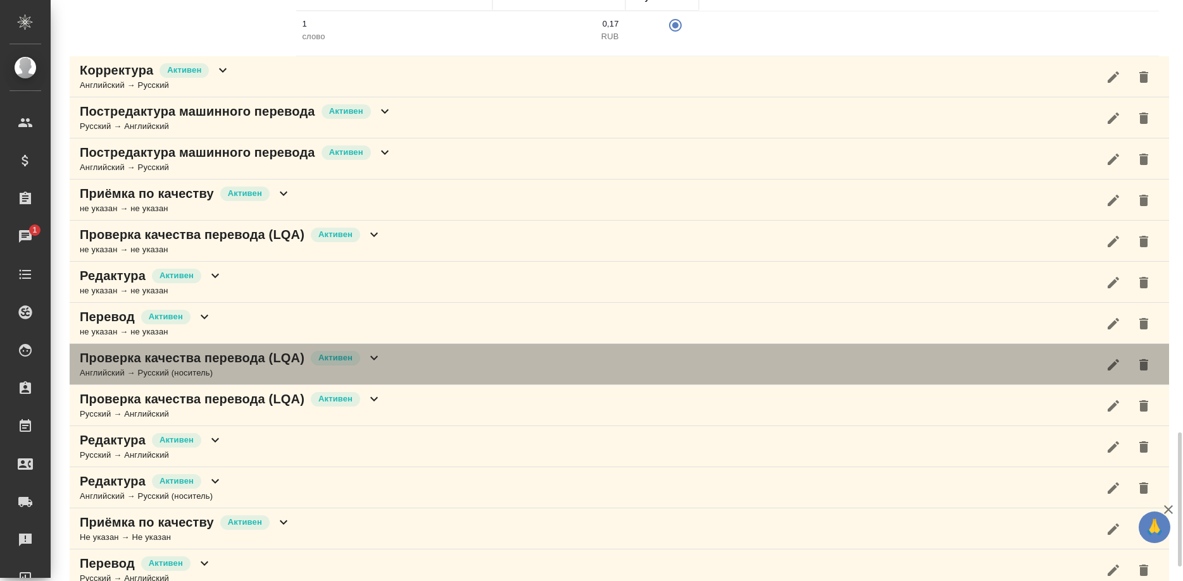
click at [435, 354] on div "Проверка качества перевода (LQA) [PERSON_NAME] → [DEMOGRAPHIC_DATA] (носитель)" at bounding box center [619, 364] width 1099 height 41
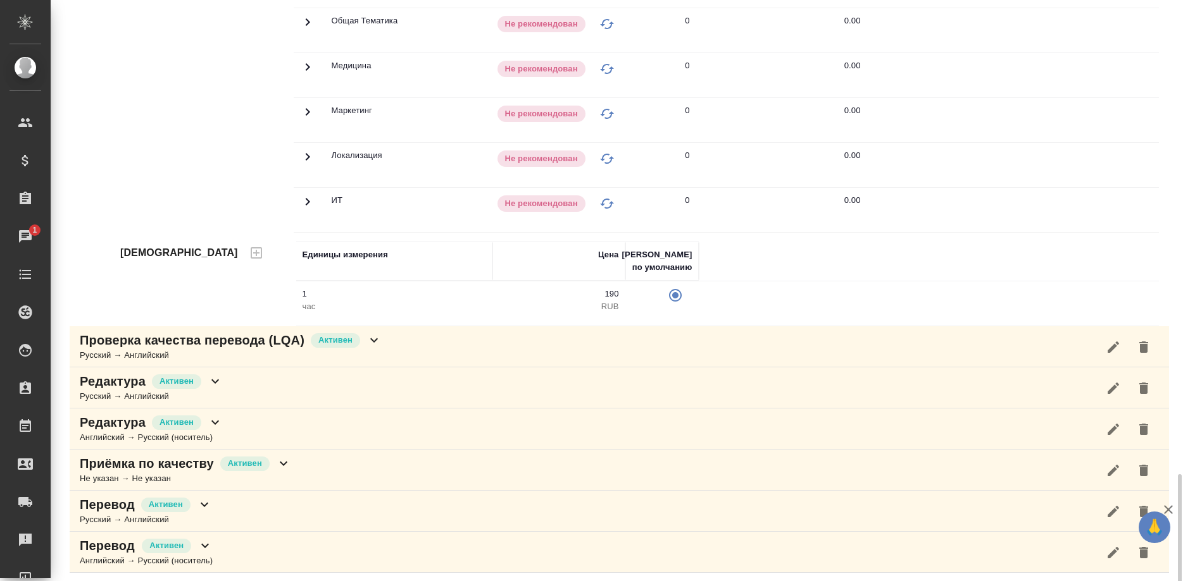
scroll to position [2456, 0]
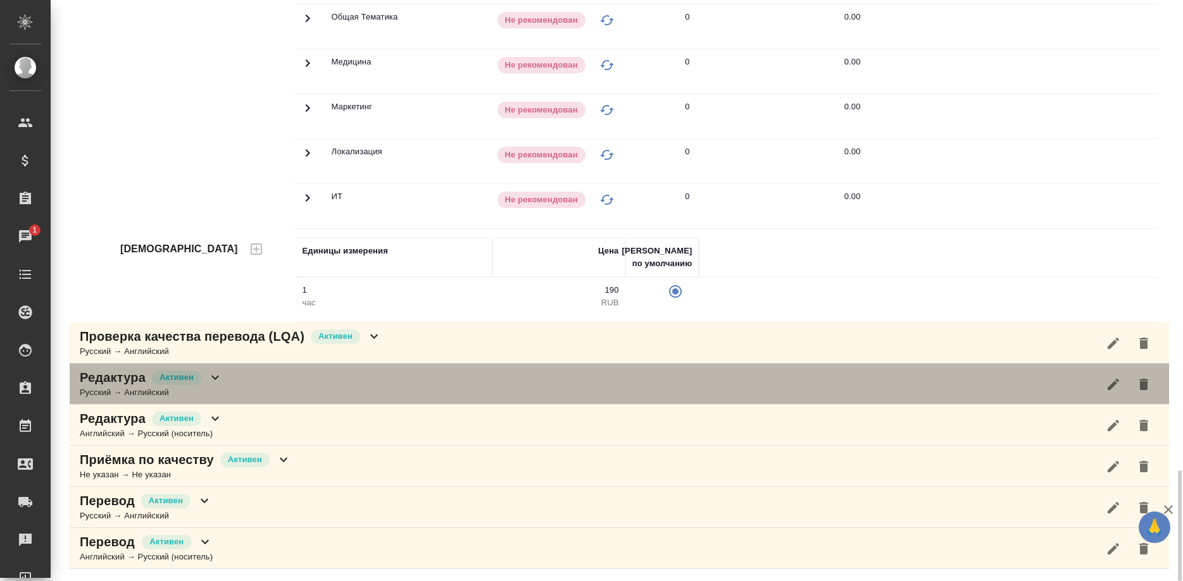
click at [411, 376] on div "Редактура Активен Русский → Английский" at bounding box center [619, 384] width 1099 height 41
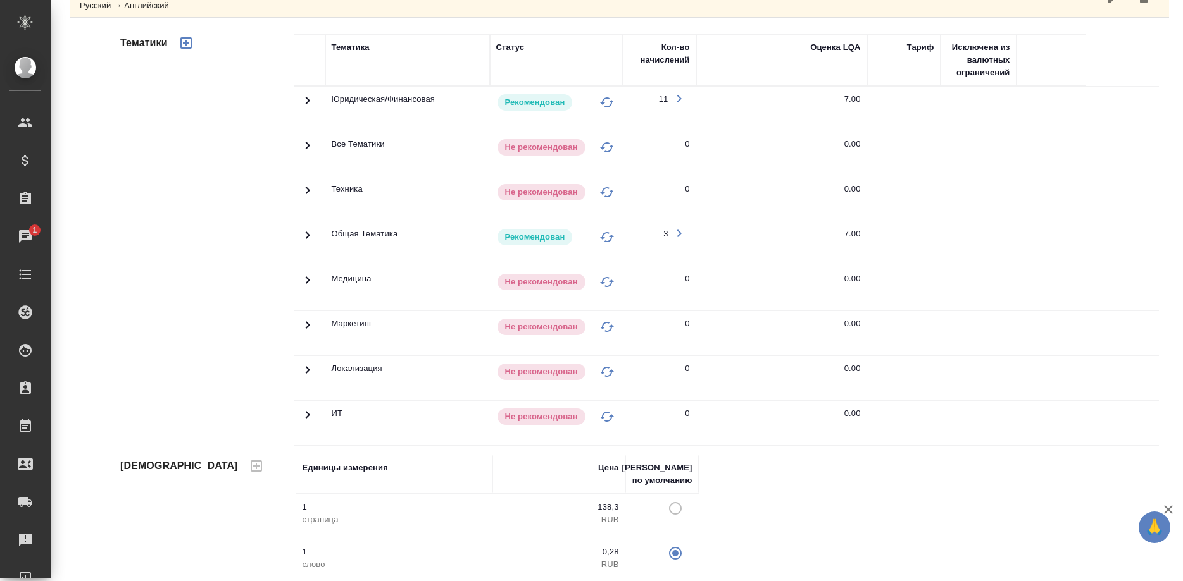
scroll to position [3023, 0]
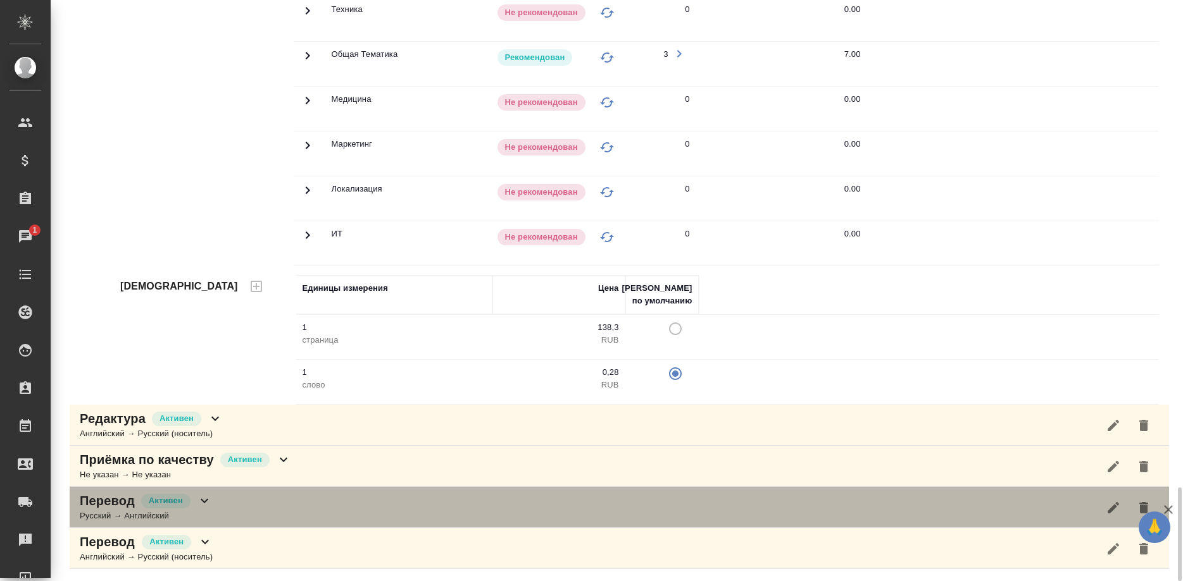
click at [333, 514] on div "Перевод Активен Русский → Английский" at bounding box center [619, 507] width 1099 height 41
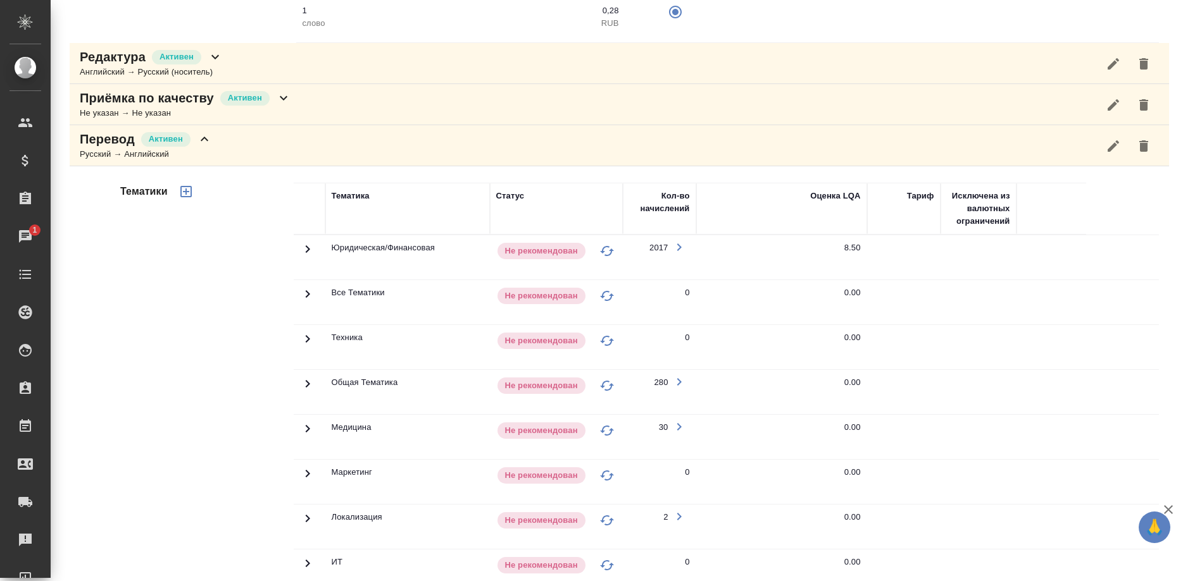
scroll to position [3545, 0]
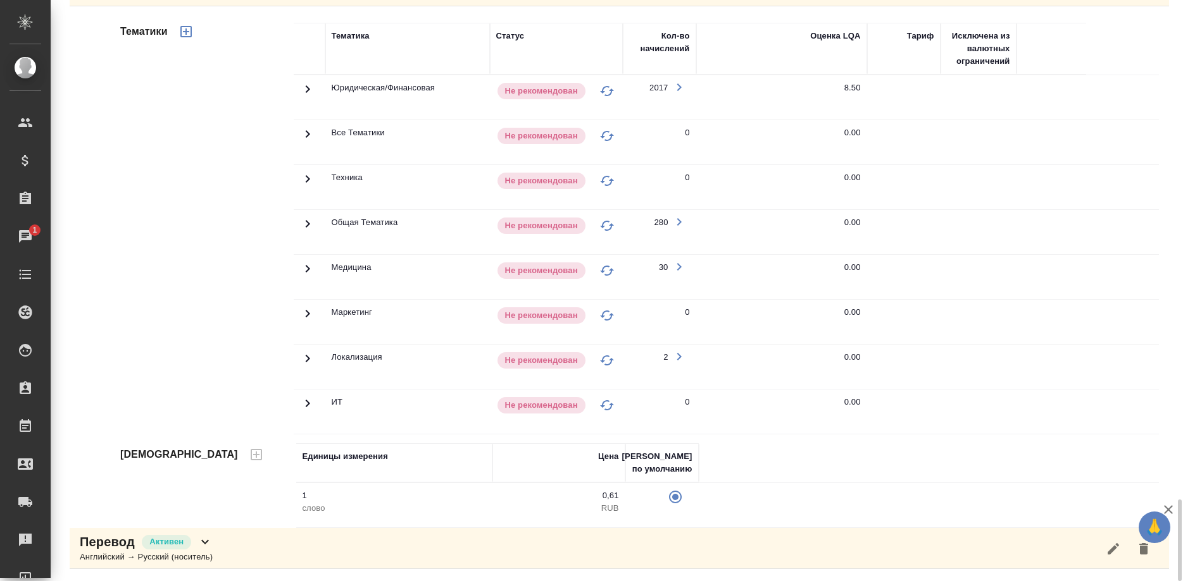
click at [232, 550] on div "Перевод [PERSON_NAME] → [DEMOGRAPHIC_DATA] (носитель)" at bounding box center [619, 548] width 1099 height 41
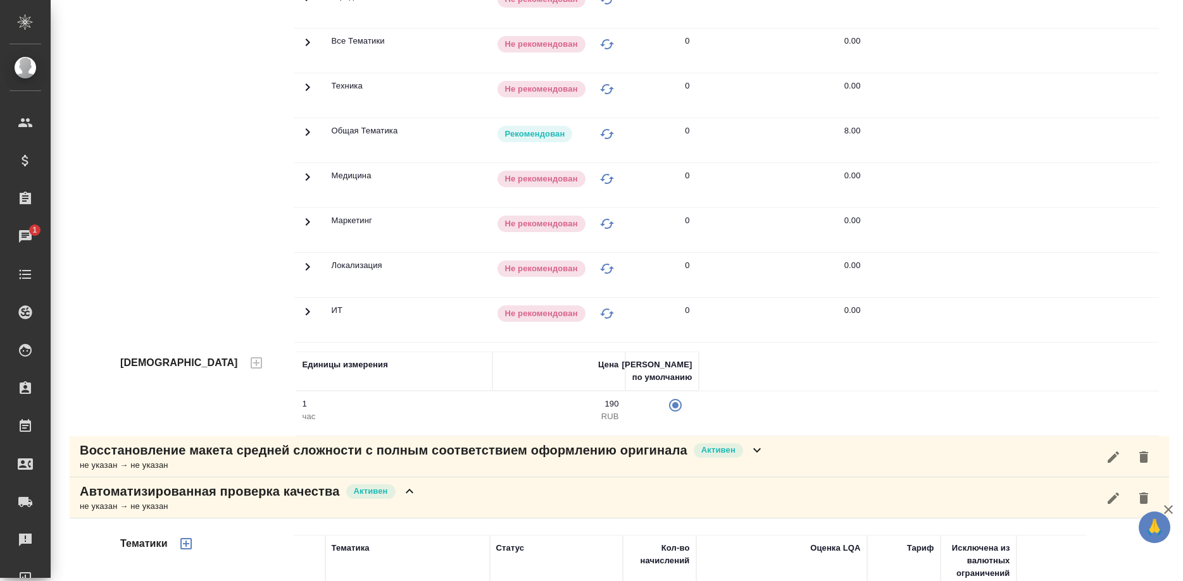
scroll to position [0, 0]
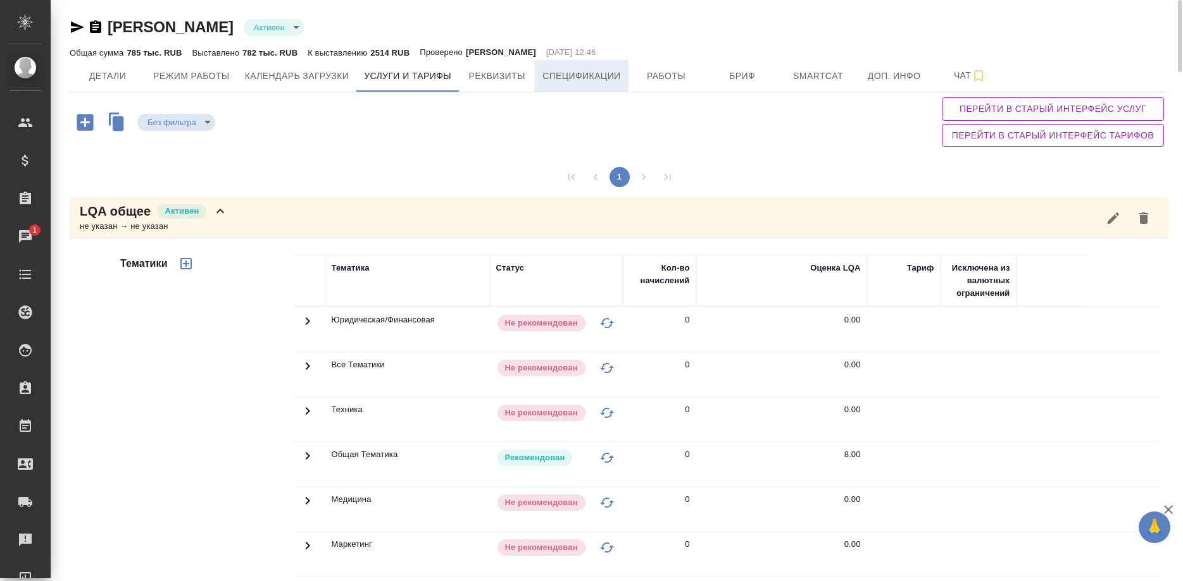
click at [578, 79] on span "Спецификации" at bounding box center [581, 76] width 78 height 16
